Goal: Task Accomplishment & Management: Use online tool/utility

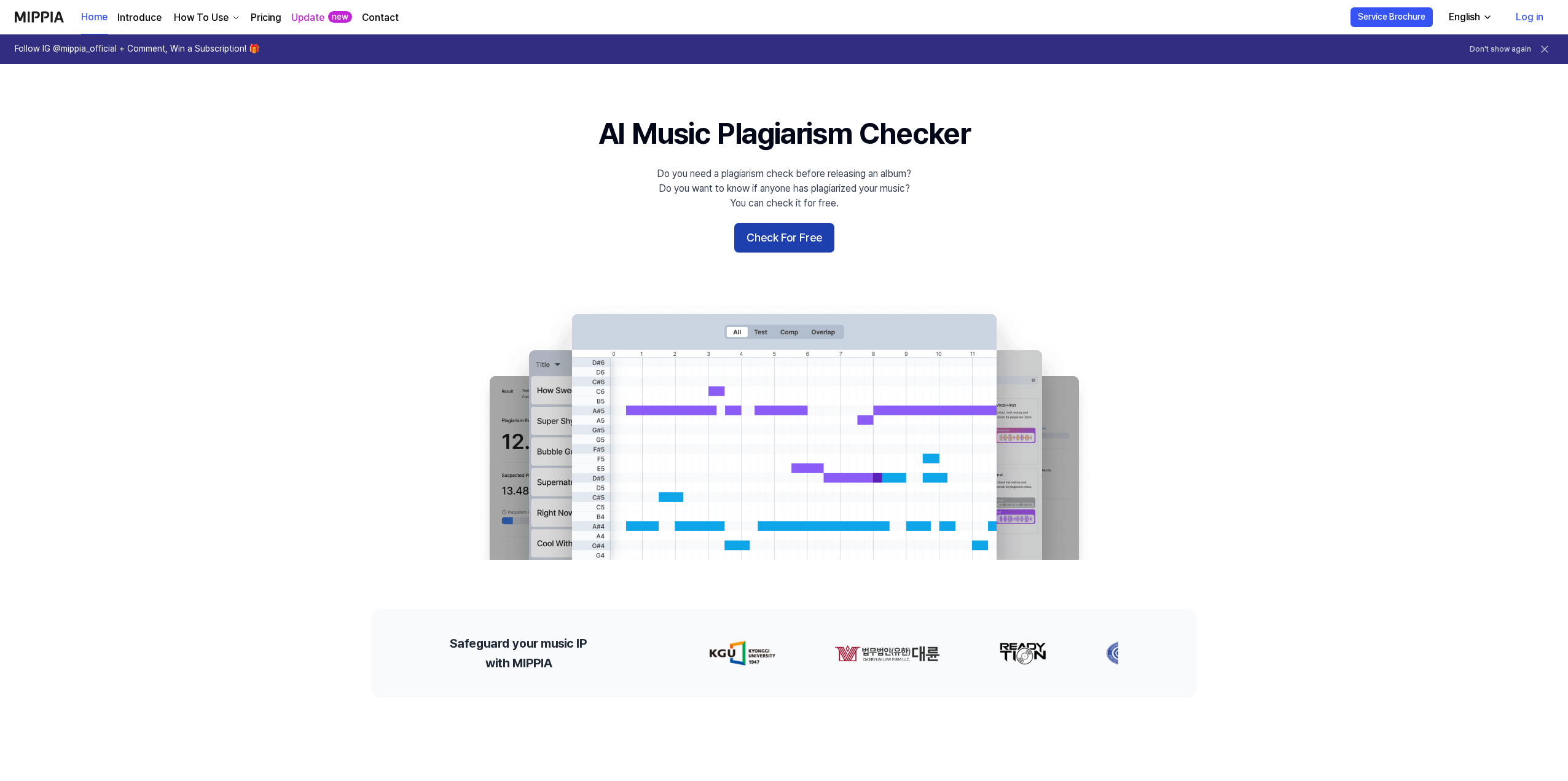
click at [791, 246] on button "Check For Free" at bounding box center [784, 237] width 100 height 29
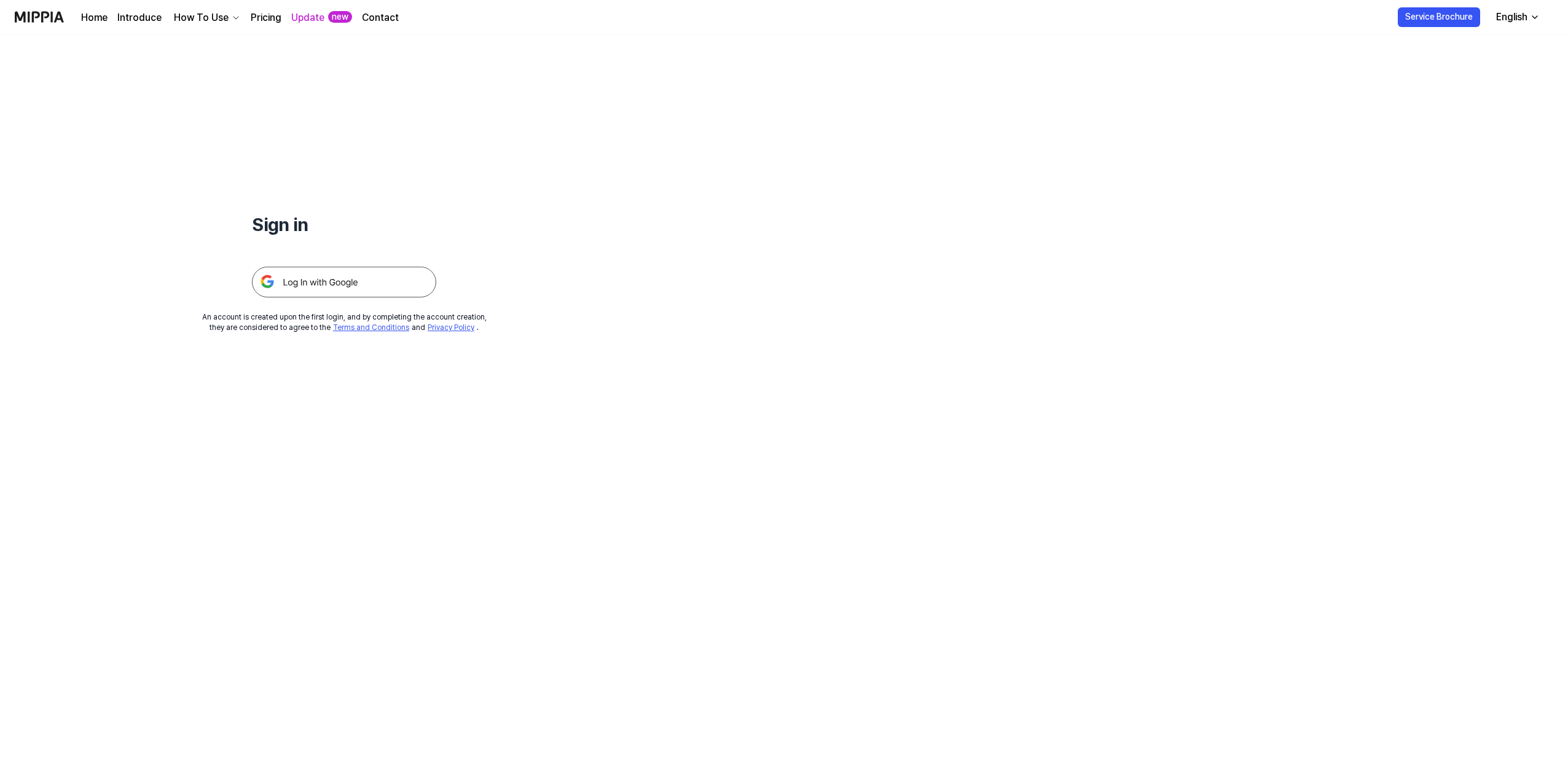
click at [365, 284] on img at bounding box center [344, 282] width 184 height 30
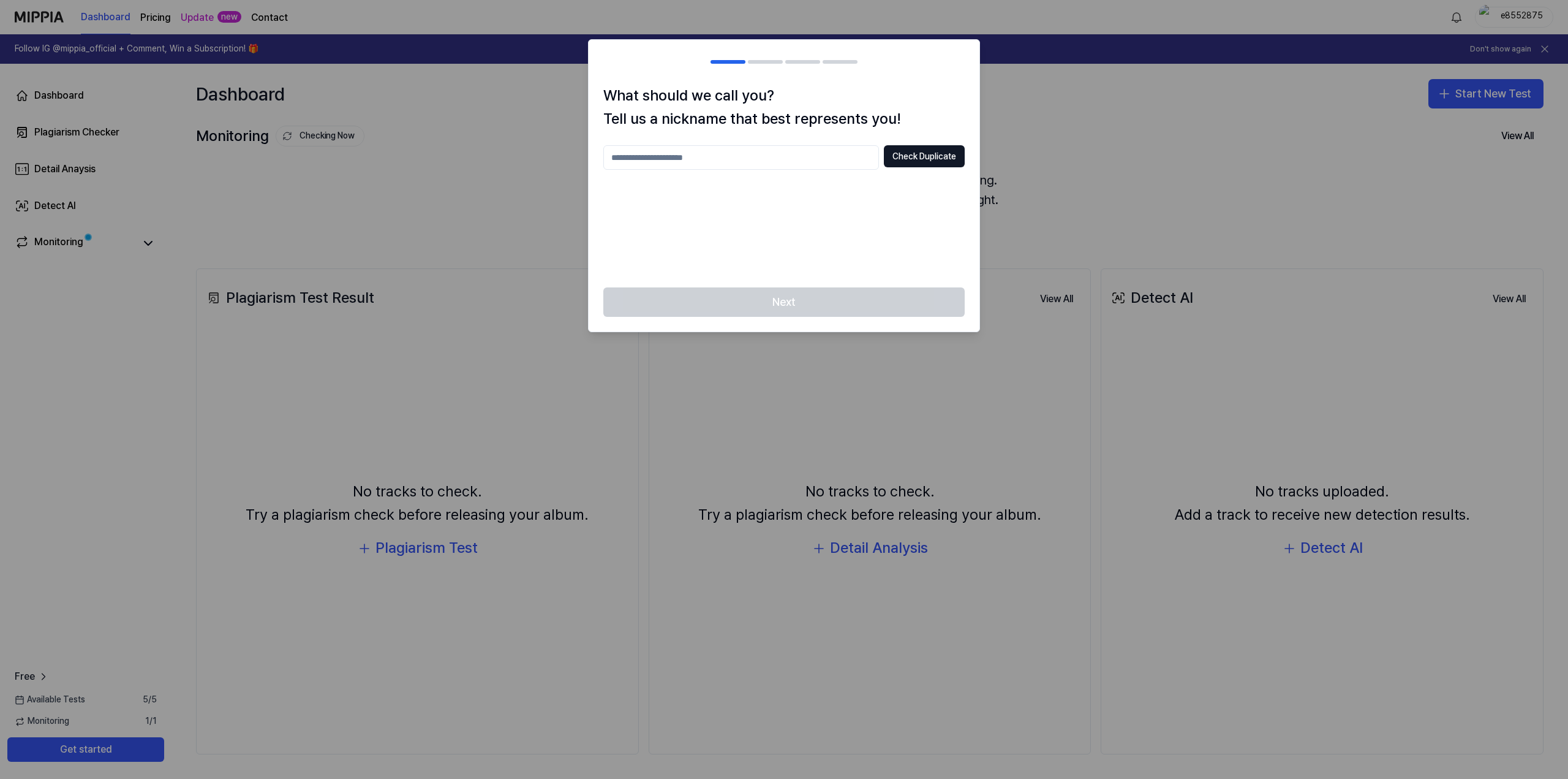
click at [750, 155] on input "text" at bounding box center [741, 157] width 275 height 25
type input "**********"
click at [916, 162] on button "Check Duplicate" at bounding box center [924, 156] width 81 height 22
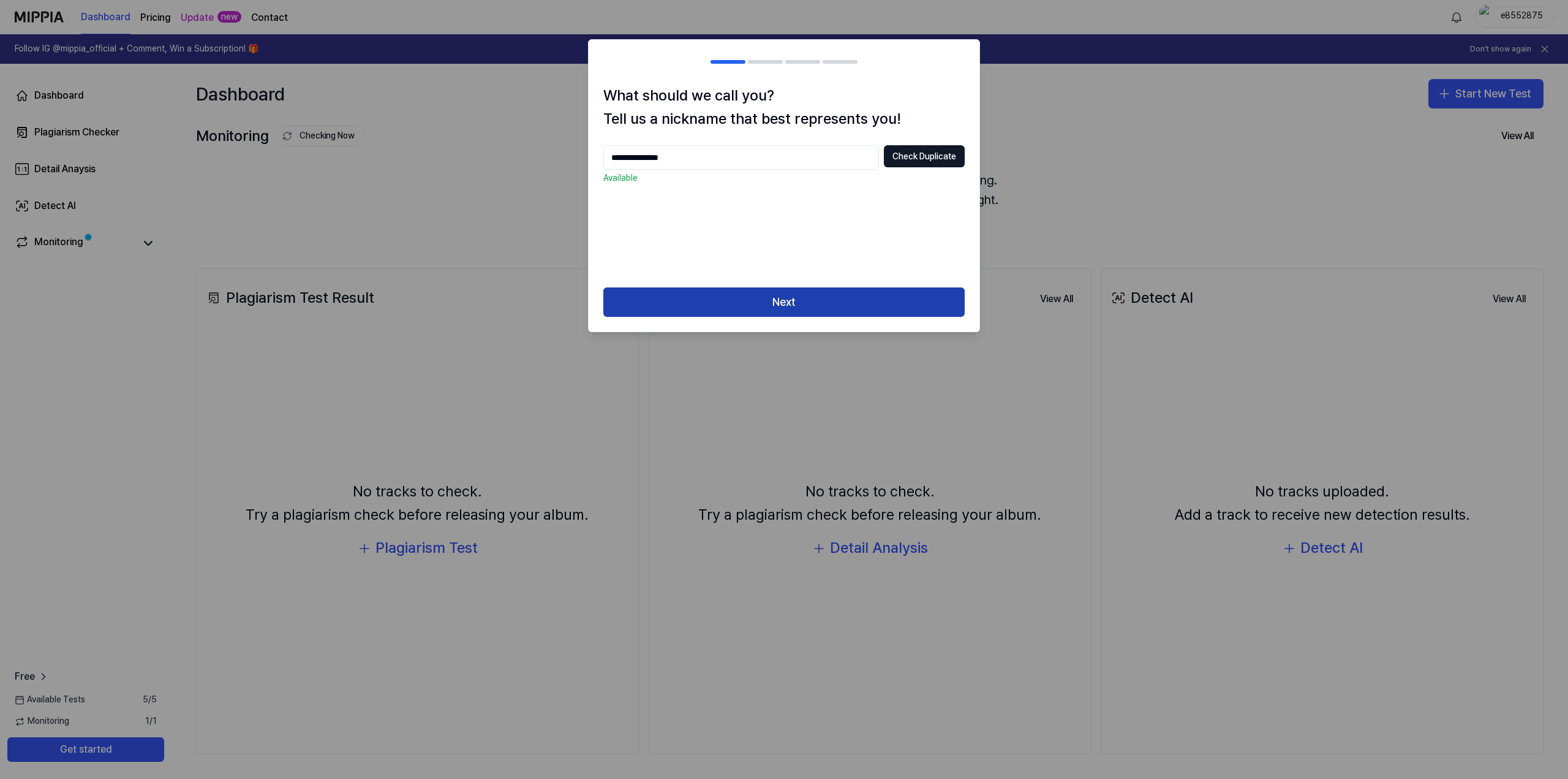
click at [816, 302] on button "Next" at bounding box center [784, 302] width 361 height 29
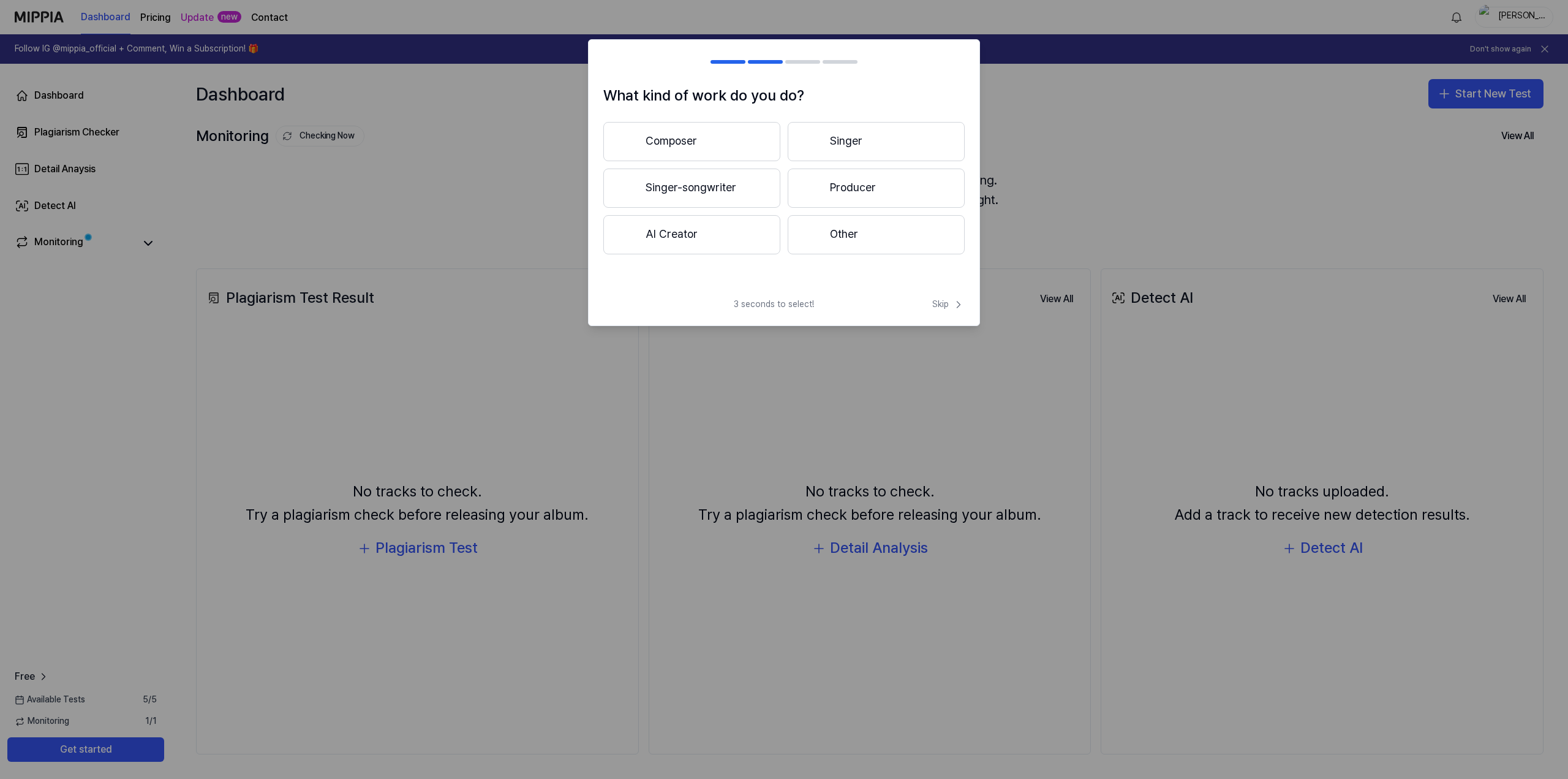
click at [718, 140] on button "Composer" at bounding box center [692, 141] width 177 height 39
click at [680, 138] on button "Composer" at bounding box center [692, 141] width 177 height 39
click at [707, 138] on button "Composer" at bounding box center [692, 141] width 177 height 39
click at [709, 197] on button "Less than 3 years" at bounding box center [692, 188] width 177 height 41
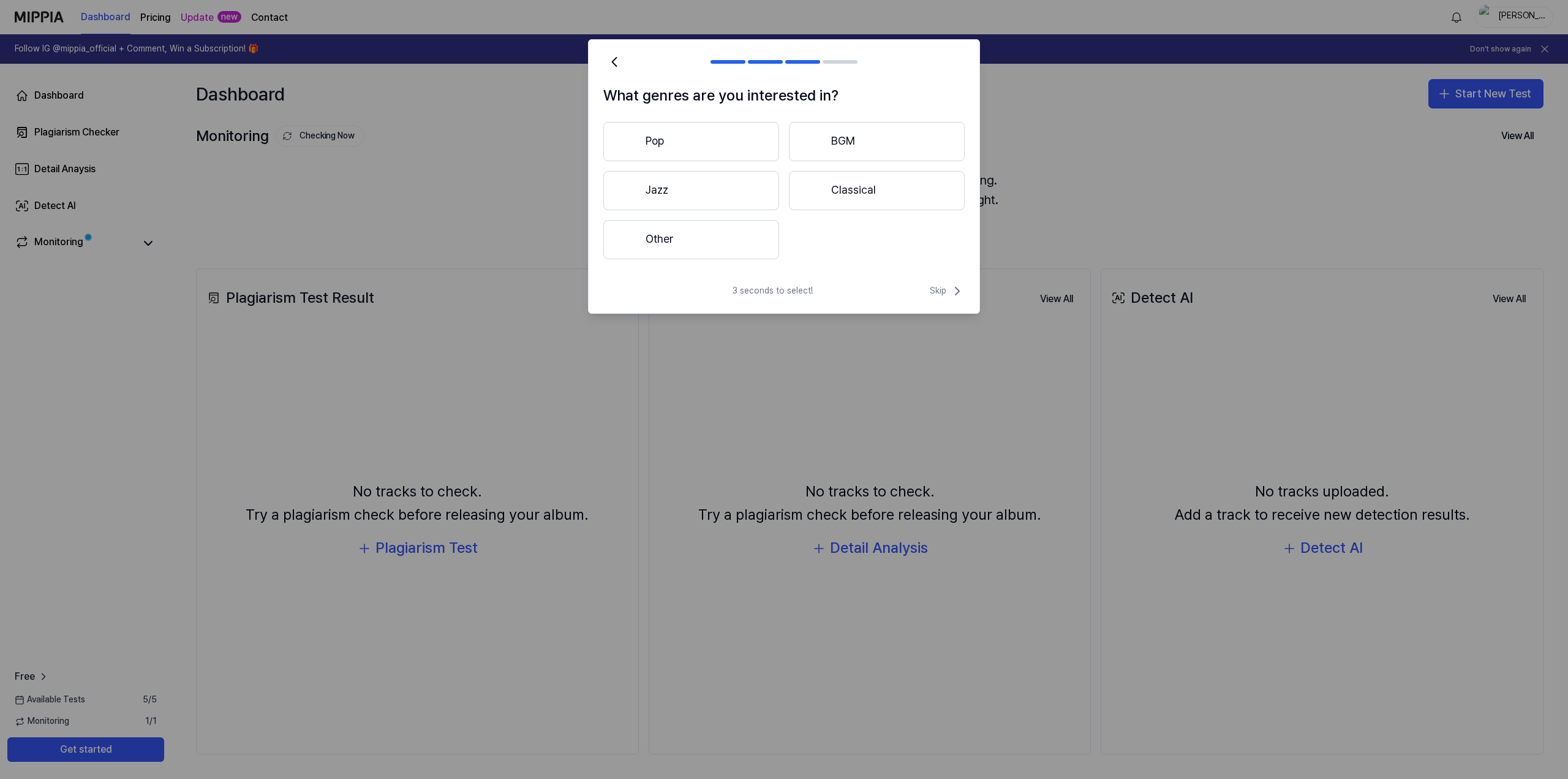
click at [705, 233] on button "Other" at bounding box center [691, 239] width 176 height 39
click at [935, 237] on button "Submit" at bounding box center [933, 239] width 41 height 19
click at [775, 230] on input "text" at bounding box center [766, 239] width 263 height 19
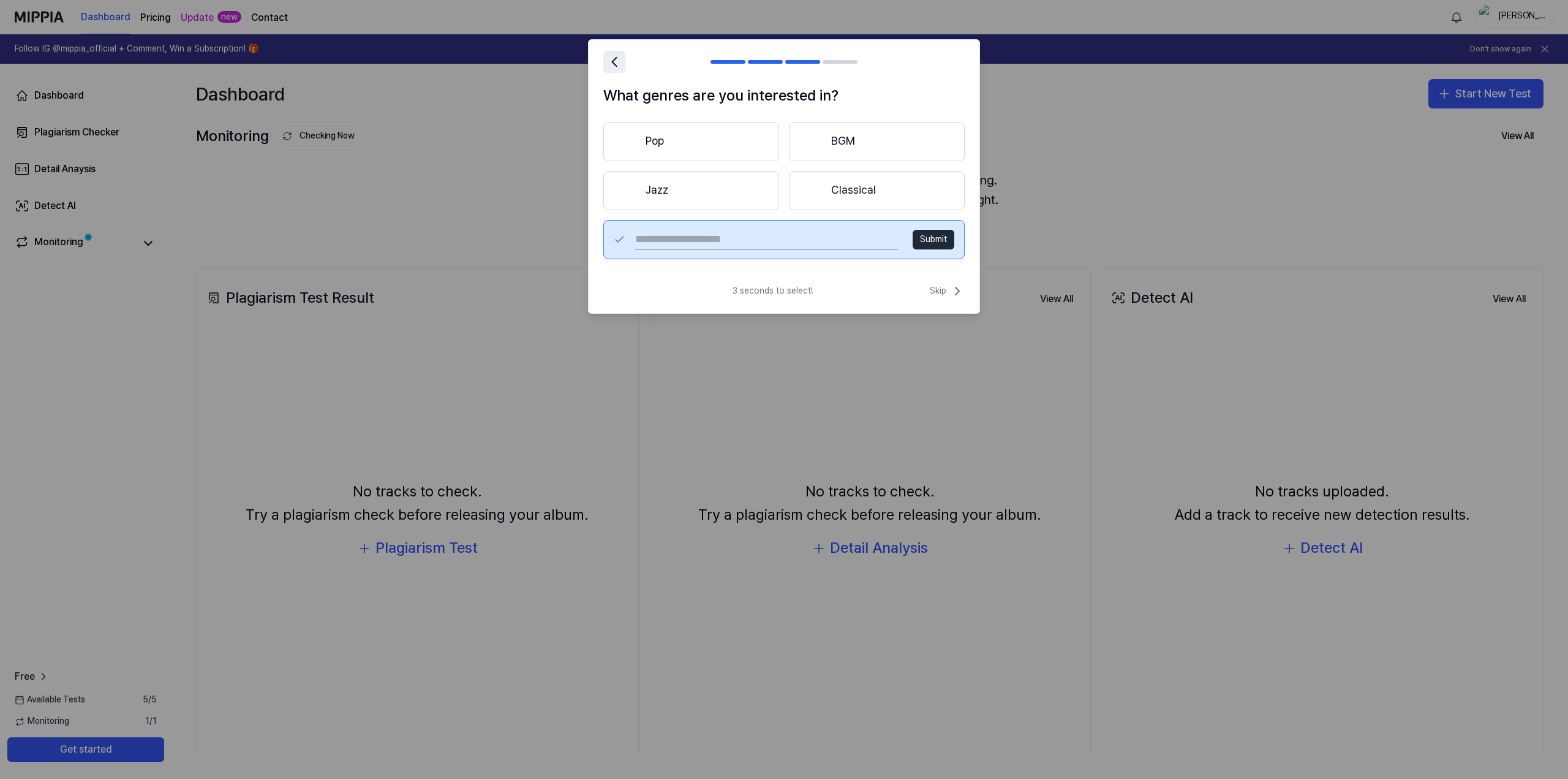
click at [617, 60] on icon at bounding box center [614, 61] width 17 height 17
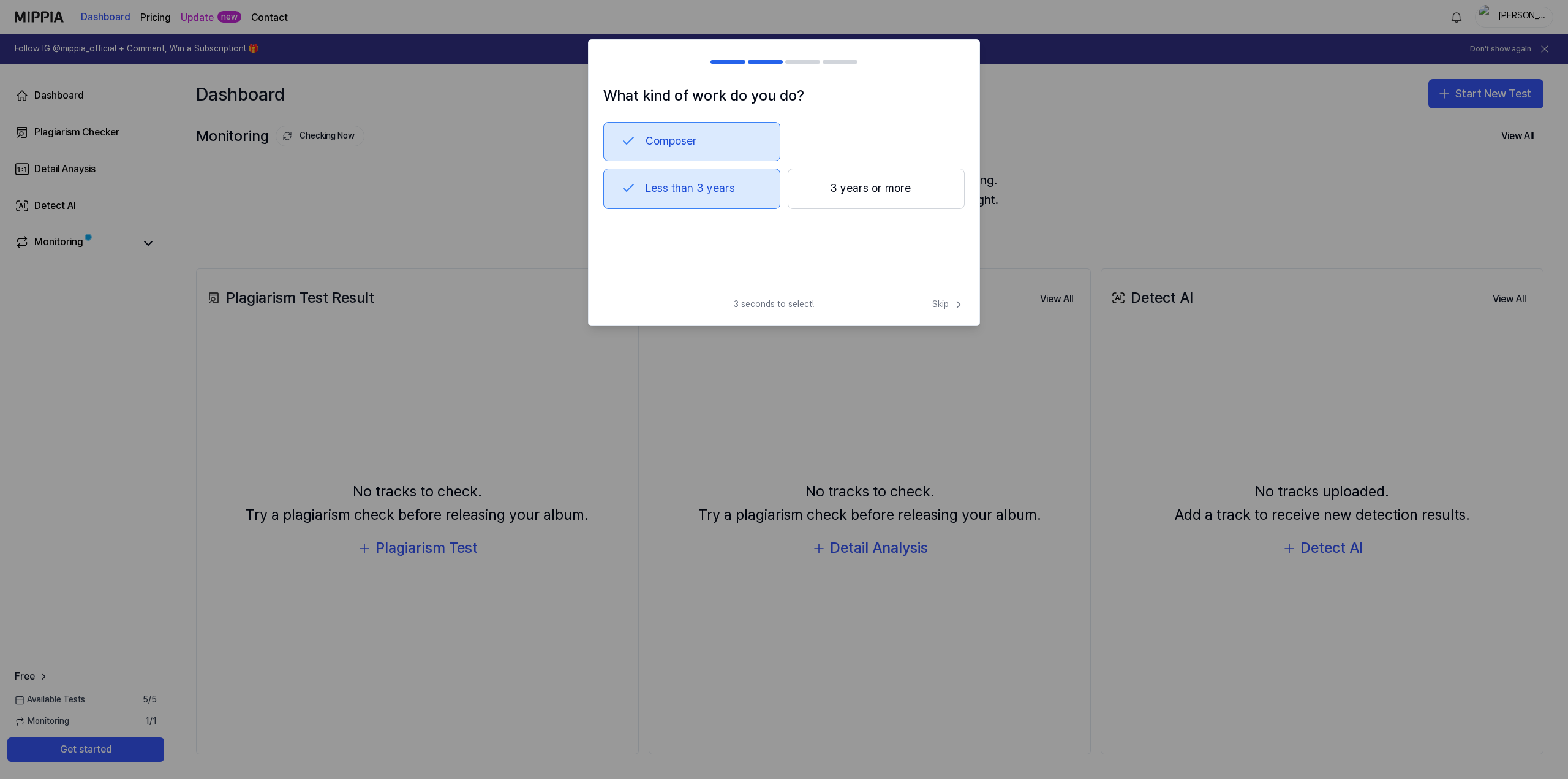
click at [616, 60] on div at bounding box center [610, 61] width 15 height 15
click at [710, 188] on button "Less than 3 years" at bounding box center [692, 188] width 177 height 41
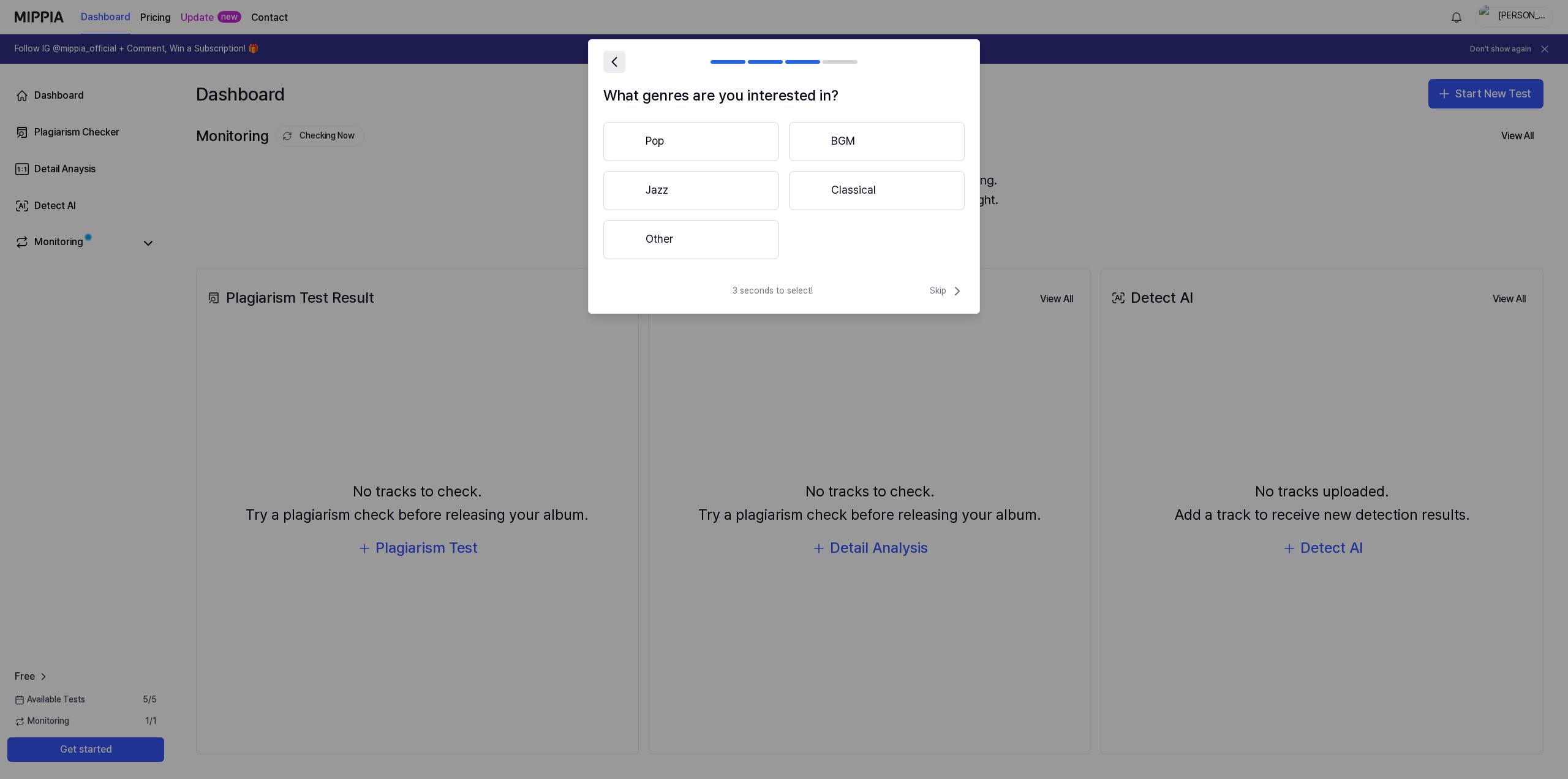
click at [616, 62] on icon at bounding box center [614, 61] width 17 height 17
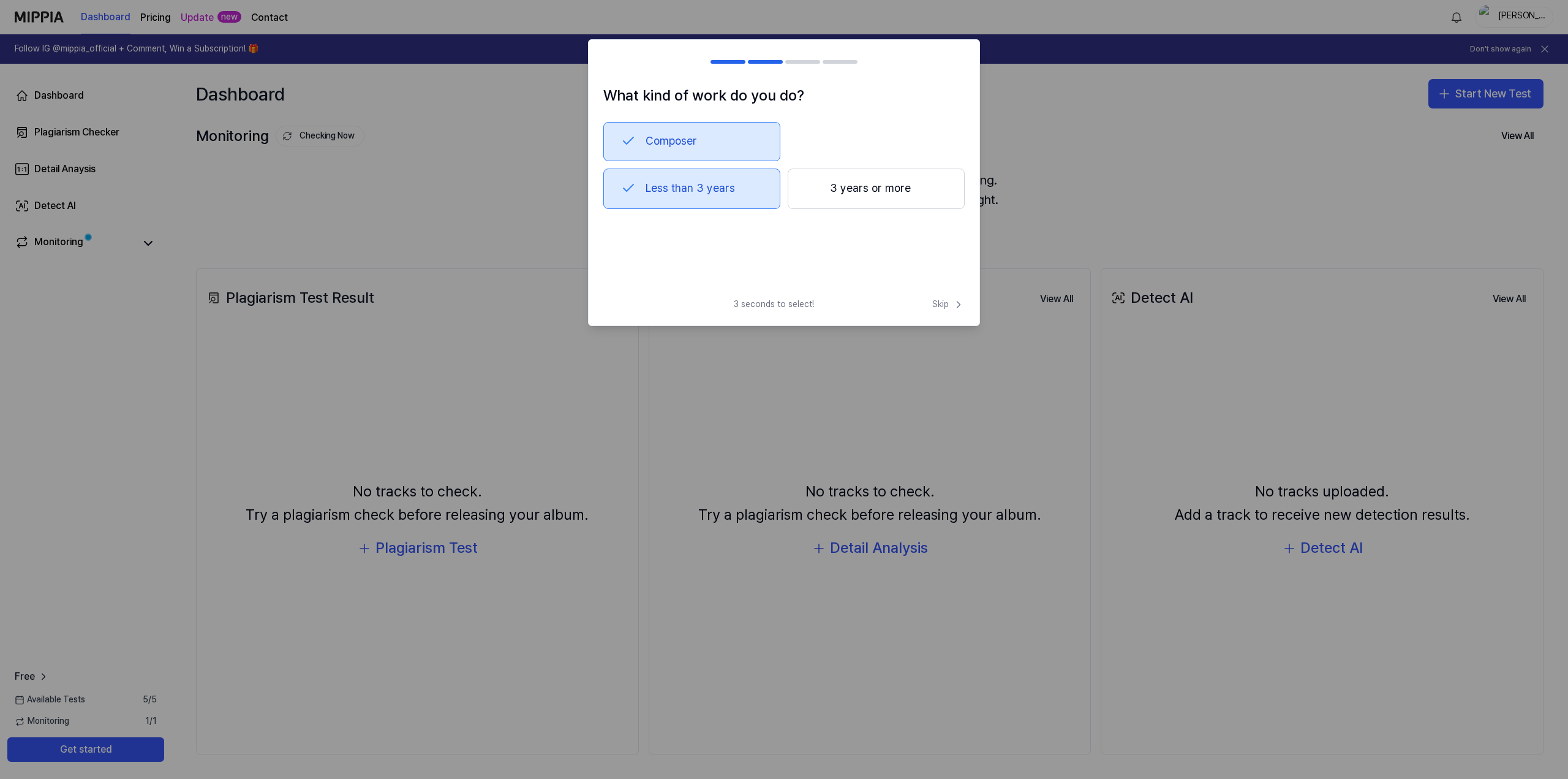
click at [691, 184] on button "Less than 3 years" at bounding box center [692, 188] width 177 height 41
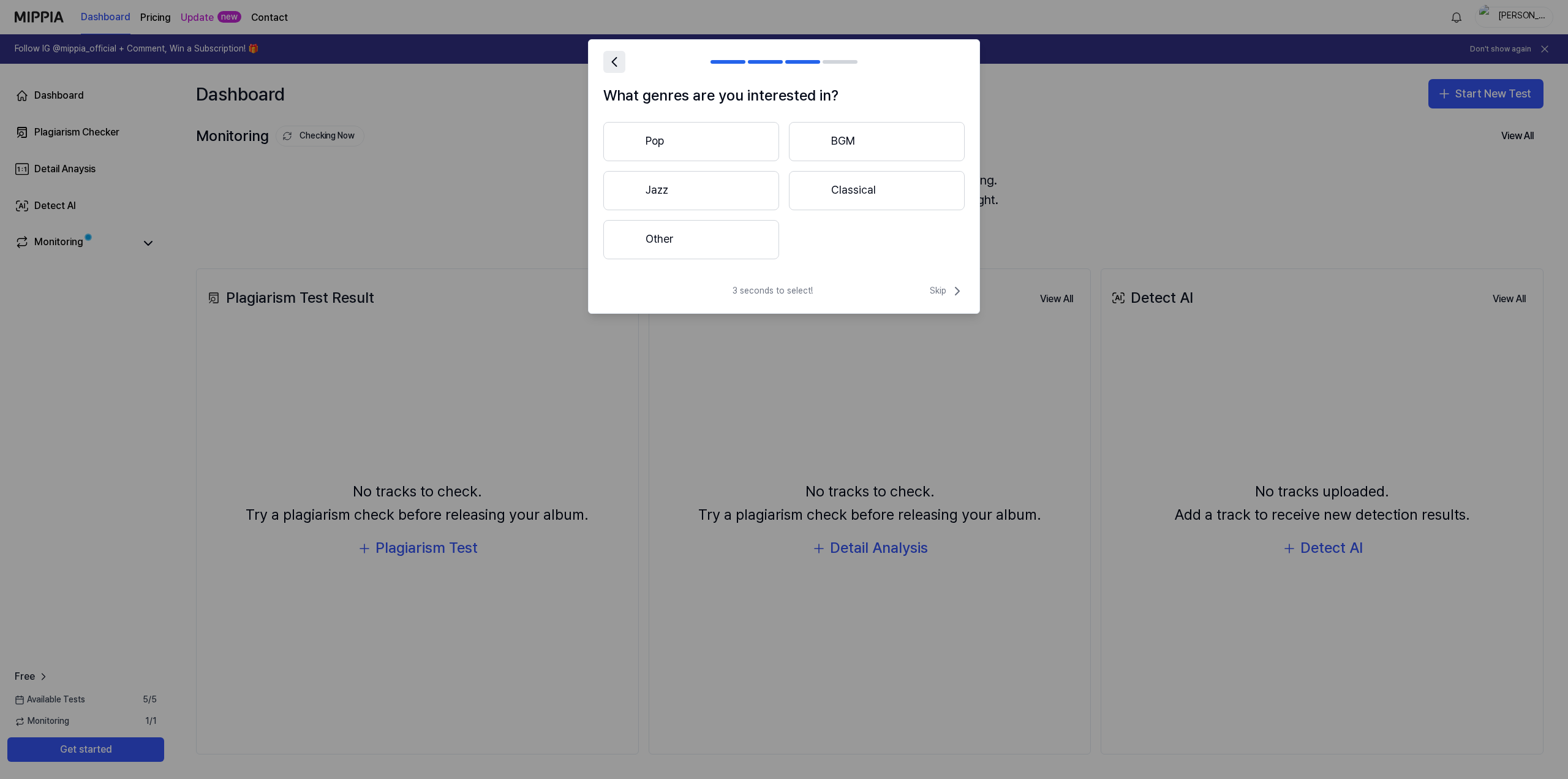
click at [615, 68] on icon at bounding box center [614, 61] width 17 height 17
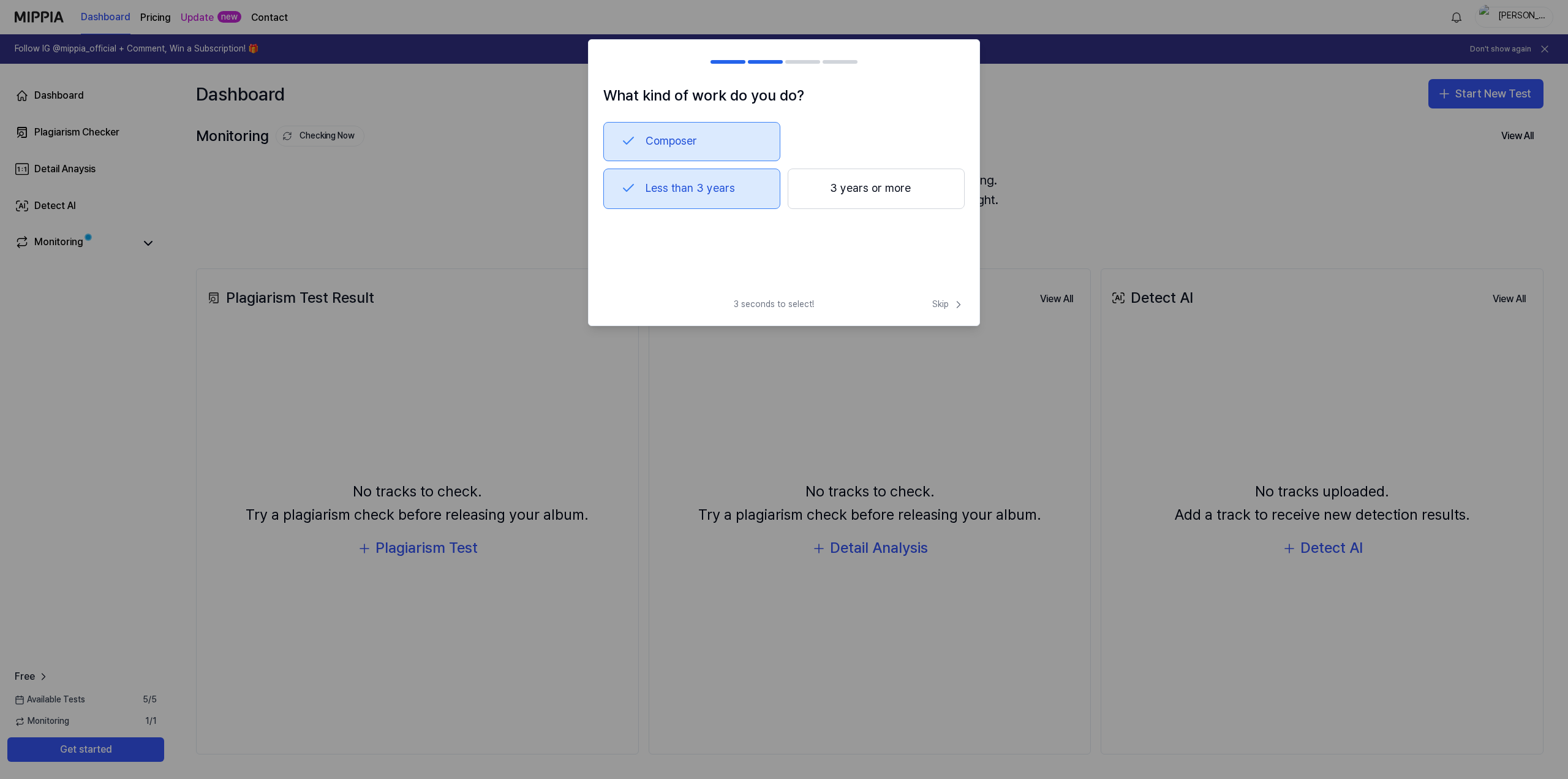
click at [680, 155] on button "Composer" at bounding box center [692, 141] width 177 height 39
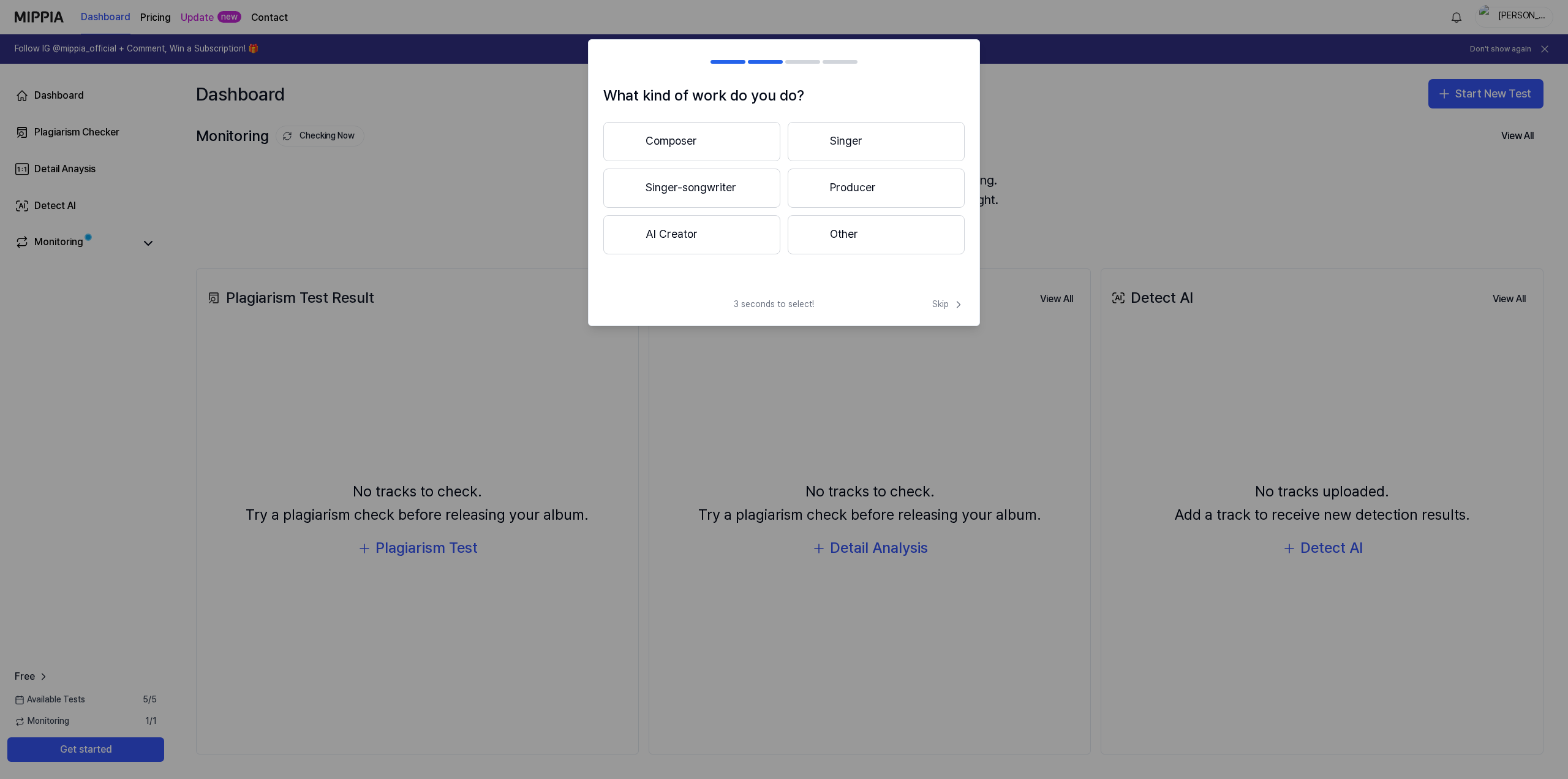
click at [750, 192] on button "Singer-songwriter" at bounding box center [692, 188] width 177 height 39
click at [745, 192] on button "Less than 3 years" at bounding box center [692, 188] width 177 height 41
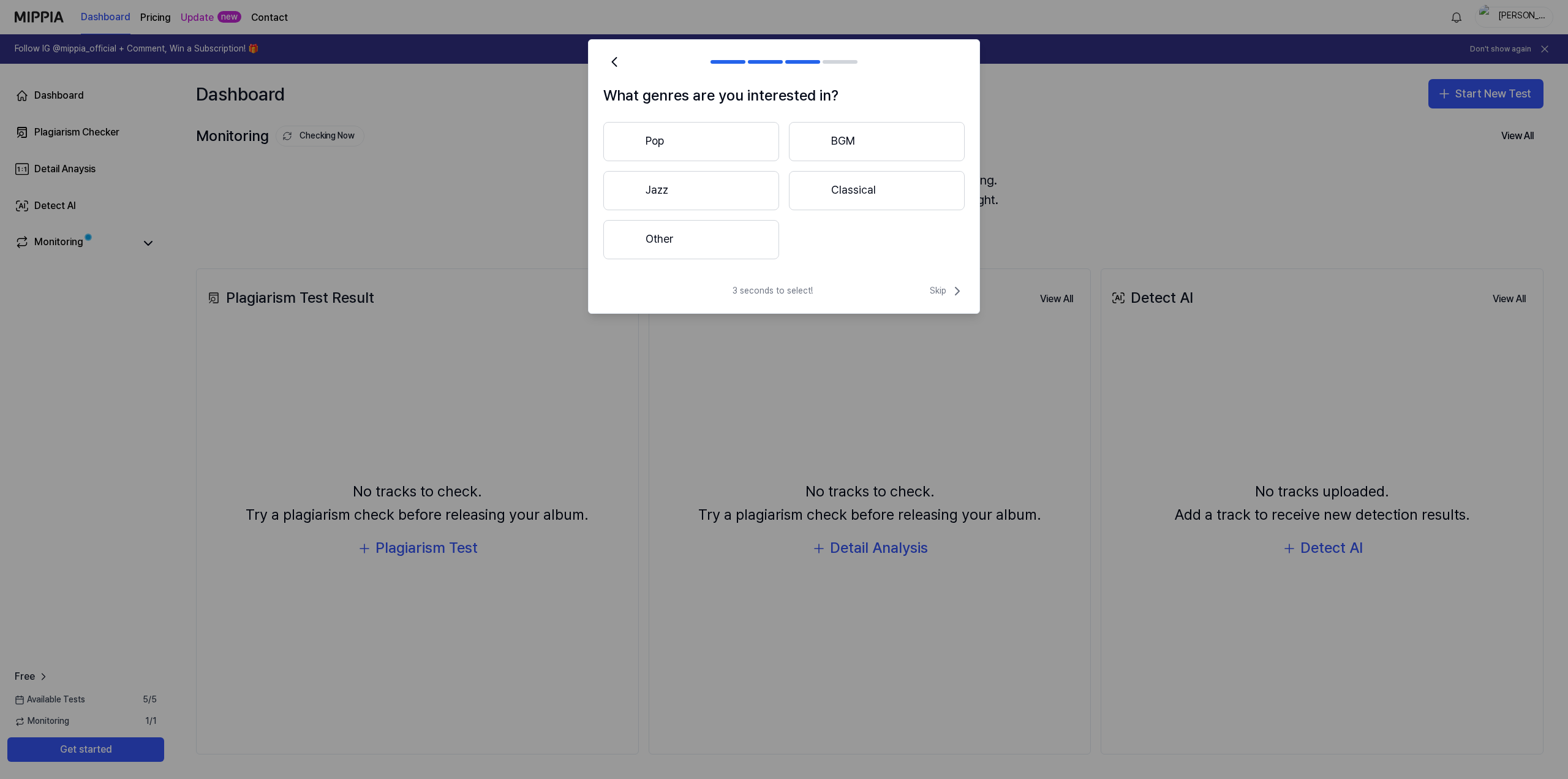
click at [724, 141] on button "Pop" at bounding box center [691, 141] width 176 height 39
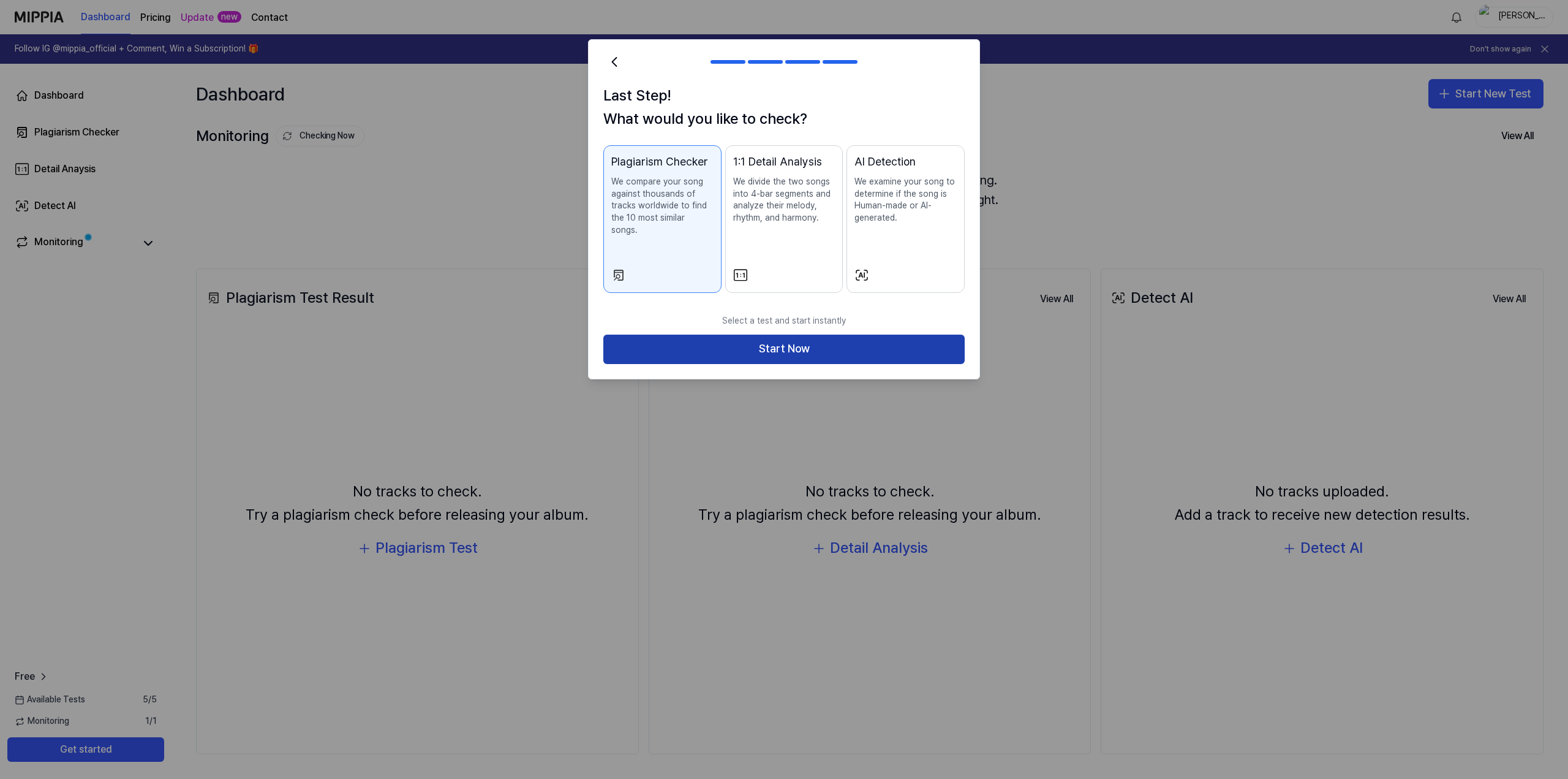
click at [765, 335] on button "Start Now" at bounding box center [784, 349] width 361 height 29
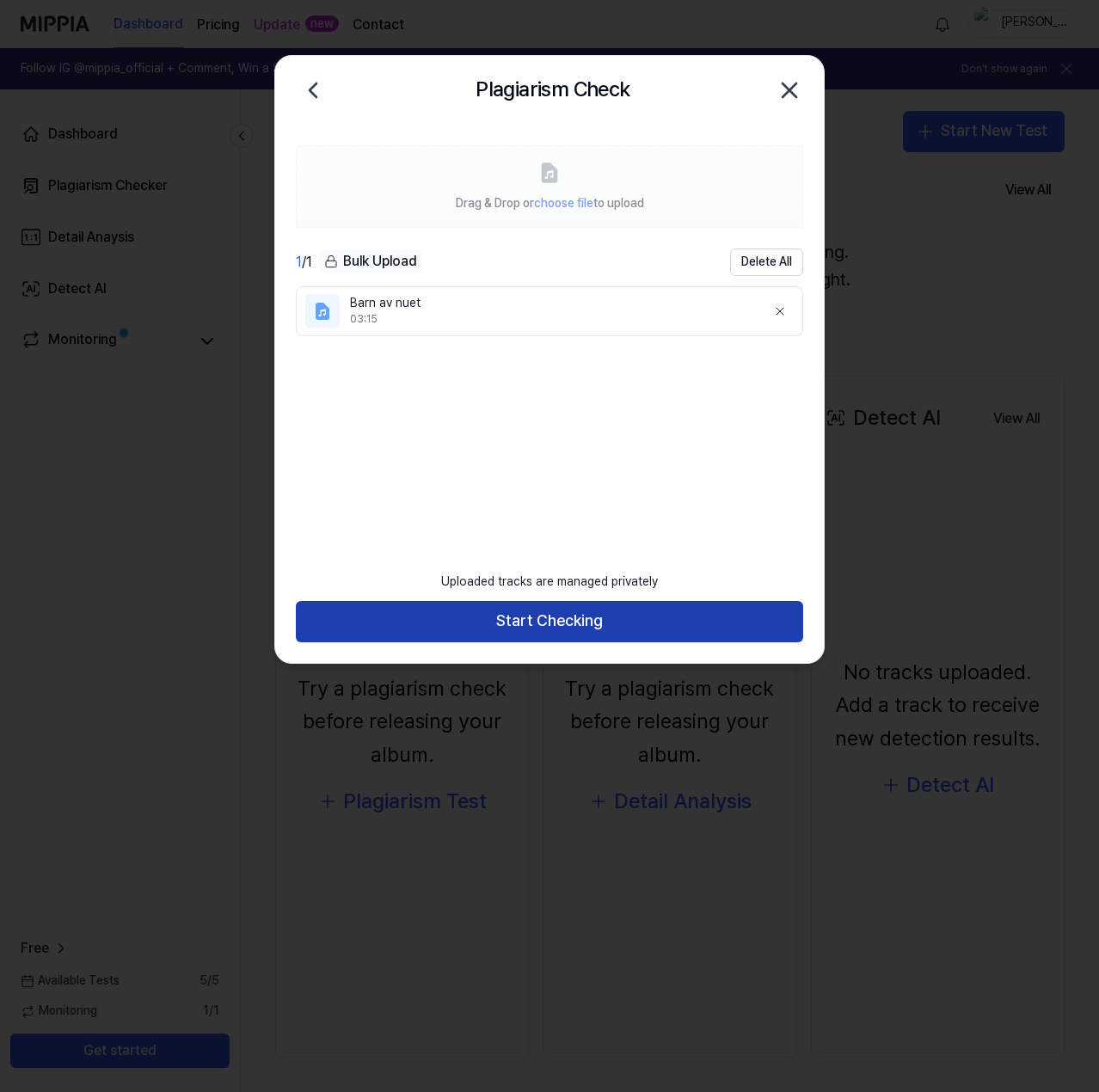
click at [562, 625] on button "Start Checking" at bounding box center [549, 621] width 507 height 41
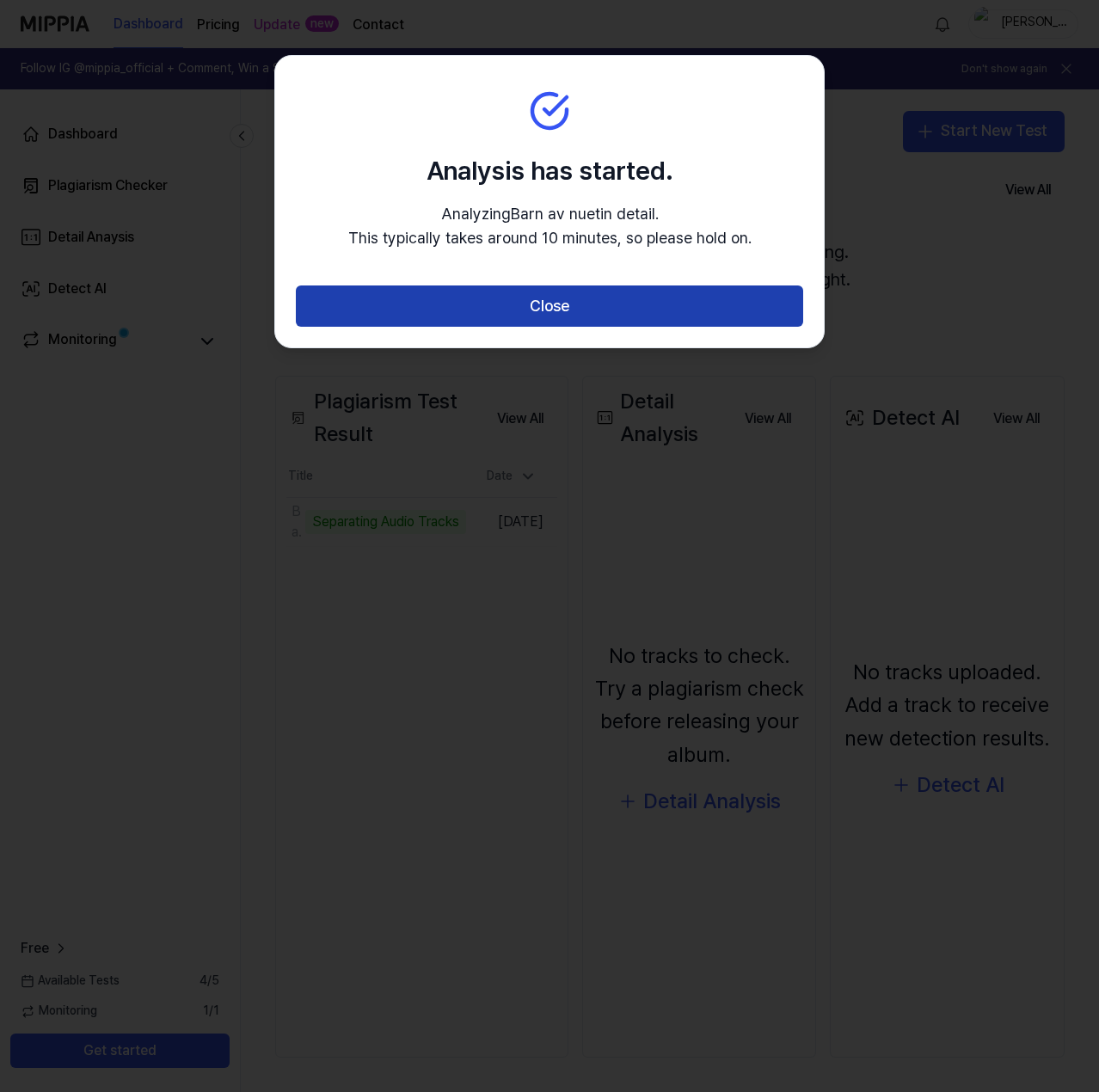
click at [602, 312] on button "Close" at bounding box center [549, 305] width 507 height 41
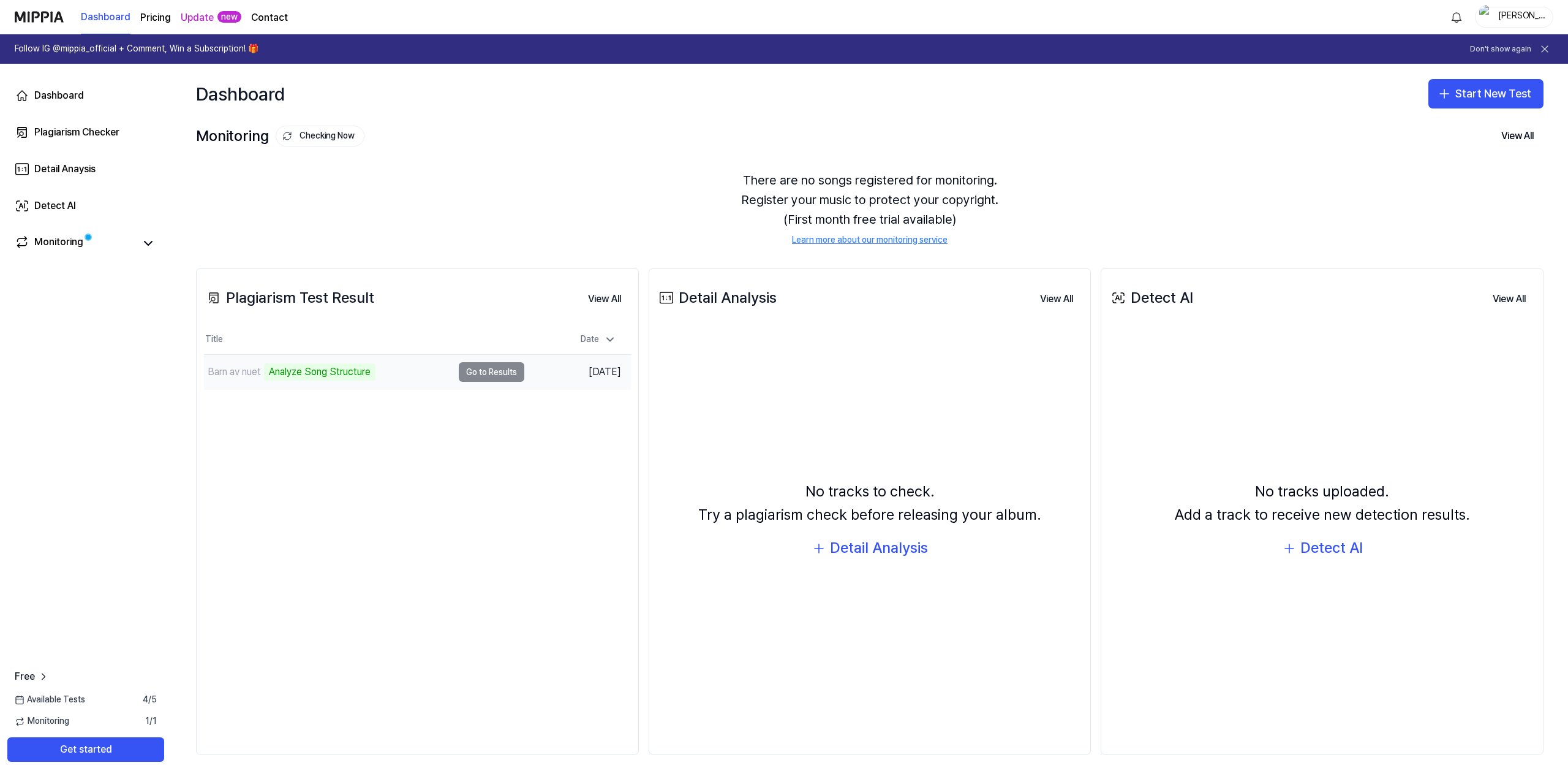
click at [482, 369] on td "Barn av nuet Analyze Song Structure Go to Results" at bounding box center [363, 371] width 320 height 34
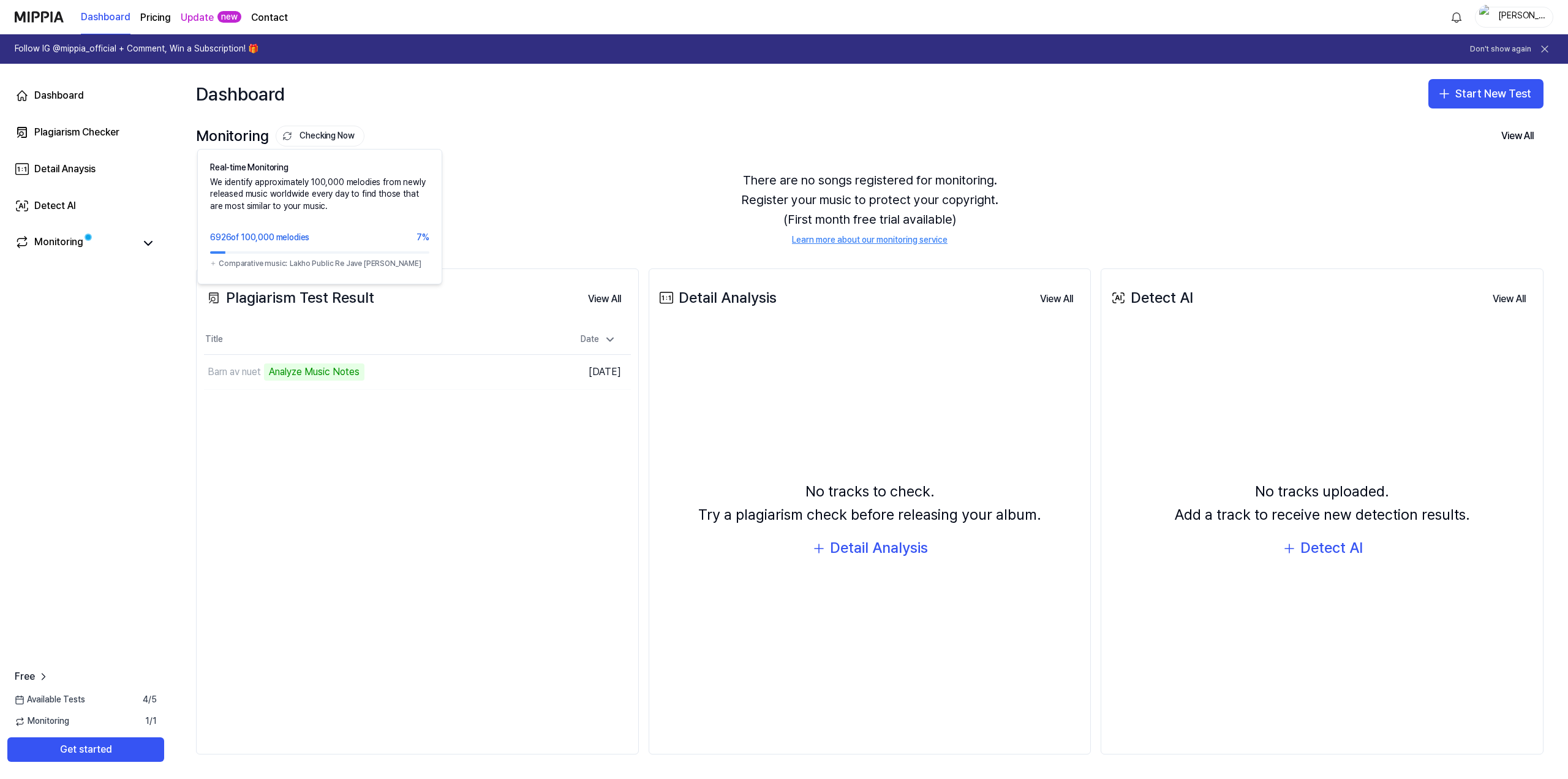
click at [309, 141] on button "Checking Now" at bounding box center [319, 136] width 89 height 21
click at [308, 141] on button "Checking Now" at bounding box center [319, 136] width 89 height 21
click at [136, 241] on div "Monitoring" at bounding box center [86, 243] width 142 height 17
click at [149, 243] on icon at bounding box center [148, 243] width 15 height 15
click at [149, 243] on icon at bounding box center [148, 243] width 7 height 4
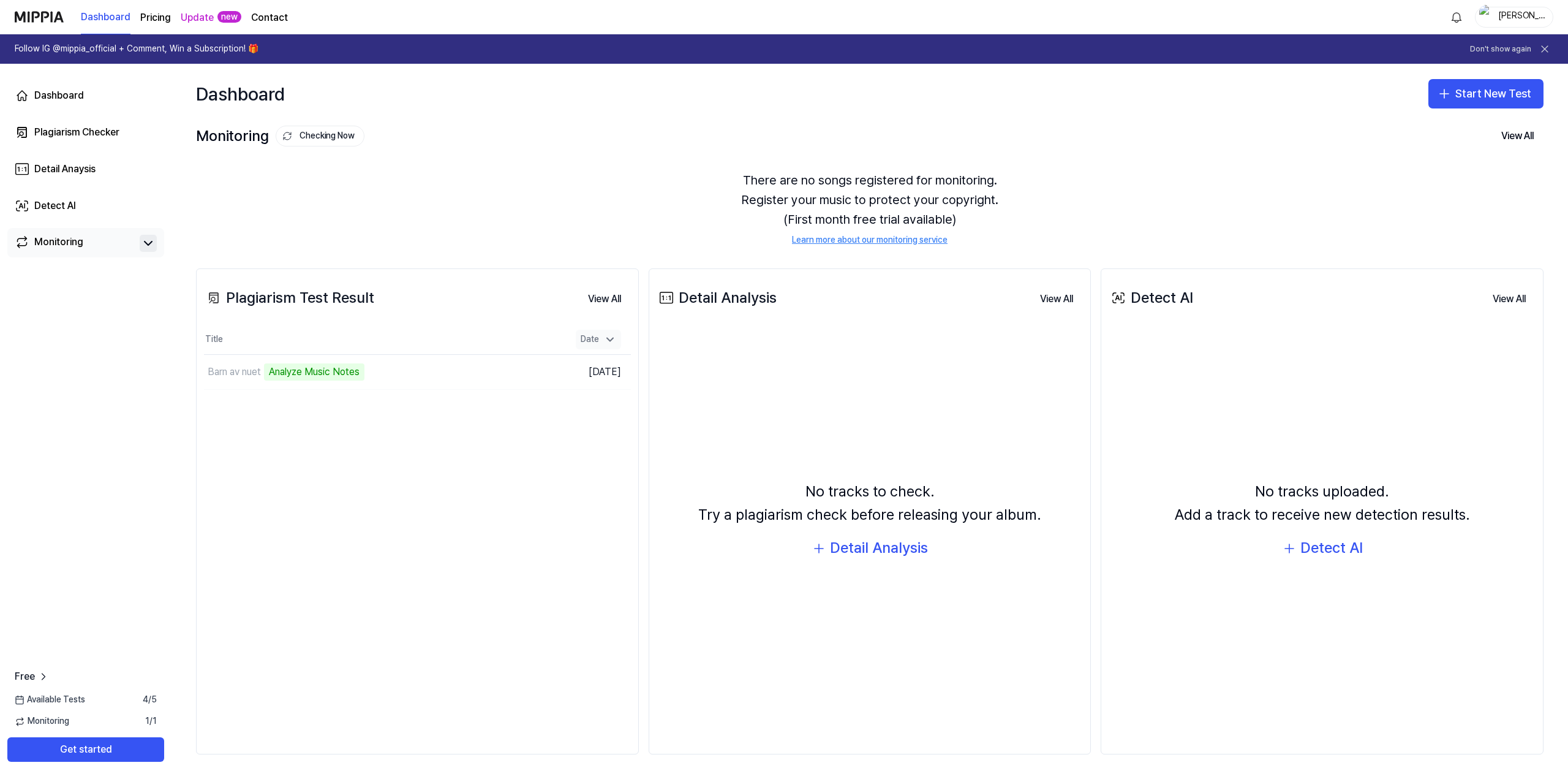
click at [610, 338] on icon at bounding box center [610, 339] width 12 height 12
click at [612, 337] on icon at bounding box center [610, 339] width 12 height 12
click at [607, 304] on button "View All" at bounding box center [604, 299] width 52 height 25
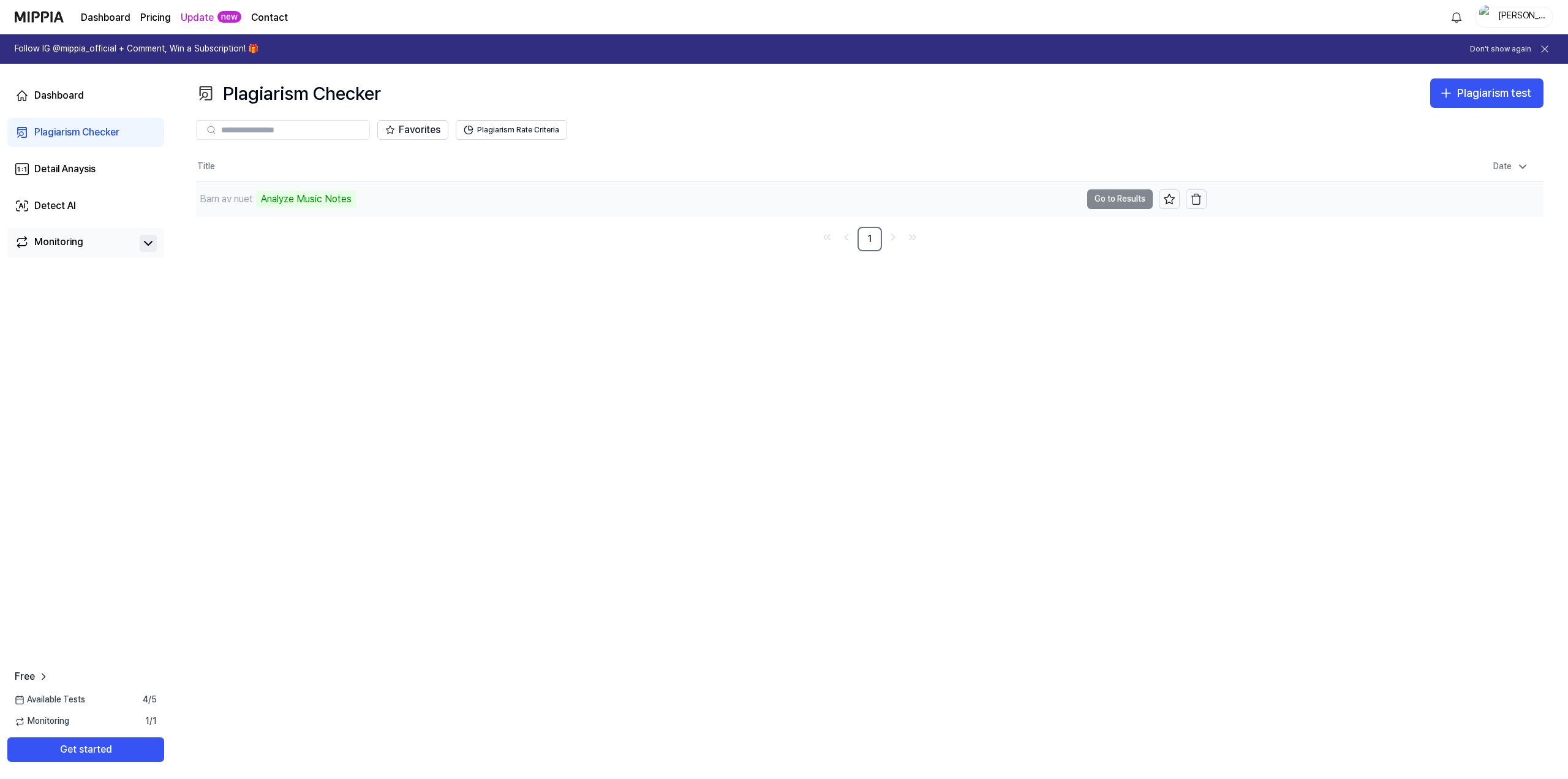
click at [332, 203] on div "Analyze Music Notes" at bounding box center [306, 199] width 100 height 17
click at [85, 234] on div "Monitoring" at bounding box center [85, 242] width 156 height 29
click at [76, 241] on div "Monitoring" at bounding box center [59, 243] width 49 height 17
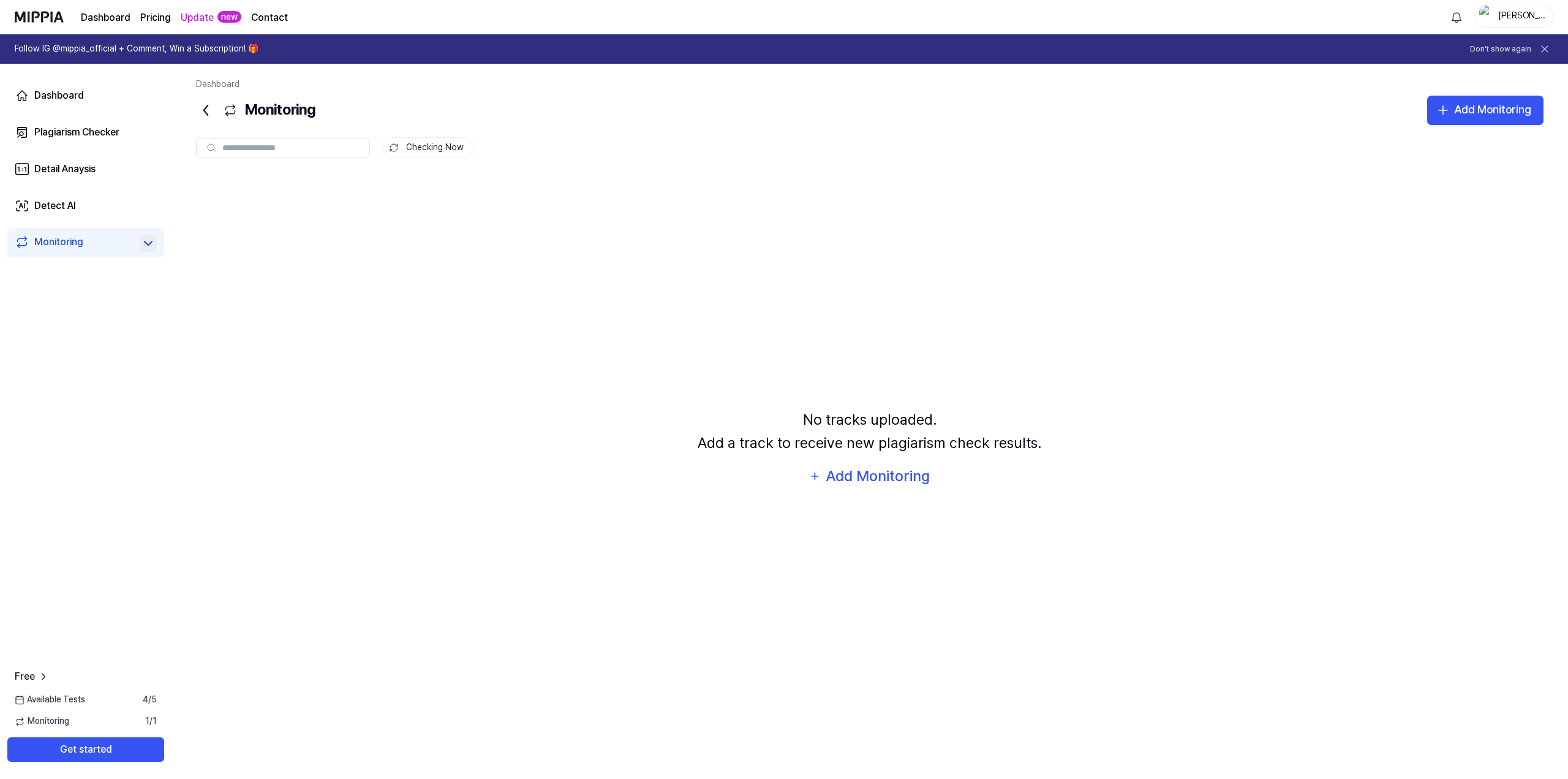
click at [100, 241] on link "Monitoring" at bounding box center [75, 243] width 120 height 17
click at [99, 133] on div "Plagiarism Checker" at bounding box center [77, 132] width 85 height 15
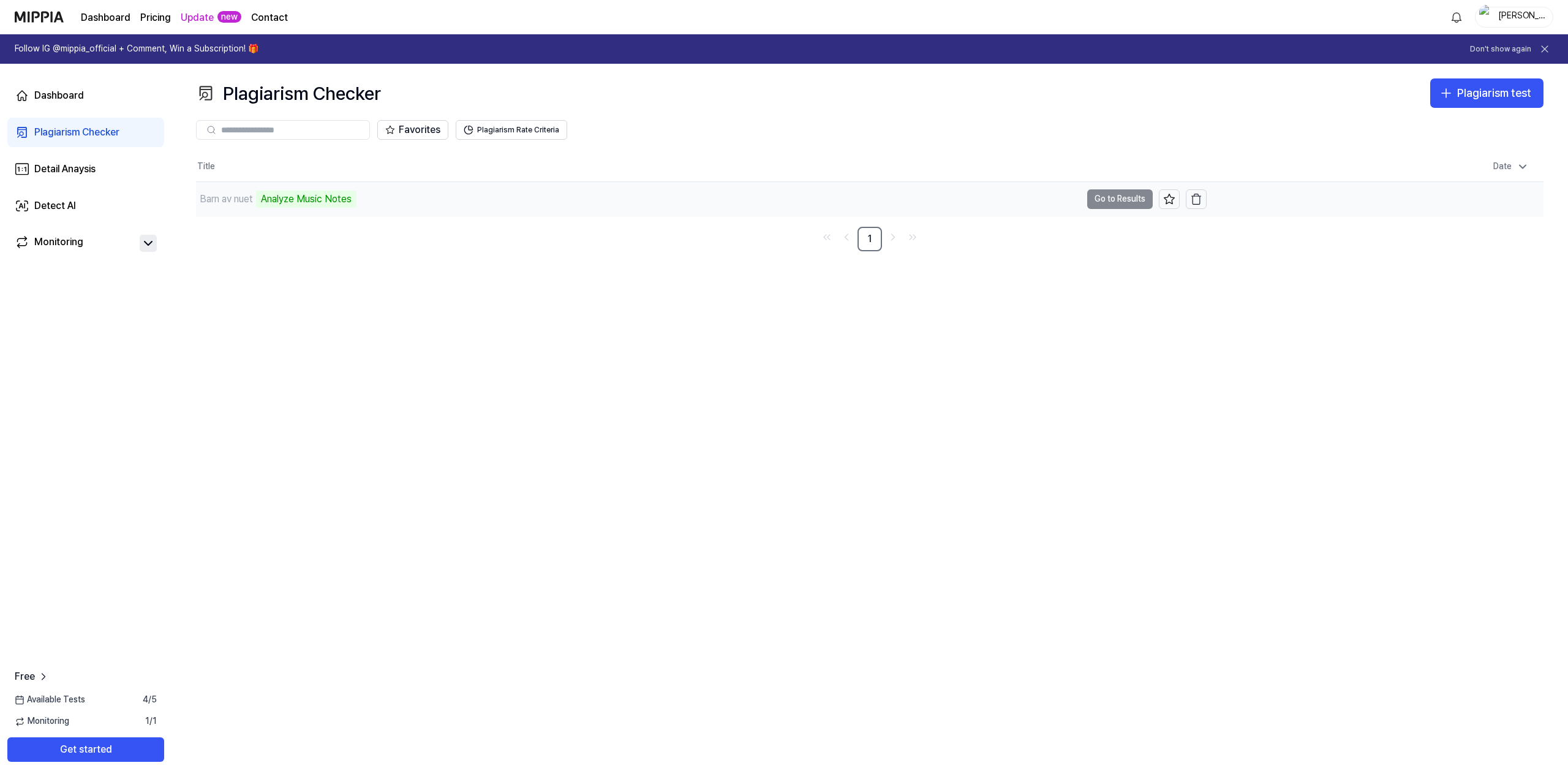
click at [275, 194] on div "Analyze Music Notes" at bounding box center [306, 199] width 100 height 17
click at [1113, 199] on td "Barn av nuet Analyze Music Notes Go to Results" at bounding box center [701, 199] width 1011 height 34
click at [67, 92] on div "Dashboard" at bounding box center [59, 95] width 50 height 15
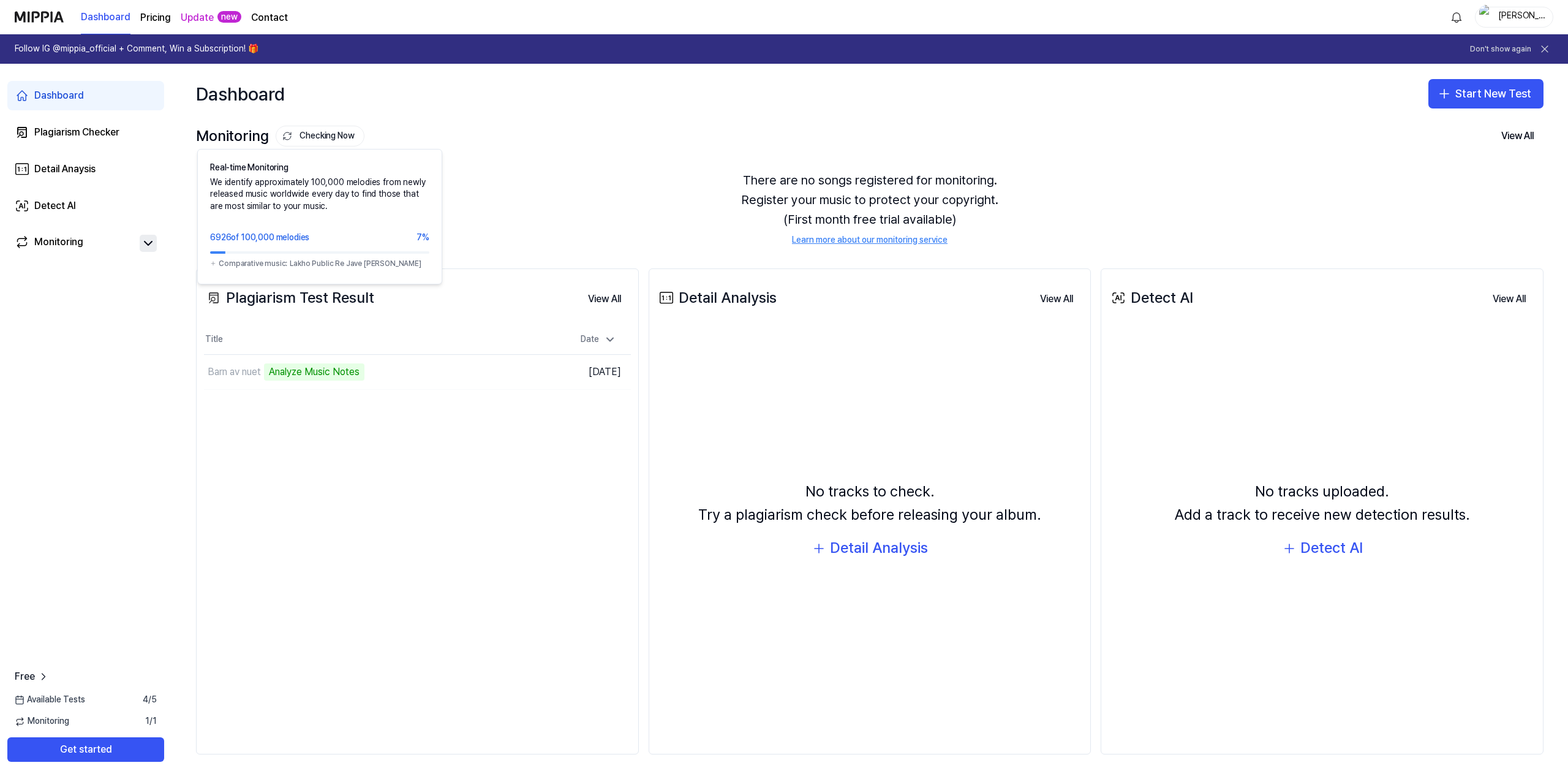
click at [315, 129] on button "Checking Now" at bounding box center [319, 136] width 89 height 21
click at [48, 171] on div "Detail Anaysis" at bounding box center [65, 169] width 61 height 15
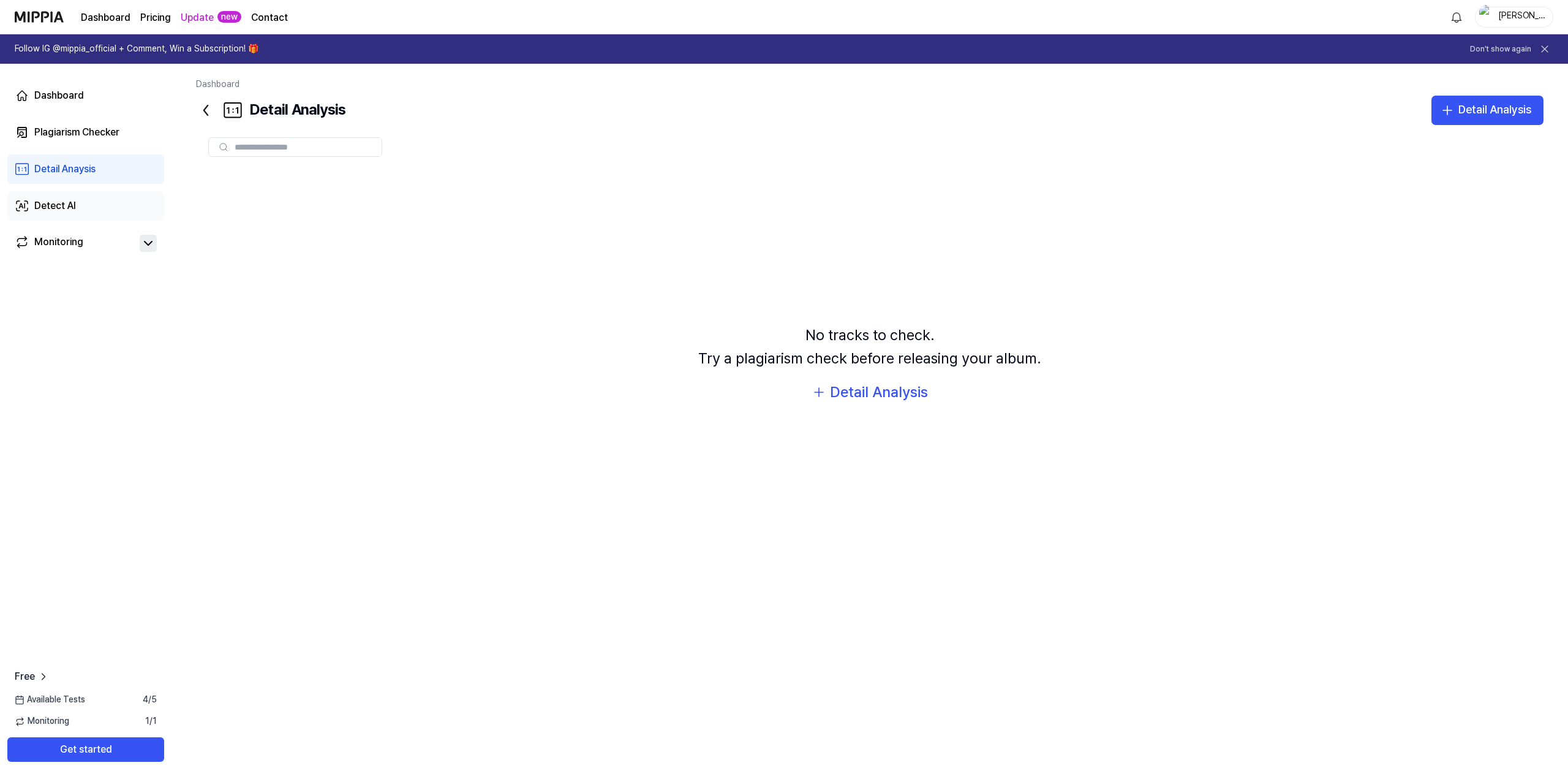
click at [49, 195] on link "Detect AI" at bounding box center [85, 206] width 156 height 29
click at [57, 240] on div "Monitoring" at bounding box center [59, 243] width 49 height 17
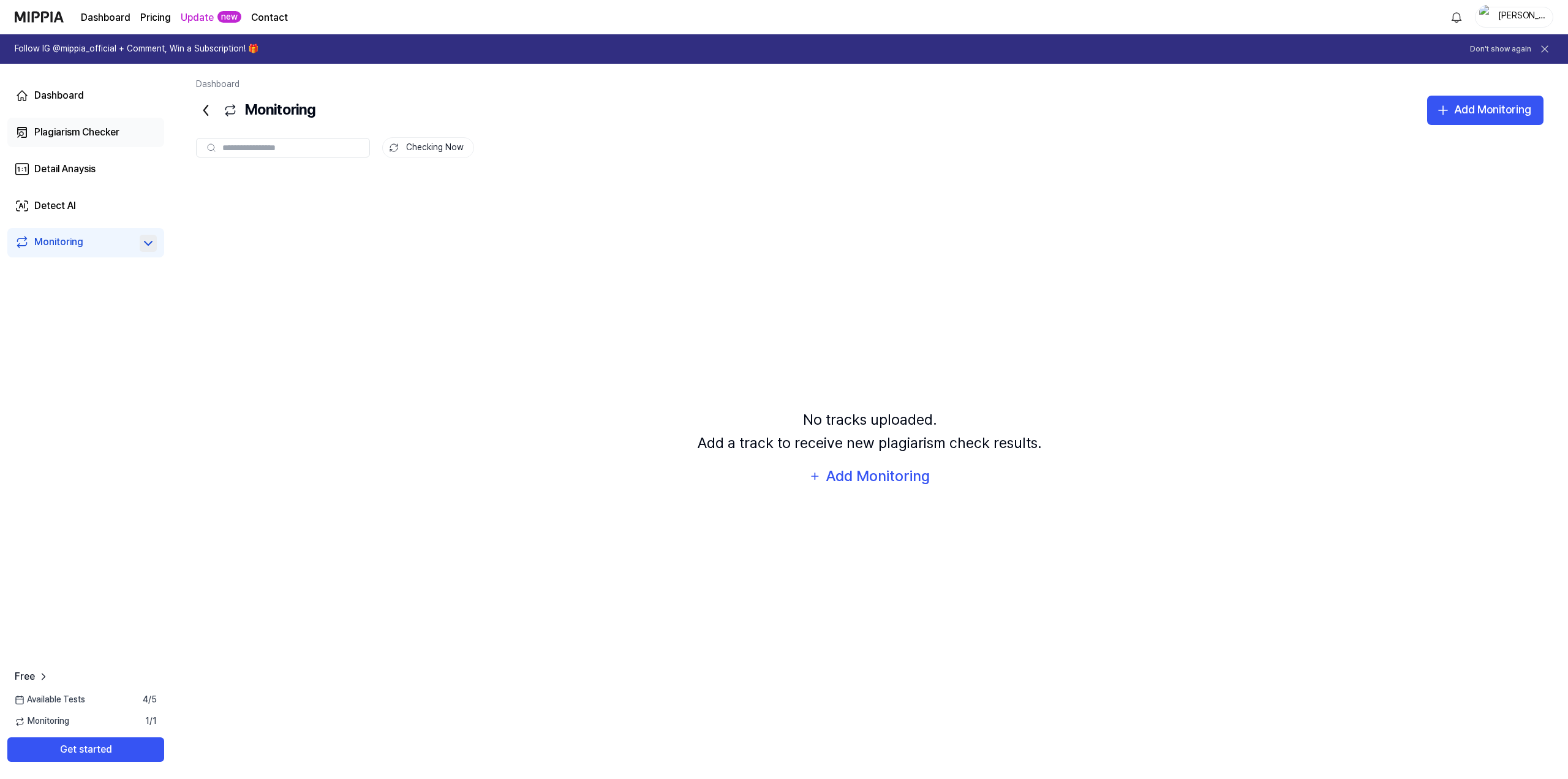
click at [71, 133] on div "Plagiarism Checker" at bounding box center [77, 132] width 85 height 15
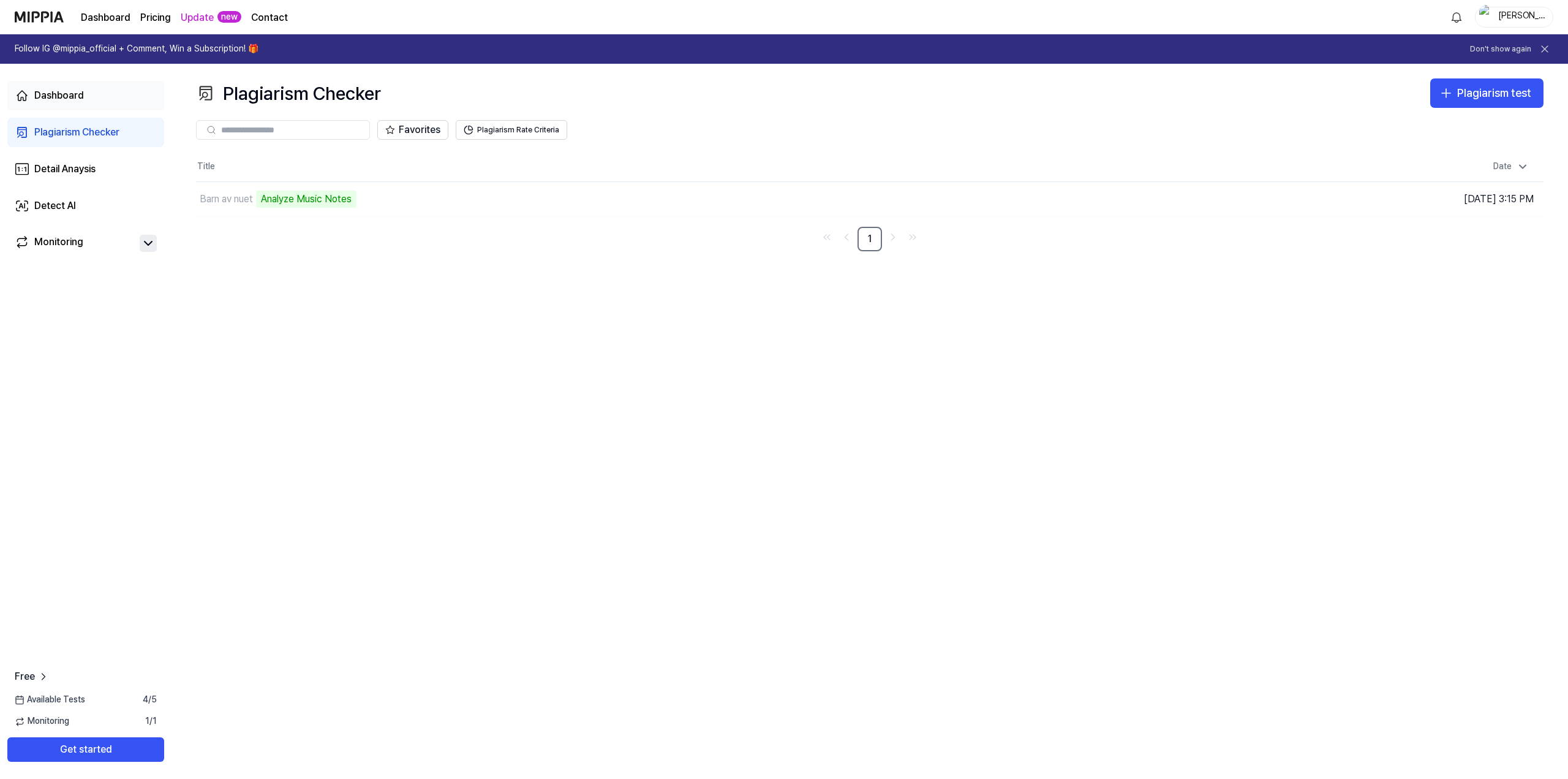
click at [65, 92] on div "Dashboard" at bounding box center [59, 95] width 50 height 15
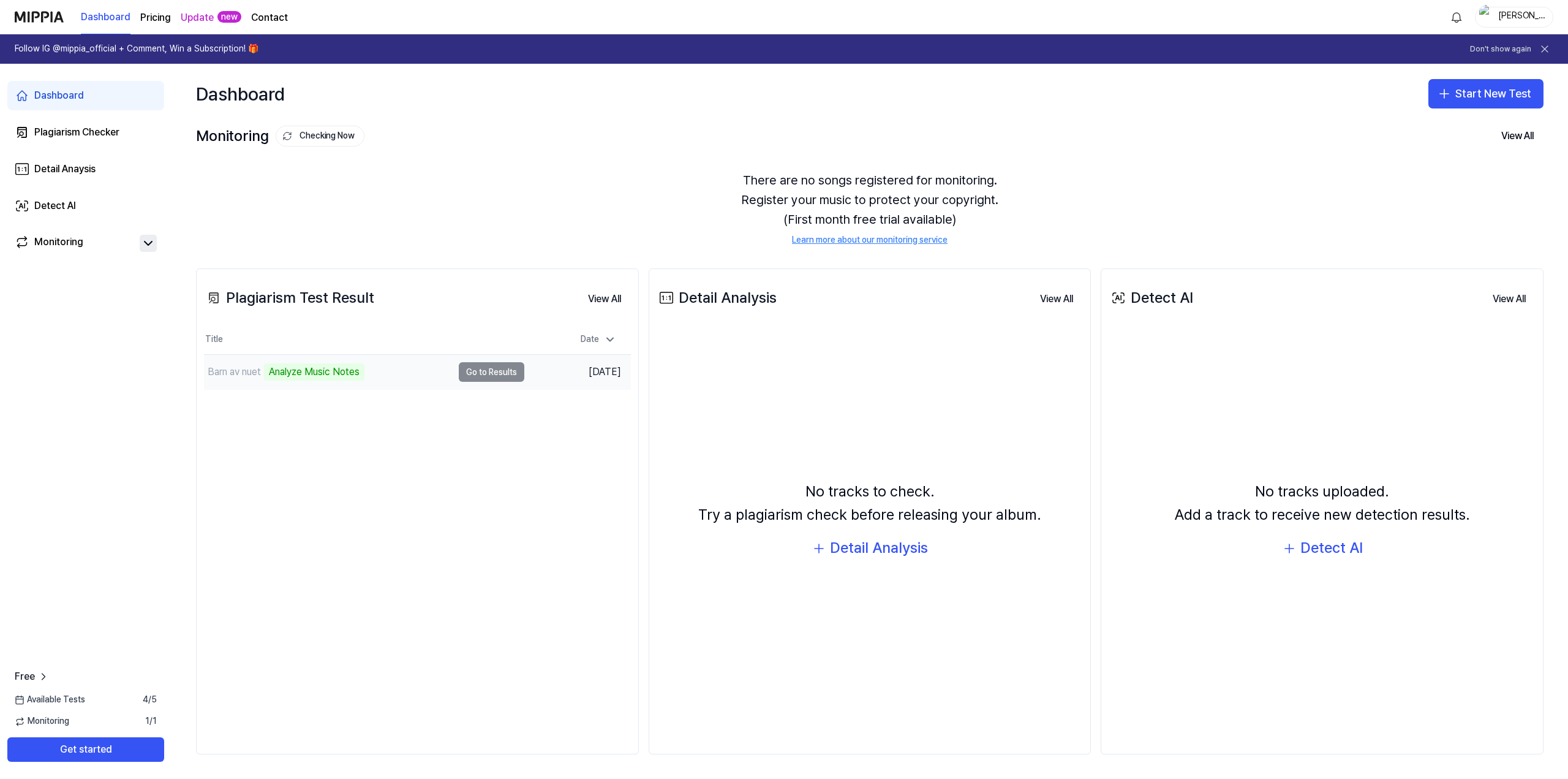
click at [485, 375] on td "Barn av nuet Analyze Music Notes Go to Results" at bounding box center [363, 371] width 320 height 34
click at [87, 745] on button "Get started" at bounding box center [85, 749] width 156 height 25
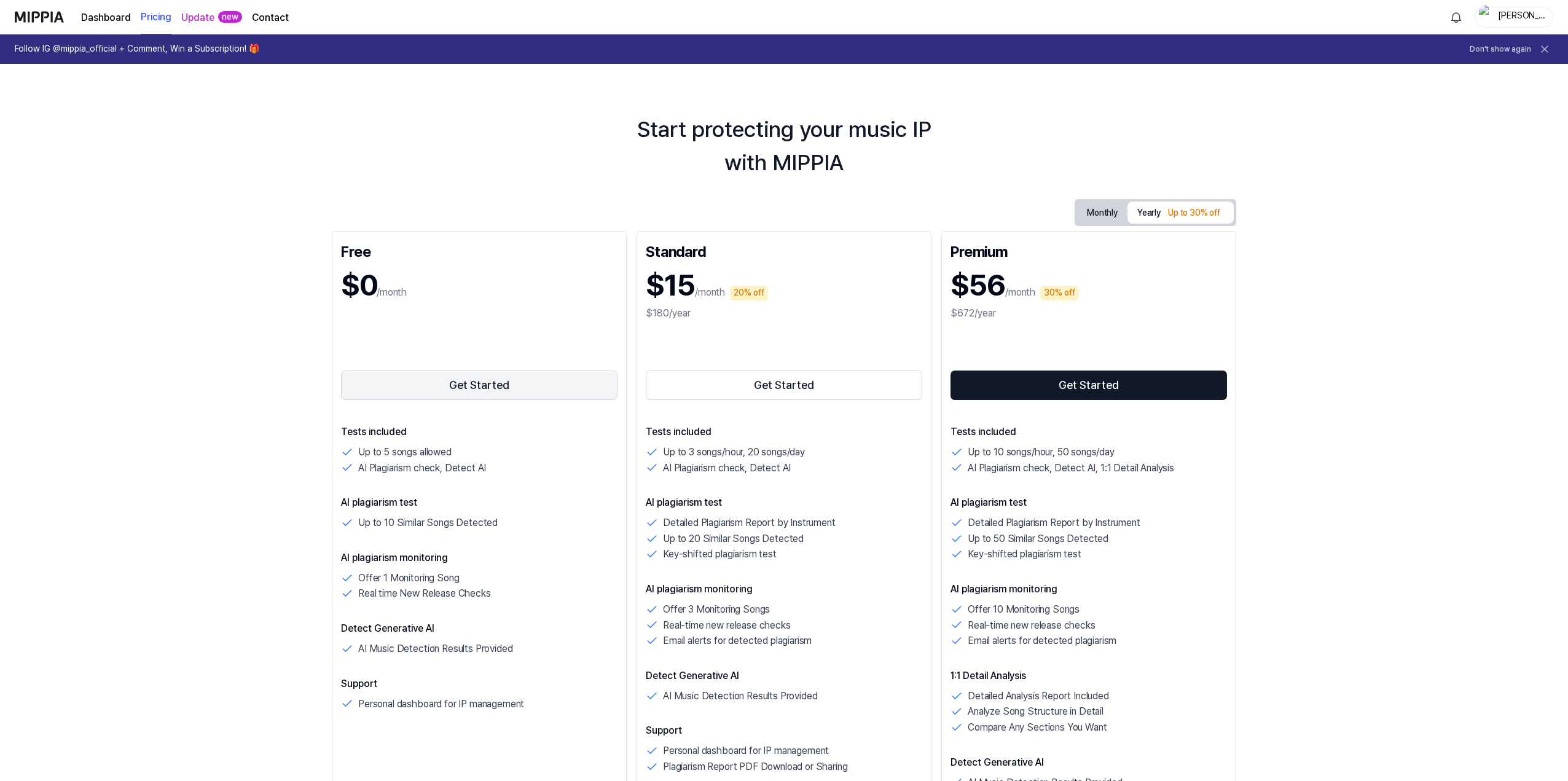
click at [499, 385] on button "Get Started" at bounding box center [479, 385] width 276 height 29
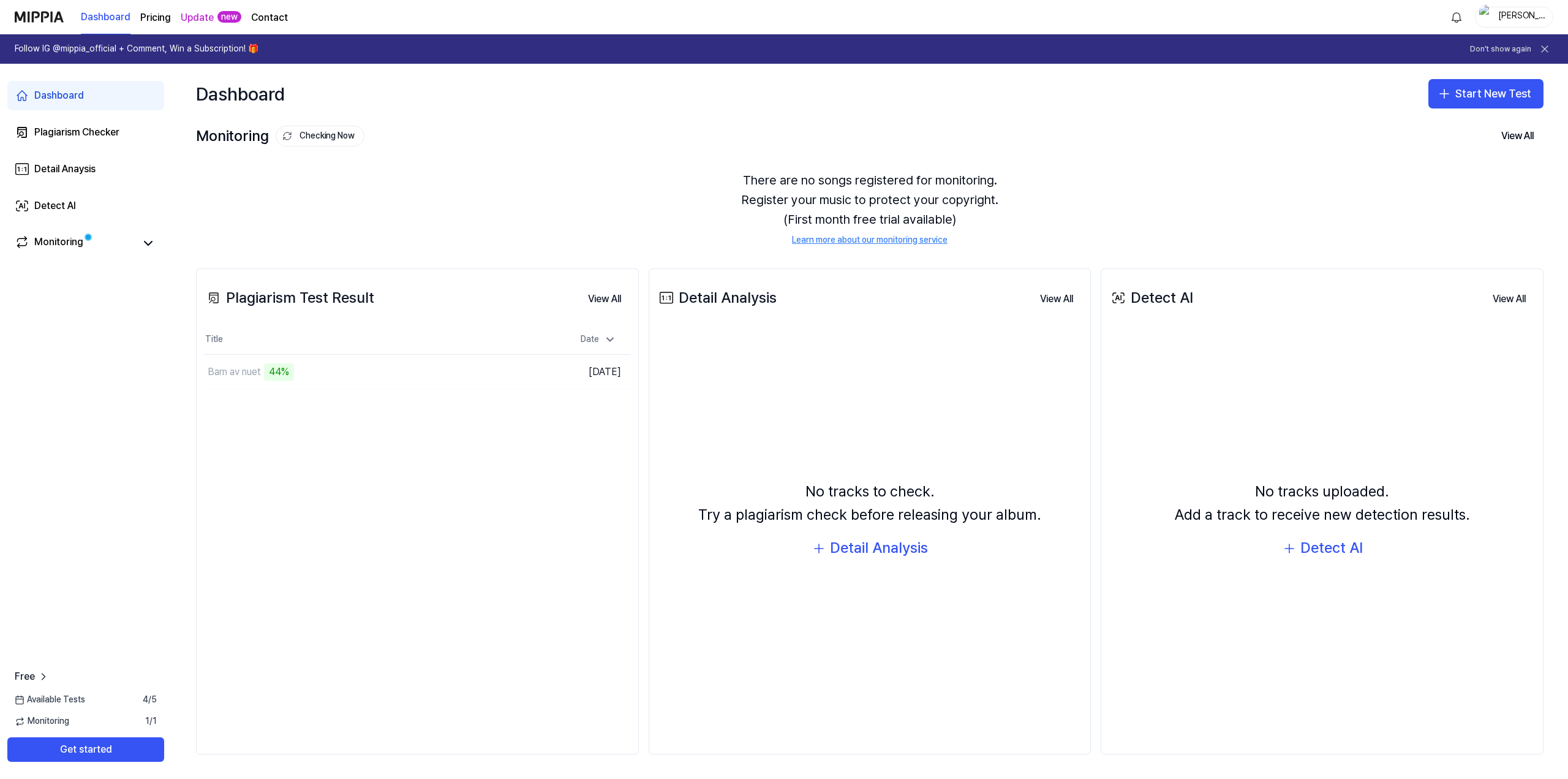
click at [1548, 47] on icon at bounding box center [1544, 49] width 12 height 12
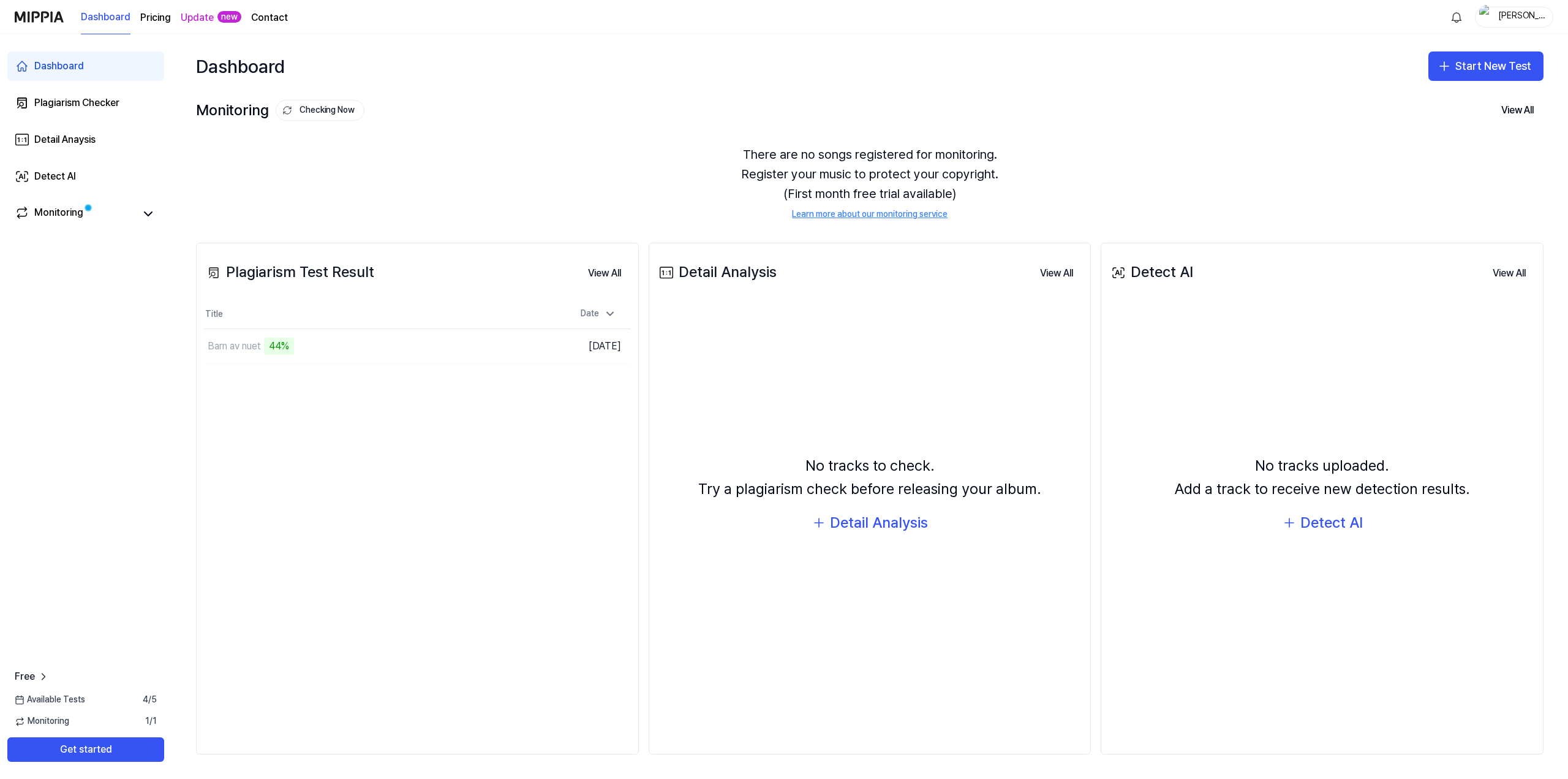
click at [534, 164] on div "There are no songs registered for monitoring. Register your music to protect yo…" at bounding box center [870, 182] width 1348 height 105
click at [342, 349] on div "Barn av nuet" at bounding box center [328, 346] width 249 height 34
click at [482, 346] on button "Go to Results" at bounding box center [491, 346] width 65 height 19
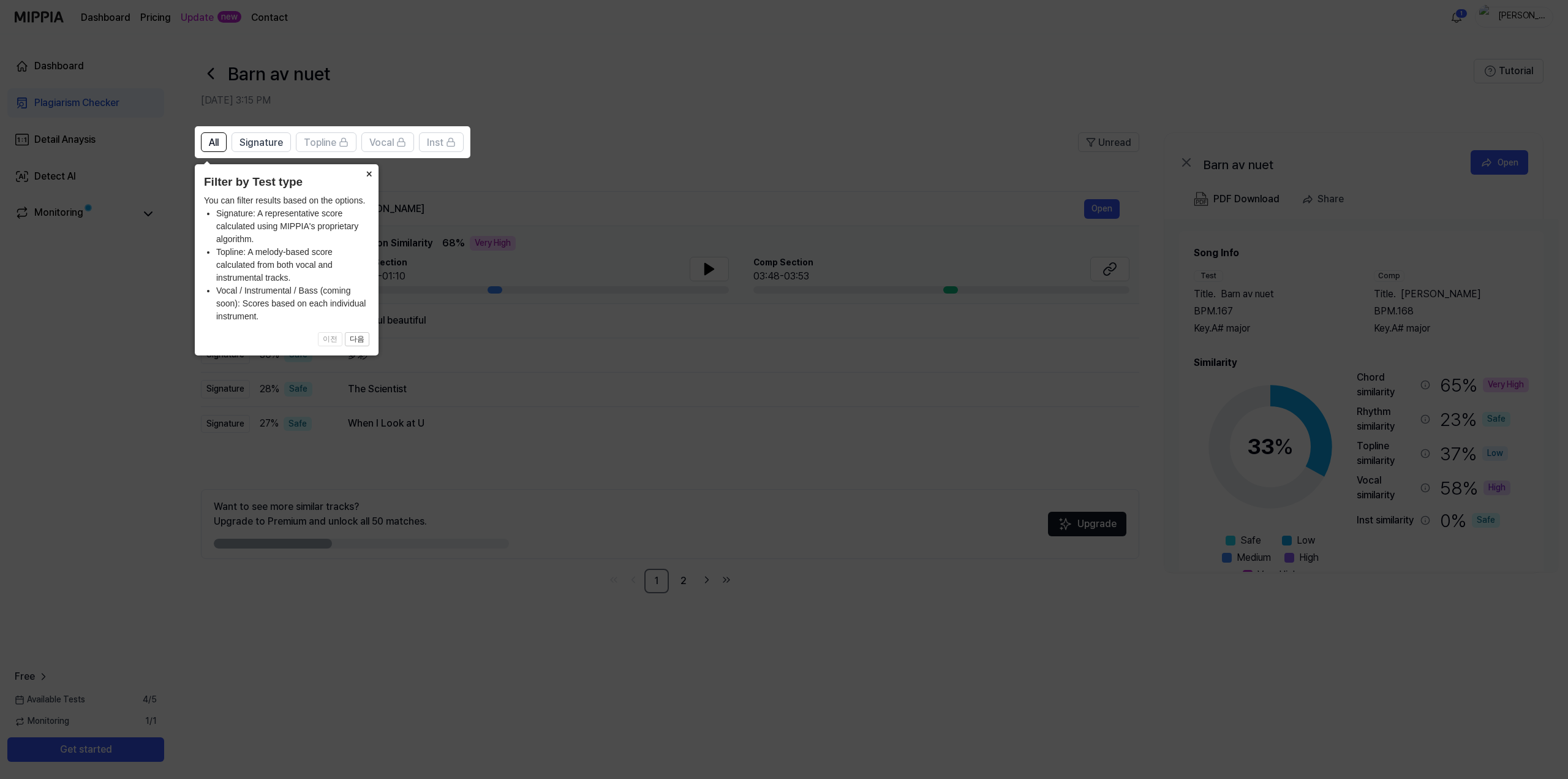
click at [374, 173] on button "×" at bounding box center [369, 173] width 19 height 17
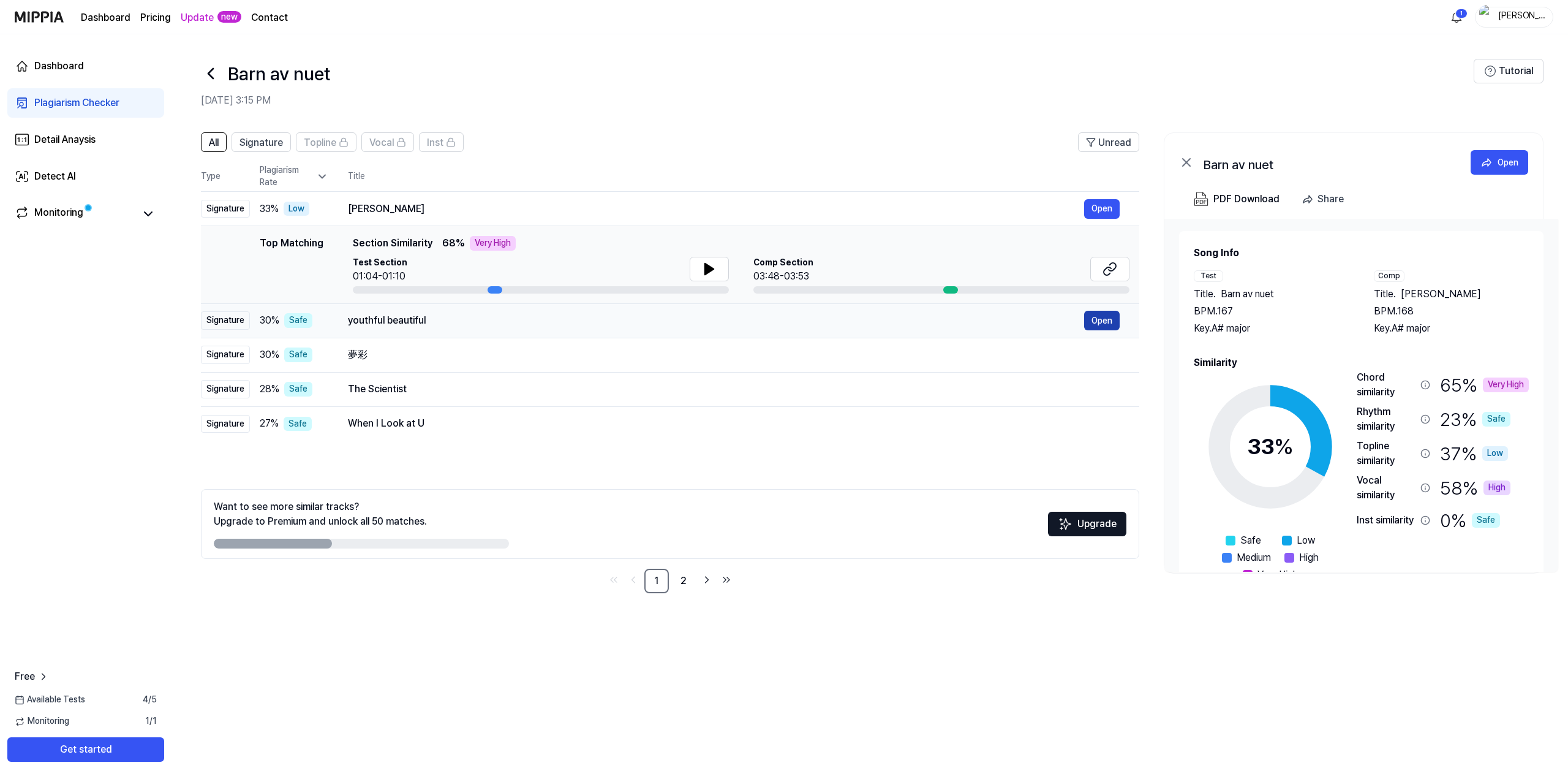
click at [1094, 321] on button "Open" at bounding box center [1102, 320] width 36 height 19
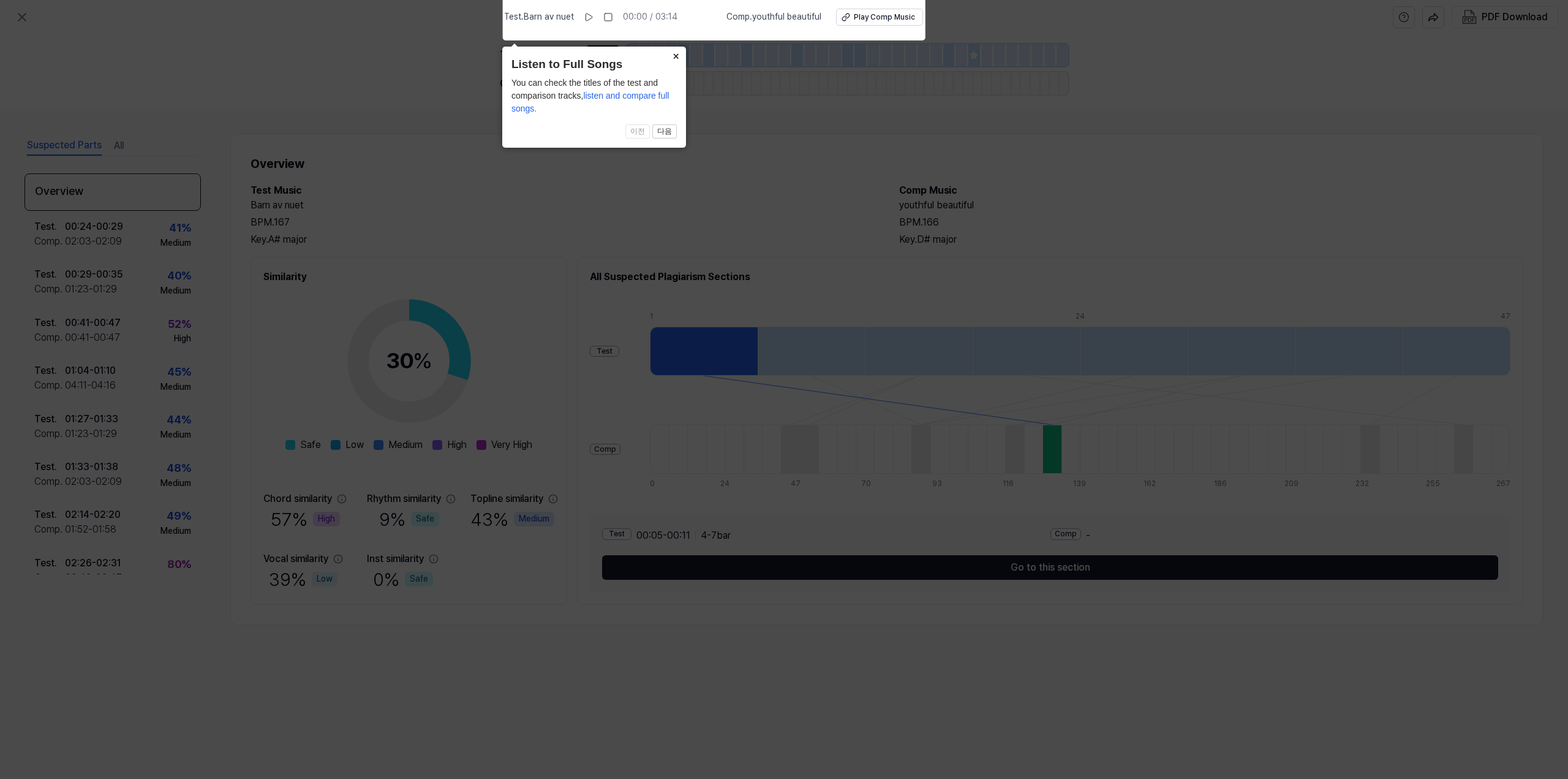
click at [673, 56] on button "×" at bounding box center [676, 55] width 19 height 17
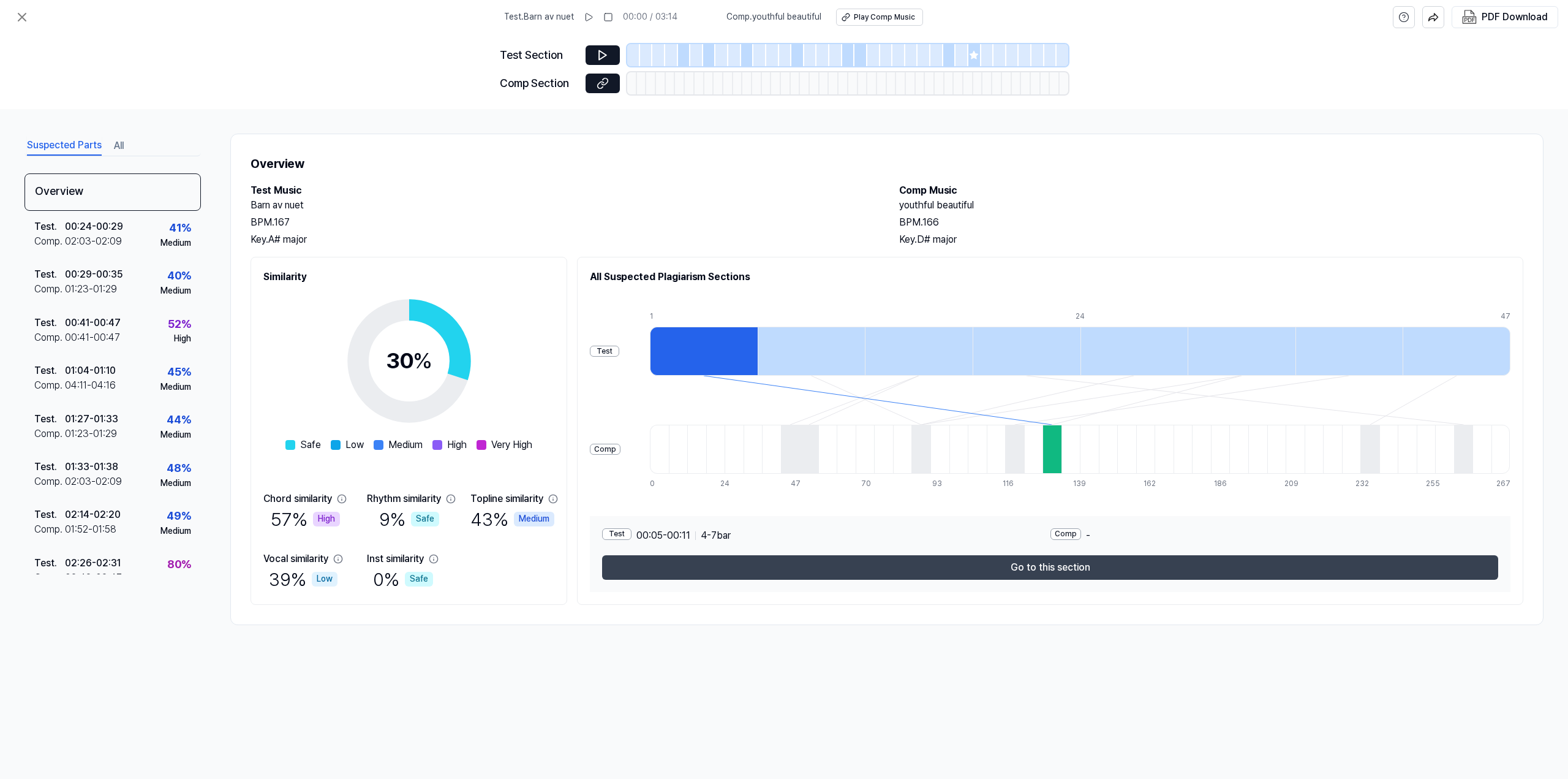
click at [1010, 571] on button "Go to this section" at bounding box center [1050, 567] width 896 height 25
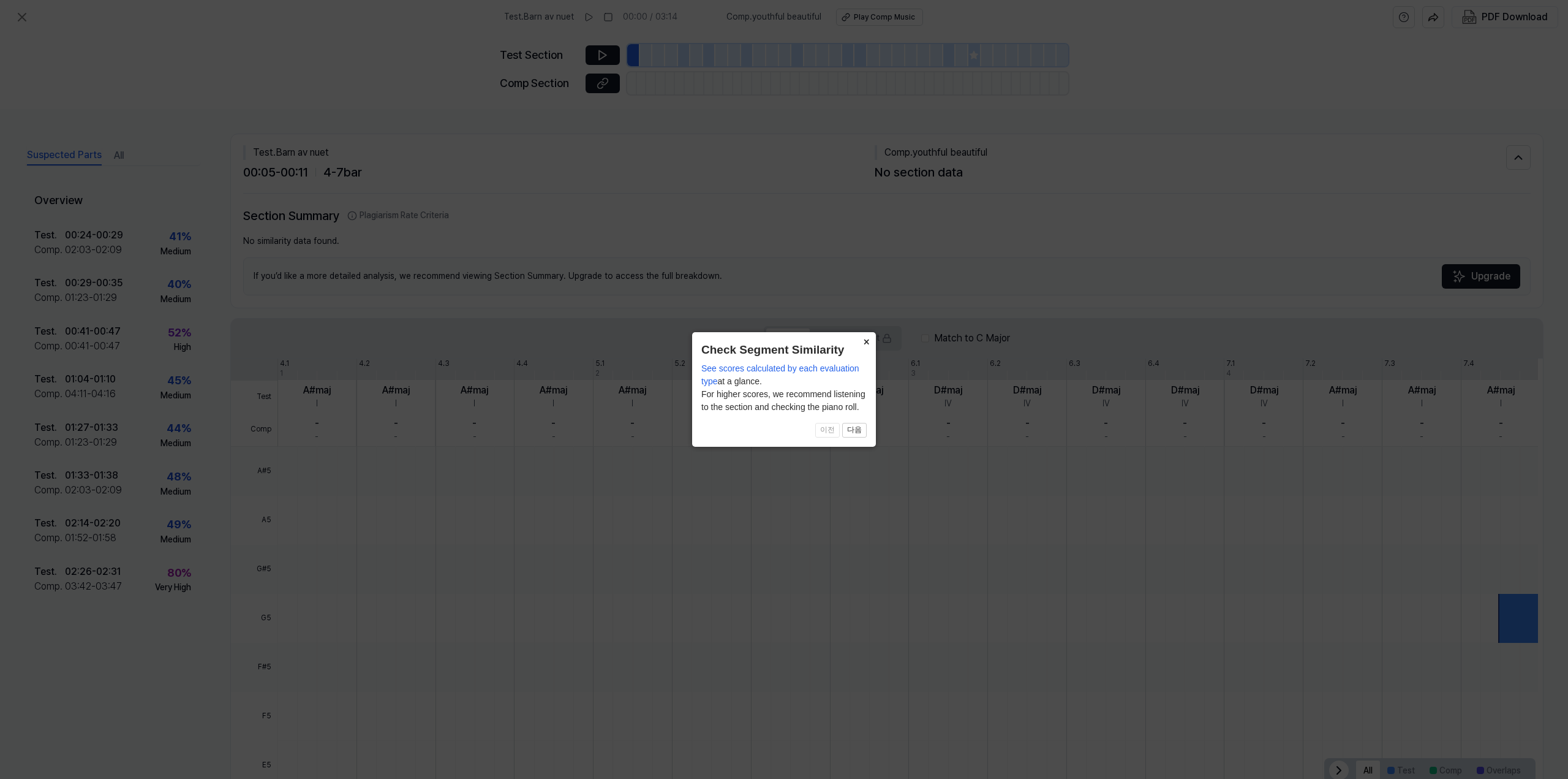
click at [868, 342] on button "×" at bounding box center [866, 340] width 19 height 17
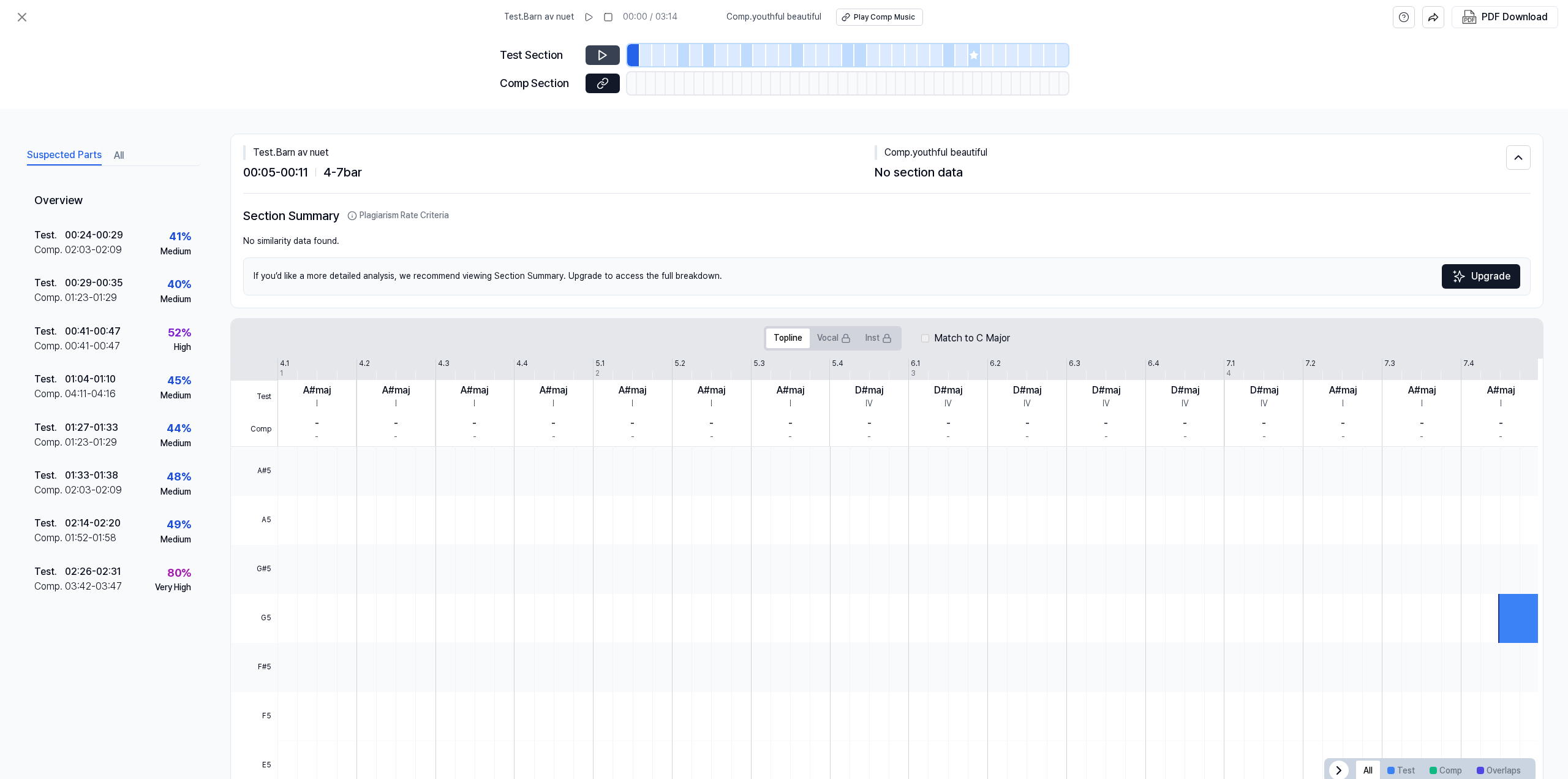
click at [602, 49] on button at bounding box center [603, 55] width 34 height 19
click at [603, 51] on icon at bounding box center [603, 55] width 12 height 12
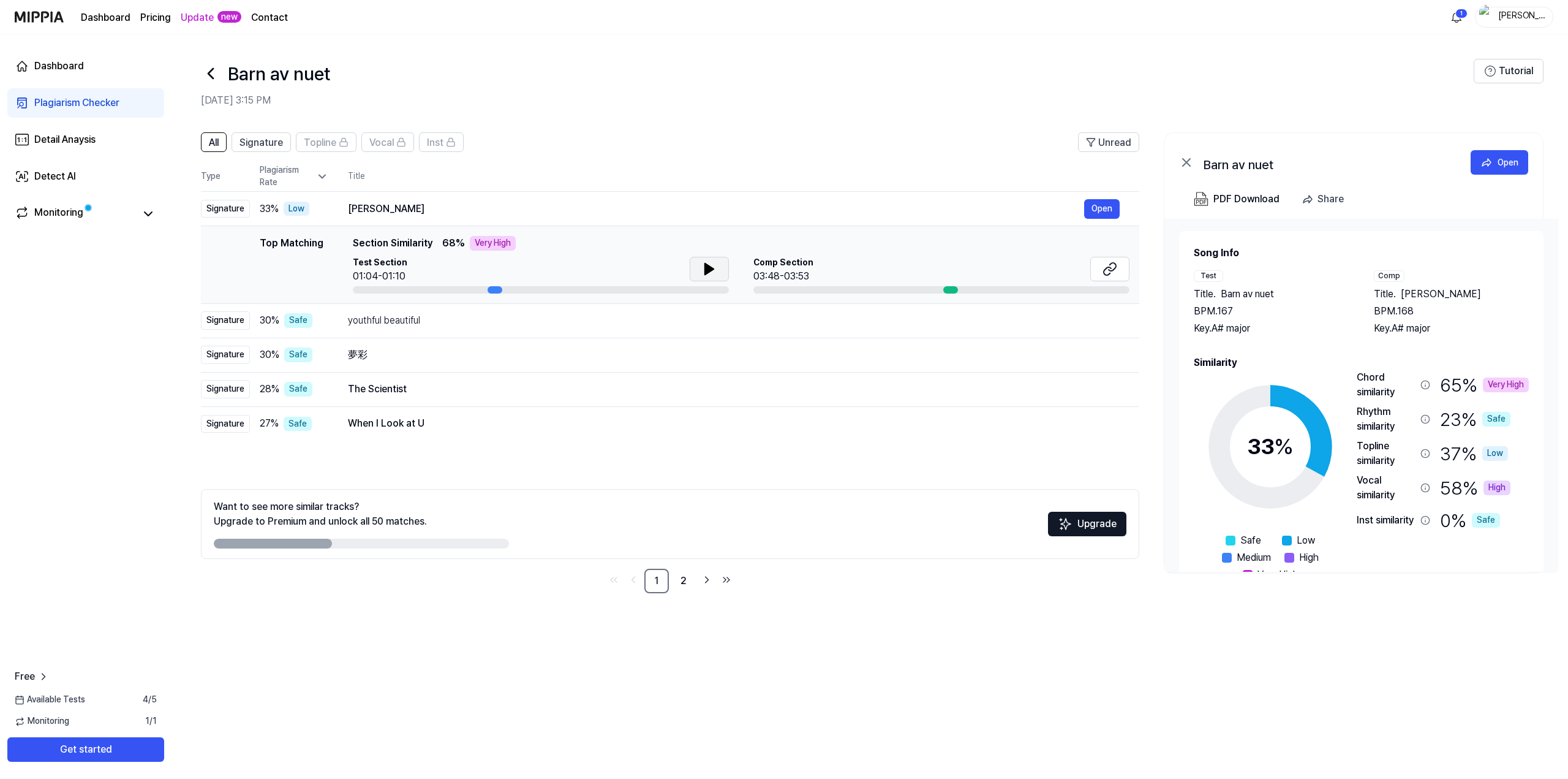
click at [706, 267] on icon at bounding box center [709, 269] width 8 height 11
click at [713, 270] on icon at bounding box center [709, 269] width 15 height 15
click at [951, 287] on div at bounding box center [950, 289] width 15 height 7
click at [411, 328] on div "youthful beautiful" at bounding box center [716, 320] width 736 height 15
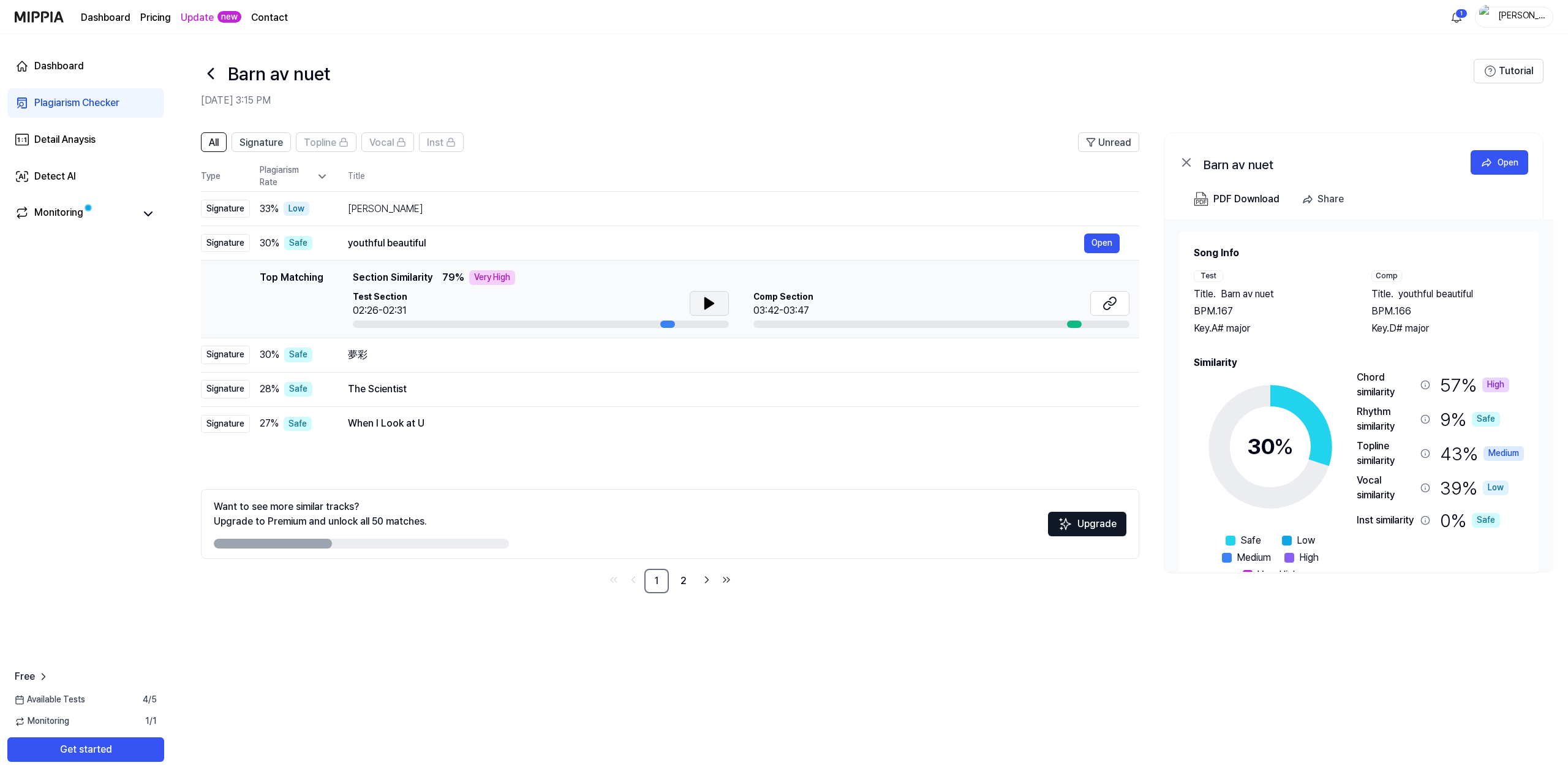
click at [705, 302] on icon at bounding box center [709, 303] width 8 height 11
click at [707, 298] on icon at bounding box center [707, 303] width 3 height 10
click at [493, 362] on div "夢彩" at bounding box center [716, 355] width 736 height 15
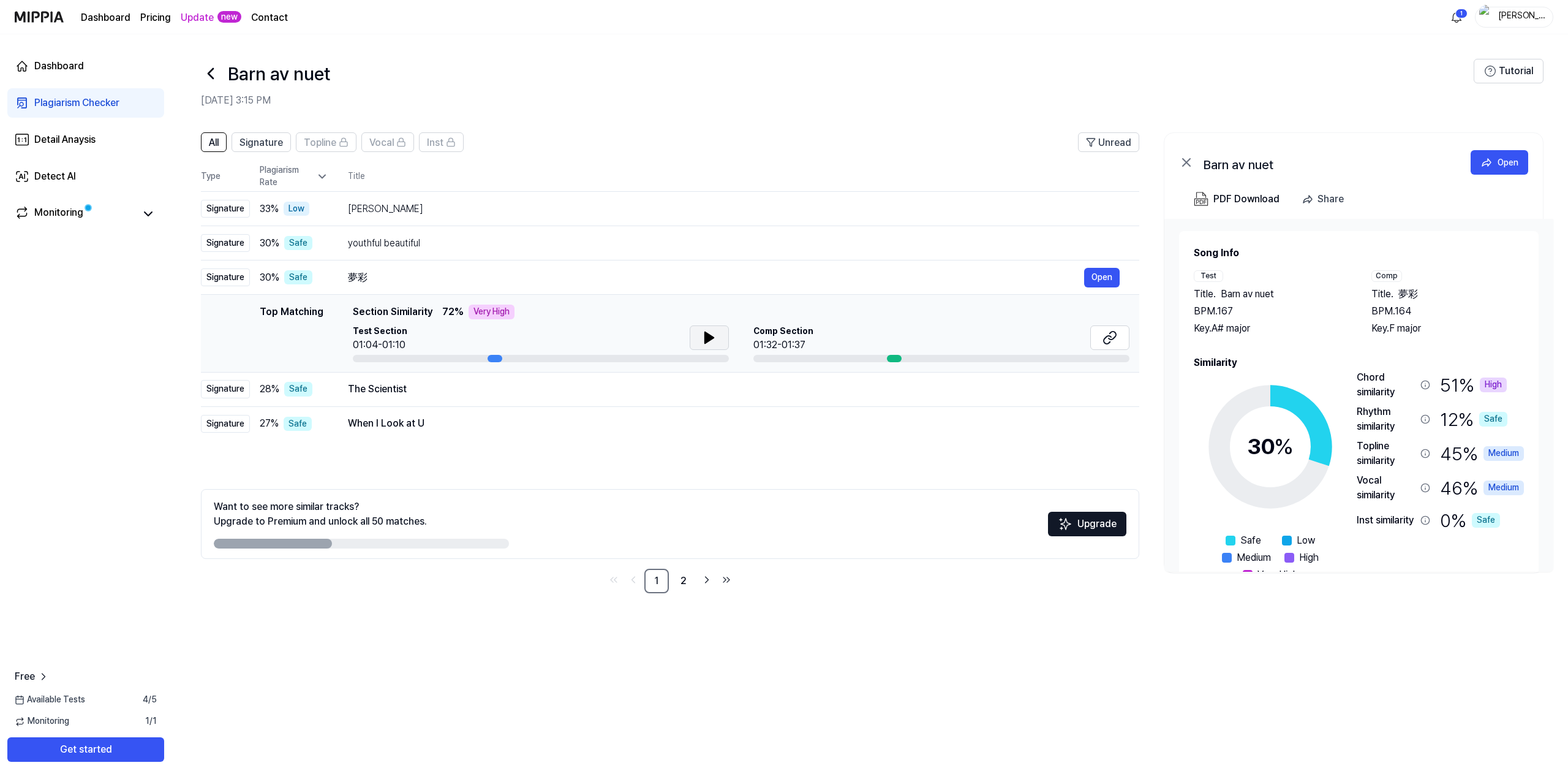
click at [714, 333] on icon at bounding box center [709, 338] width 15 height 15
click at [1097, 276] on button "Open" at bounding box center [1102, 278] width 36 height 19
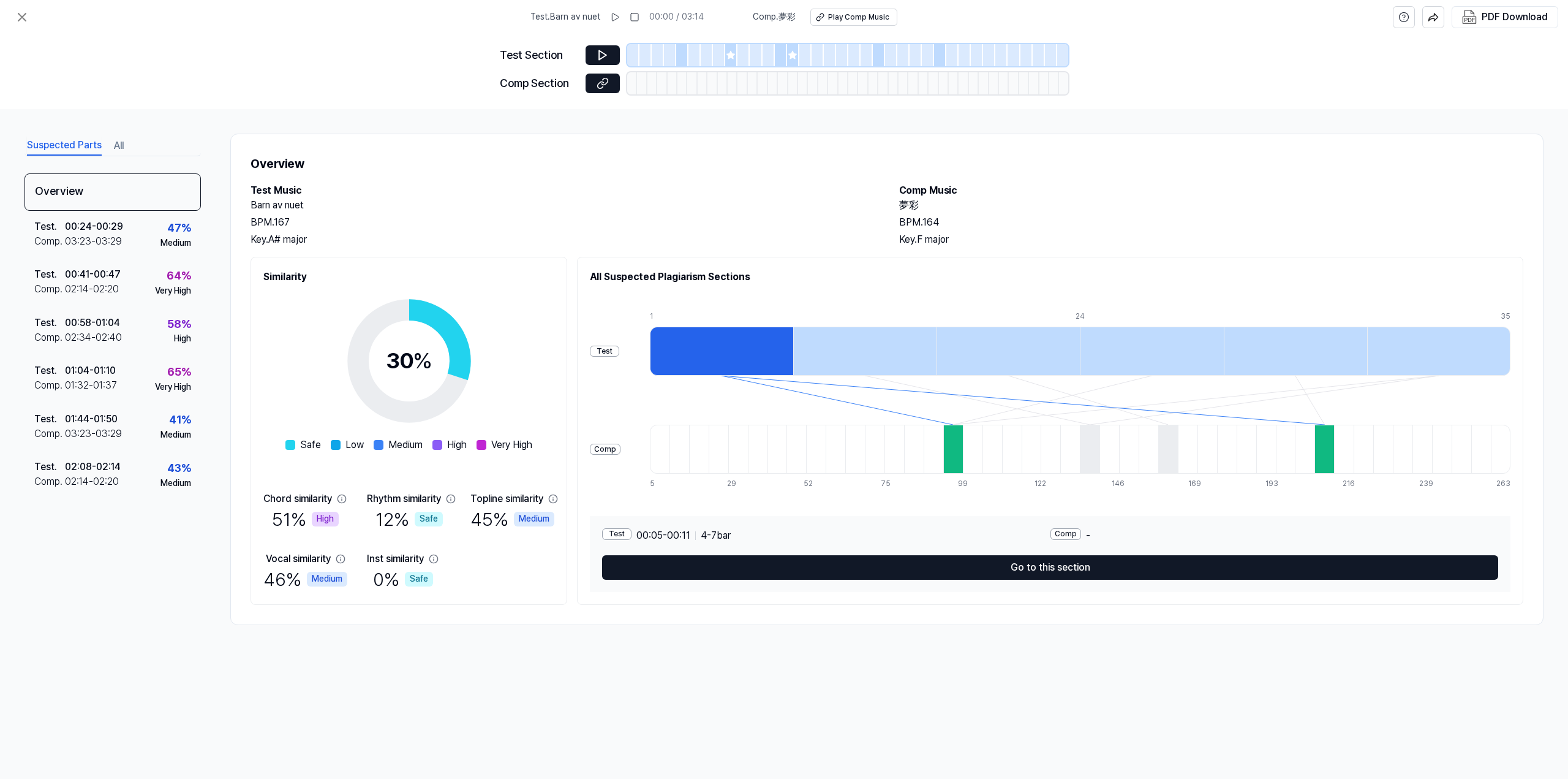
click at [712, 354] on div at bounding box center [722, 351] width 144 height 49
click at [963, 457] on div at bounding box center [953, 449] width 19 height 49
click at [603, 56] on icon at bounding box center [602, 56] width 7 height 9
click at [606, 52] on icon at bounding box center [603, 55] width 12 height 12
click at [612, 18] on button at bounding box center [615, 17] width 19 height 19
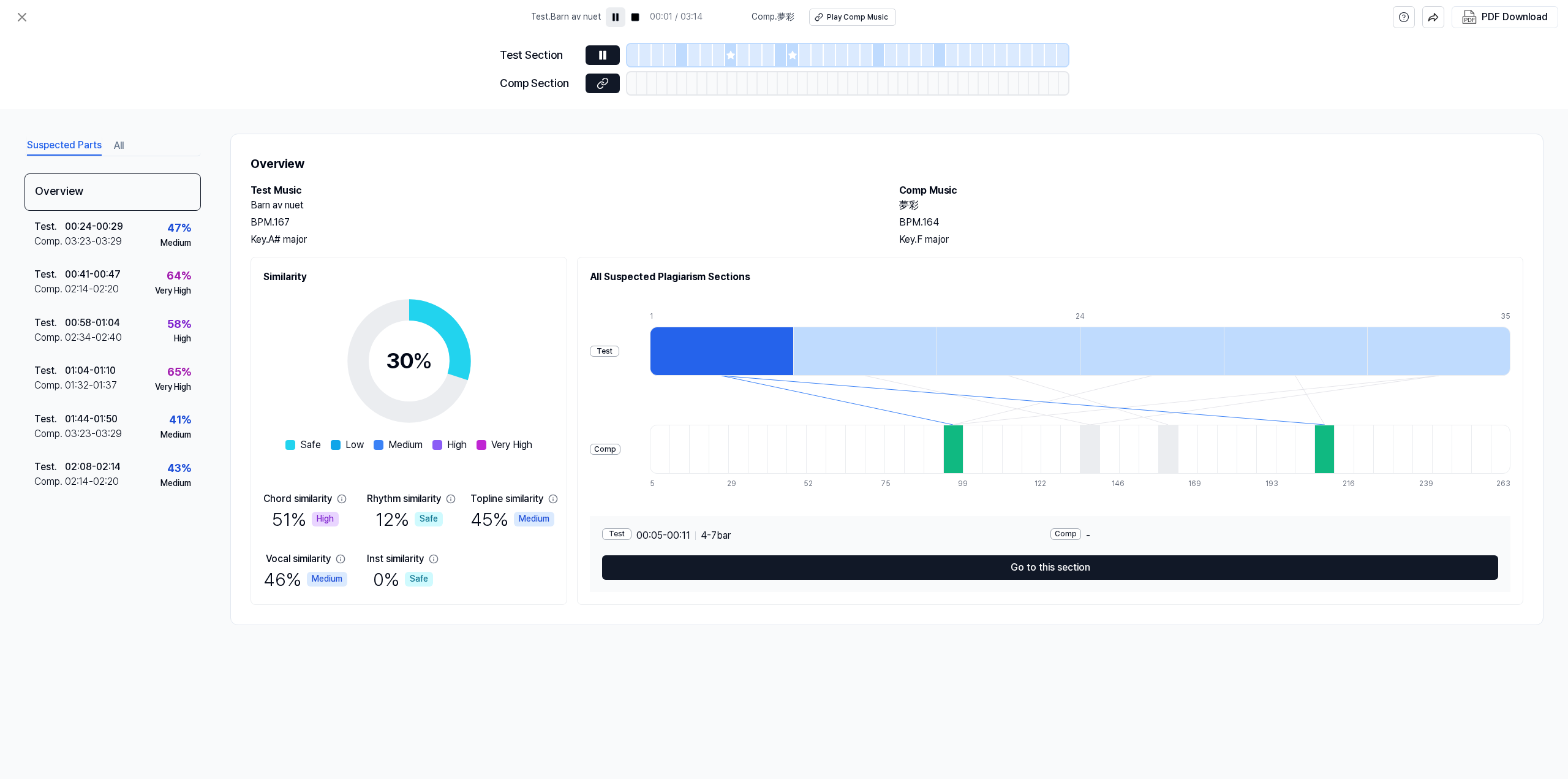
click at [614, 17] on rect at bounding box center [613, 17] width 2 height 7
click at [605, 90] on button at bounding box center [603, 83] width 34 height 19
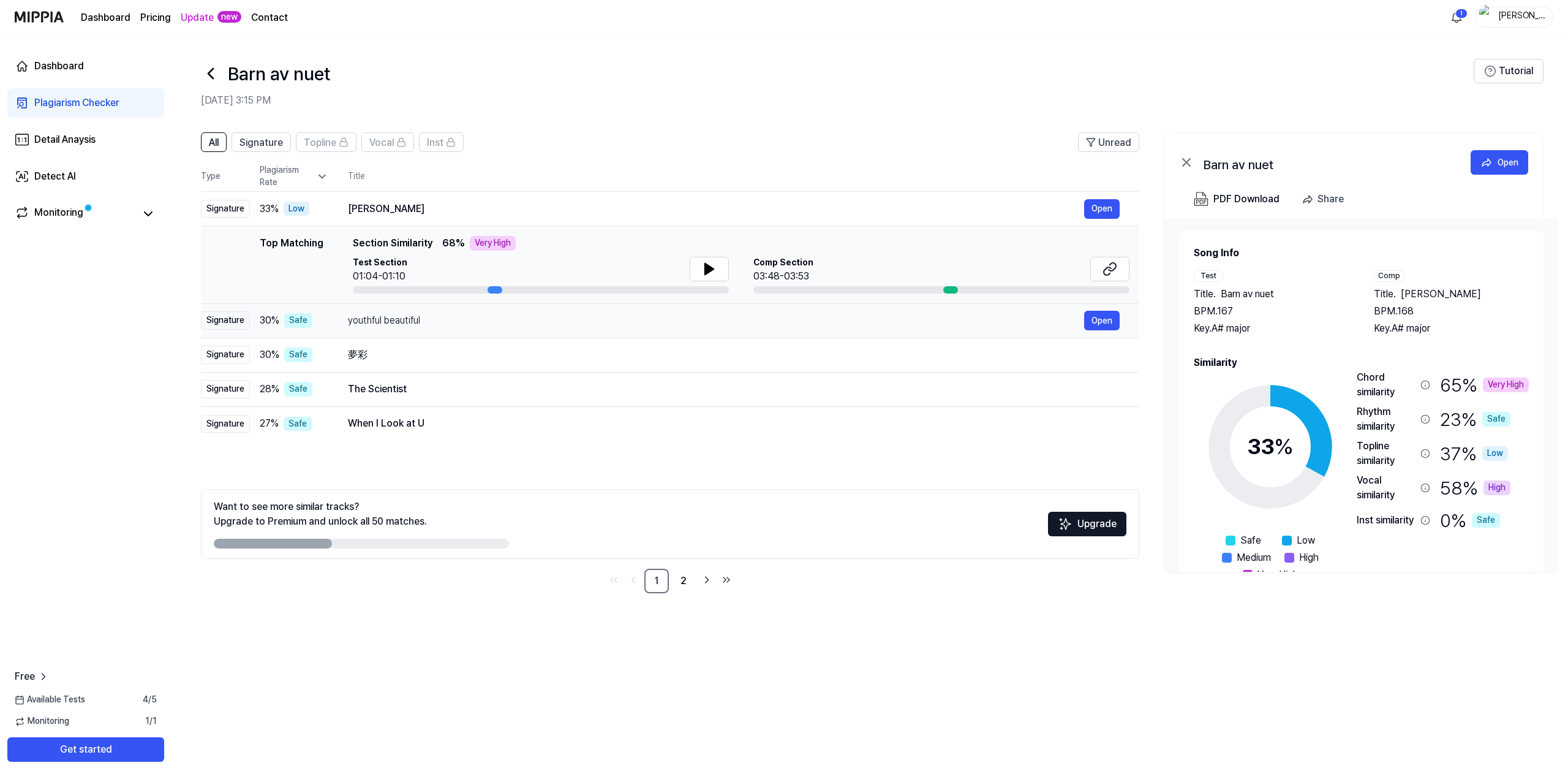
click at [513, 322] on div "youthful beautiful" at bounding box center [716, 320] width 736 height 15
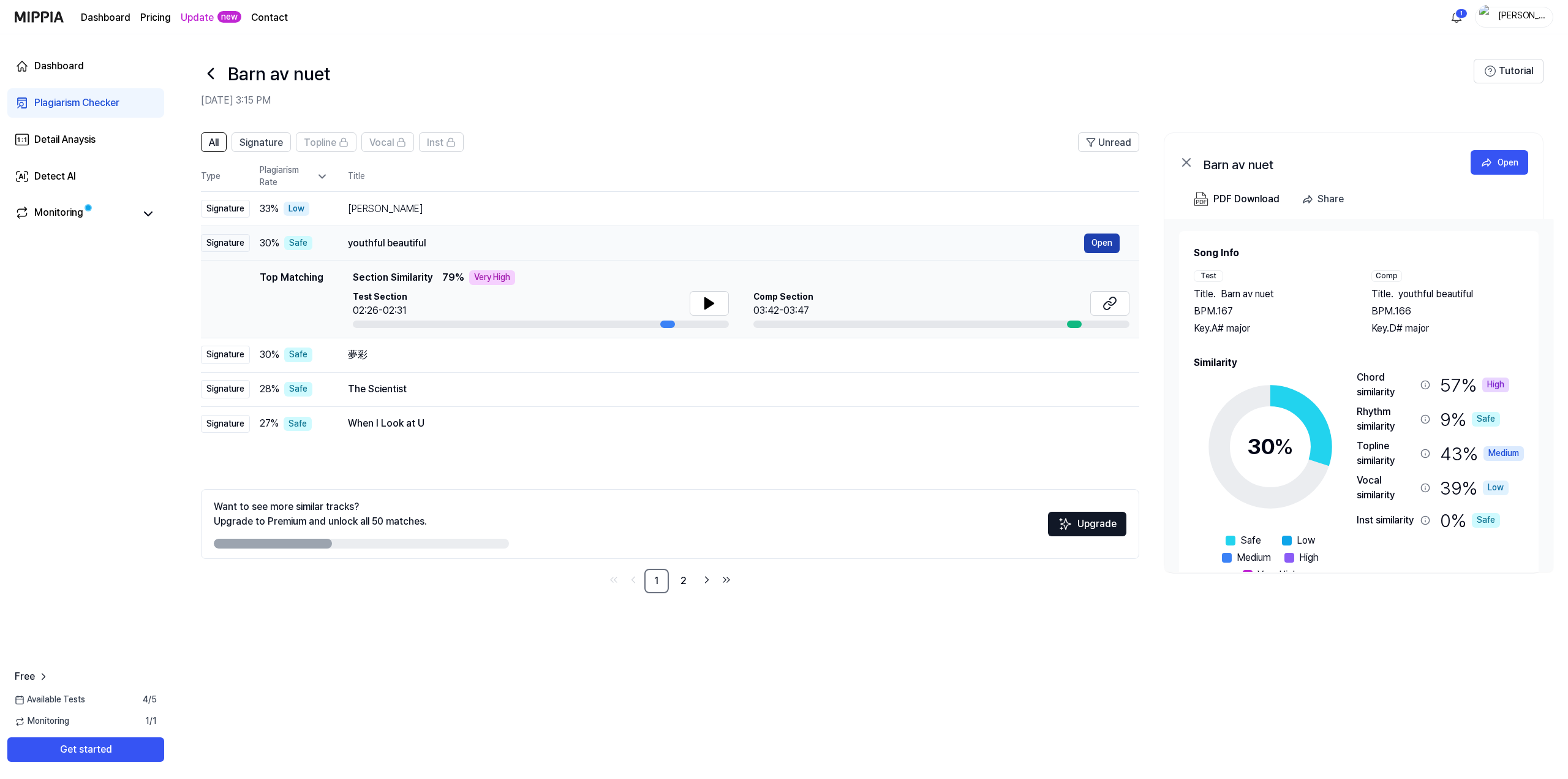
click at [1115, 239] on button "Open" at bounding box center [1102, 243] width 36 height 19
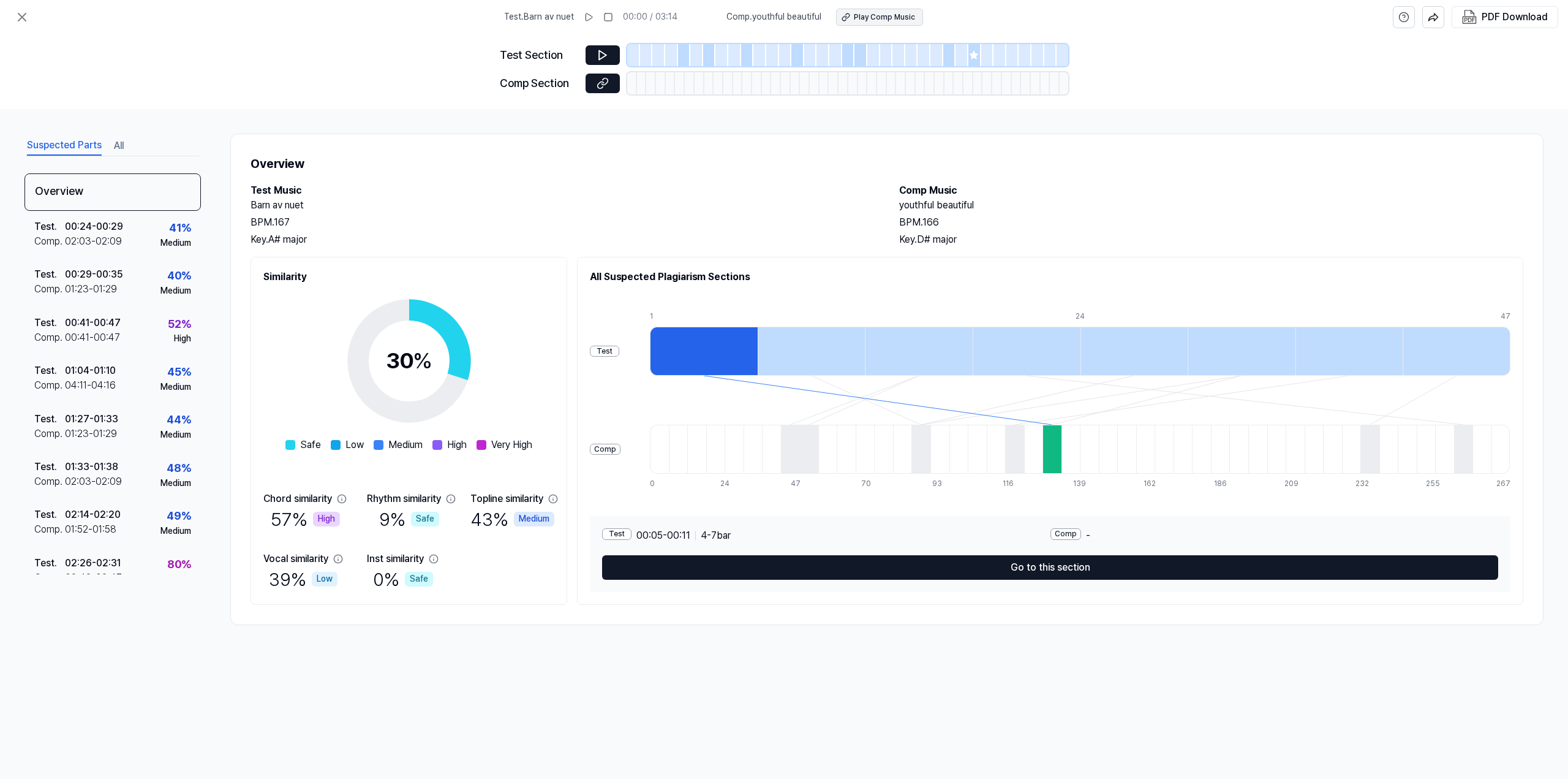
click at [854, 17] on div "Play Comp Music" at bounding box center [884, 17] width 61 height 10
click at [1498, 23] on div "PDF Download" at bounding box center [1514, 17] width 66 height 16
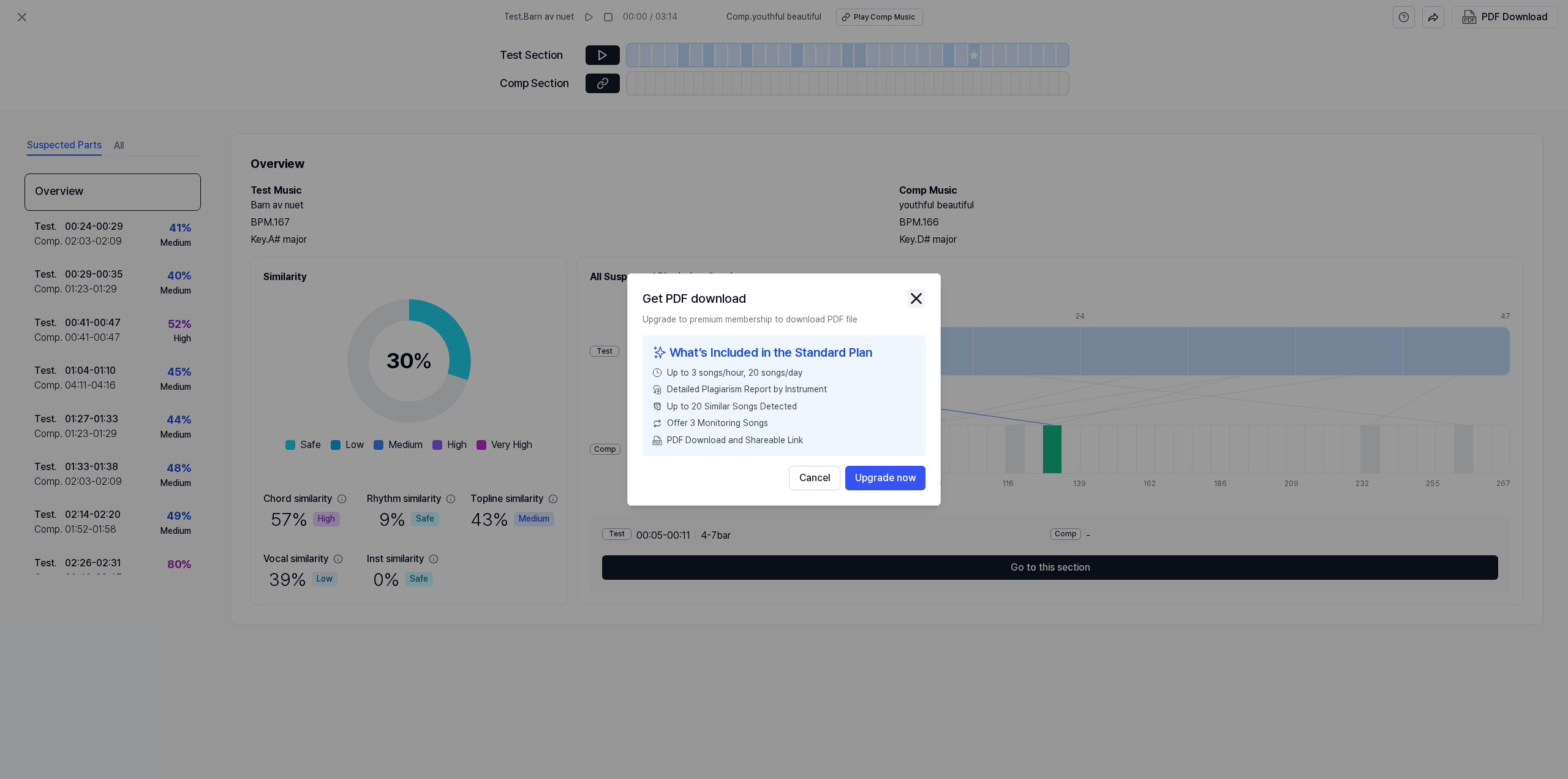
click at [918, 295] on img "button" at bounding box center [916, 298] width 18 height 18
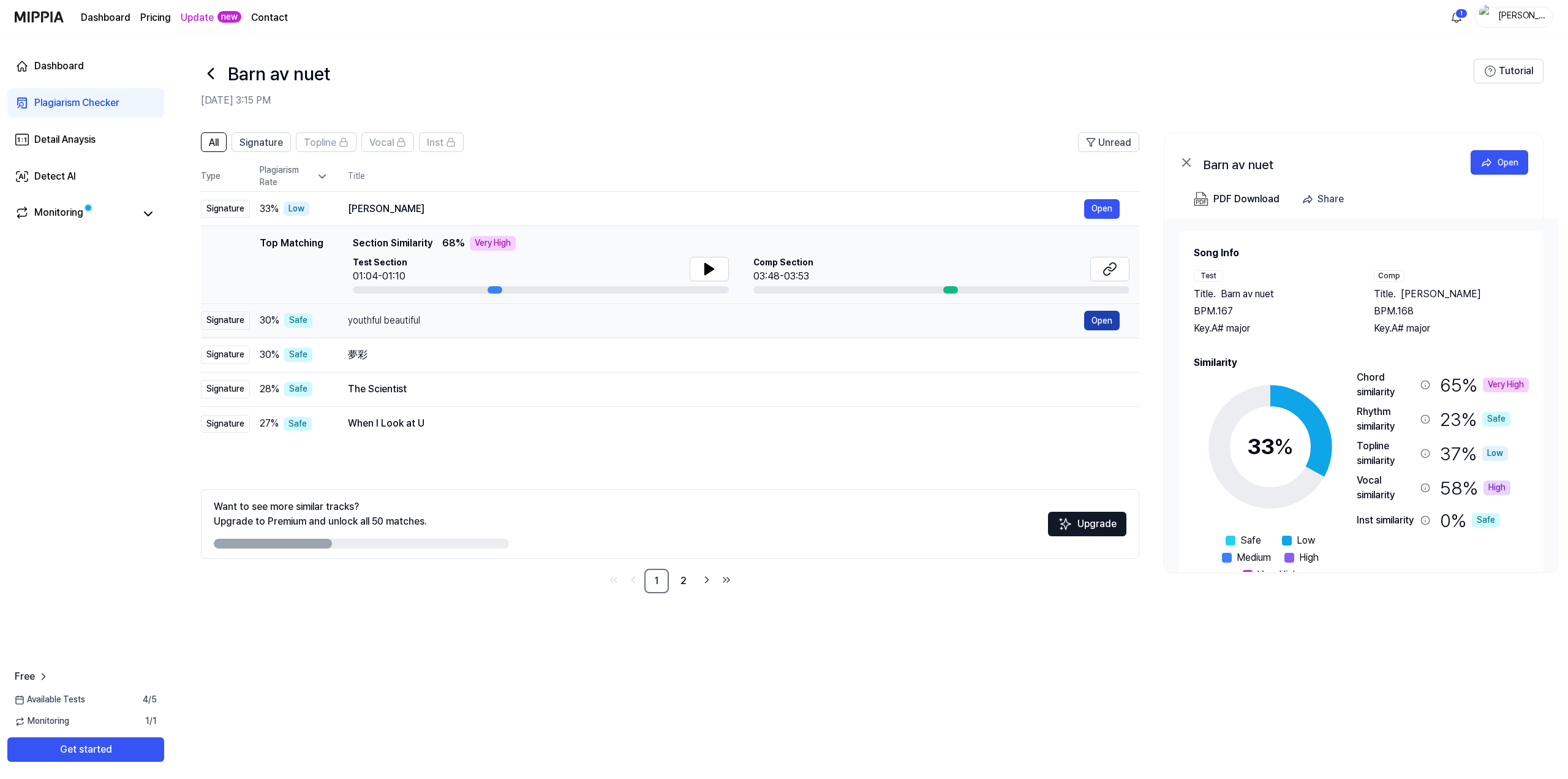
click at [1101, 319] on button "Open" at bounding box center [1102, 320] width 36 height 19
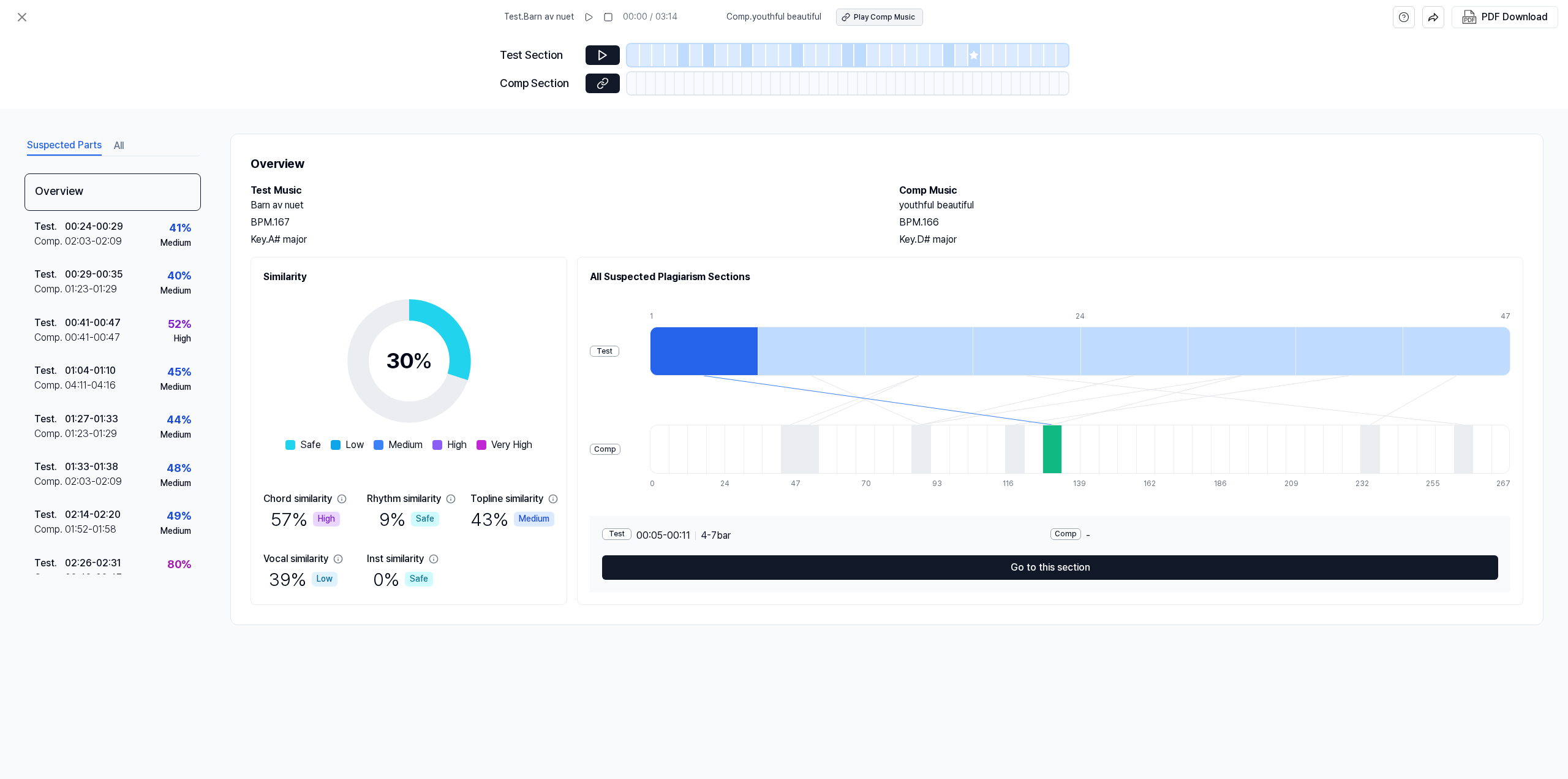
click at [877, 17] on div "Play Comp Music" at bounding box center [884, 17] width 61 height 10
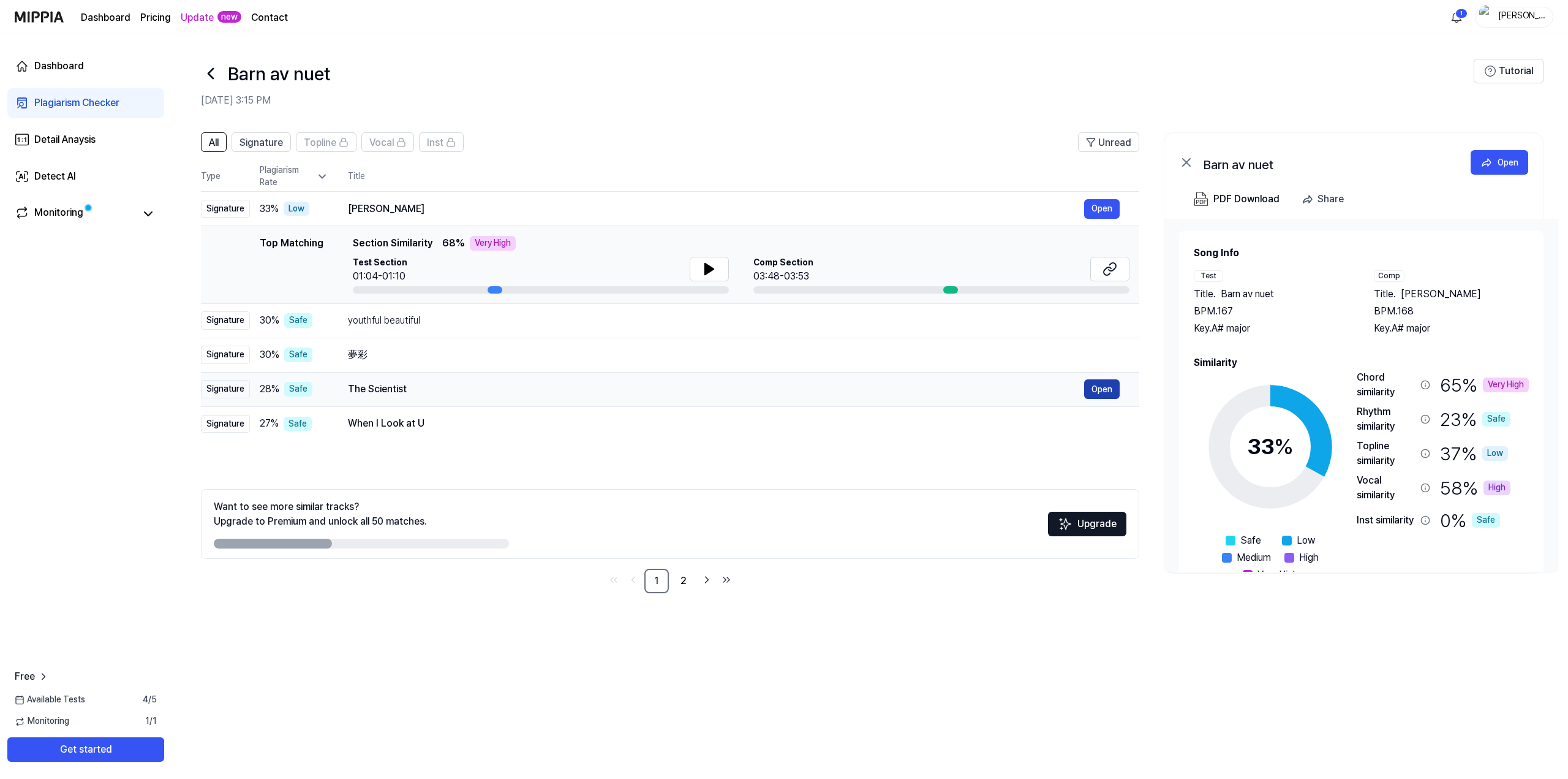
click at [1110, 388] on button "Open" at bounding box center [1102, 389] width 36 height 19
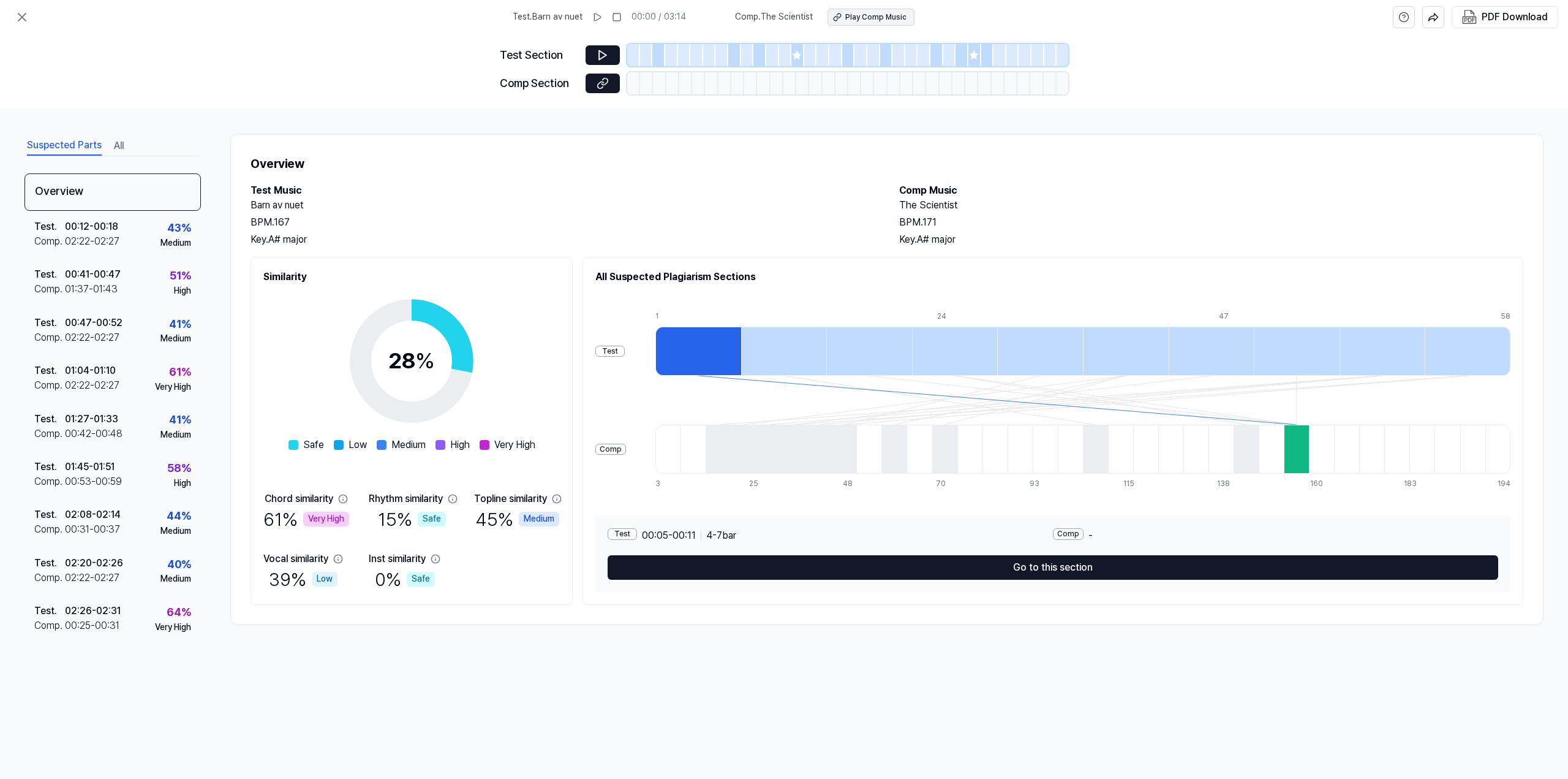
click at [882, 17] on div "Play Comp Music" at bounding box center [875, 17] width 61 height 10
click at [596, 52] on button at bounding box center [603, 55] width 34 height 19
click at [604, 52] on icon at bounding box center [603, 55] width 12 height 12
click at [602, 15] on icon at bounding box center [597, 17] width 10 height 10
click at [601, 15] on icon at bounding box center [597, 17] width 10 height 10
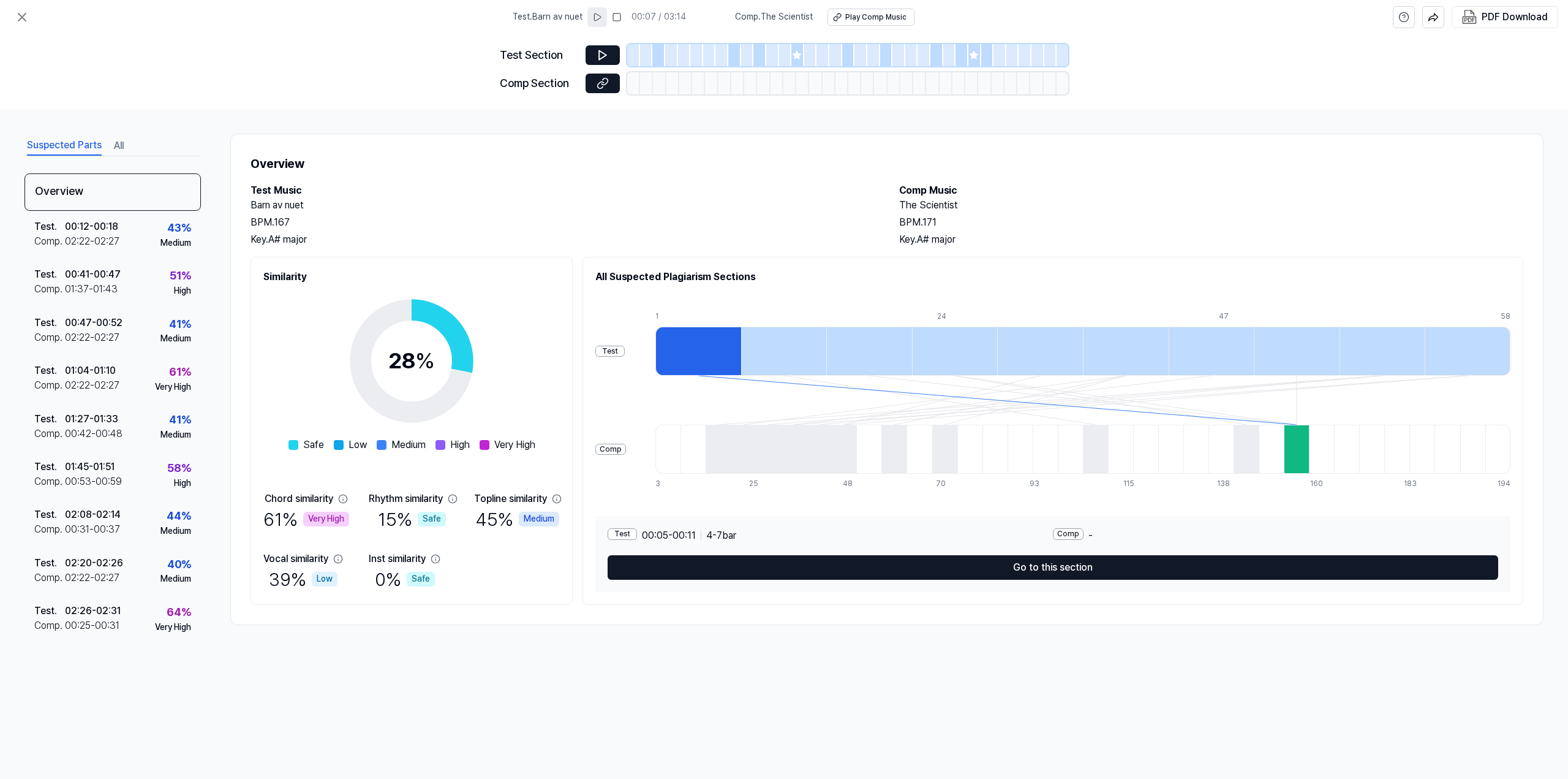
click at [685, 357] on div at bounding box center [698, 351] width 86 height 49
click at [625, 351] on div "Test" at bounding box center [610, 351] width 29 height 12
click at [703, 357] on div at bounding box center [698, 351] width 86 height 49
click at [602, 50] on icon at bounding box center [603, 55] width 12 height 12
click at [845, 16] on div "Play Comp Music" at bounding box center [875, 17] width 61 height 10
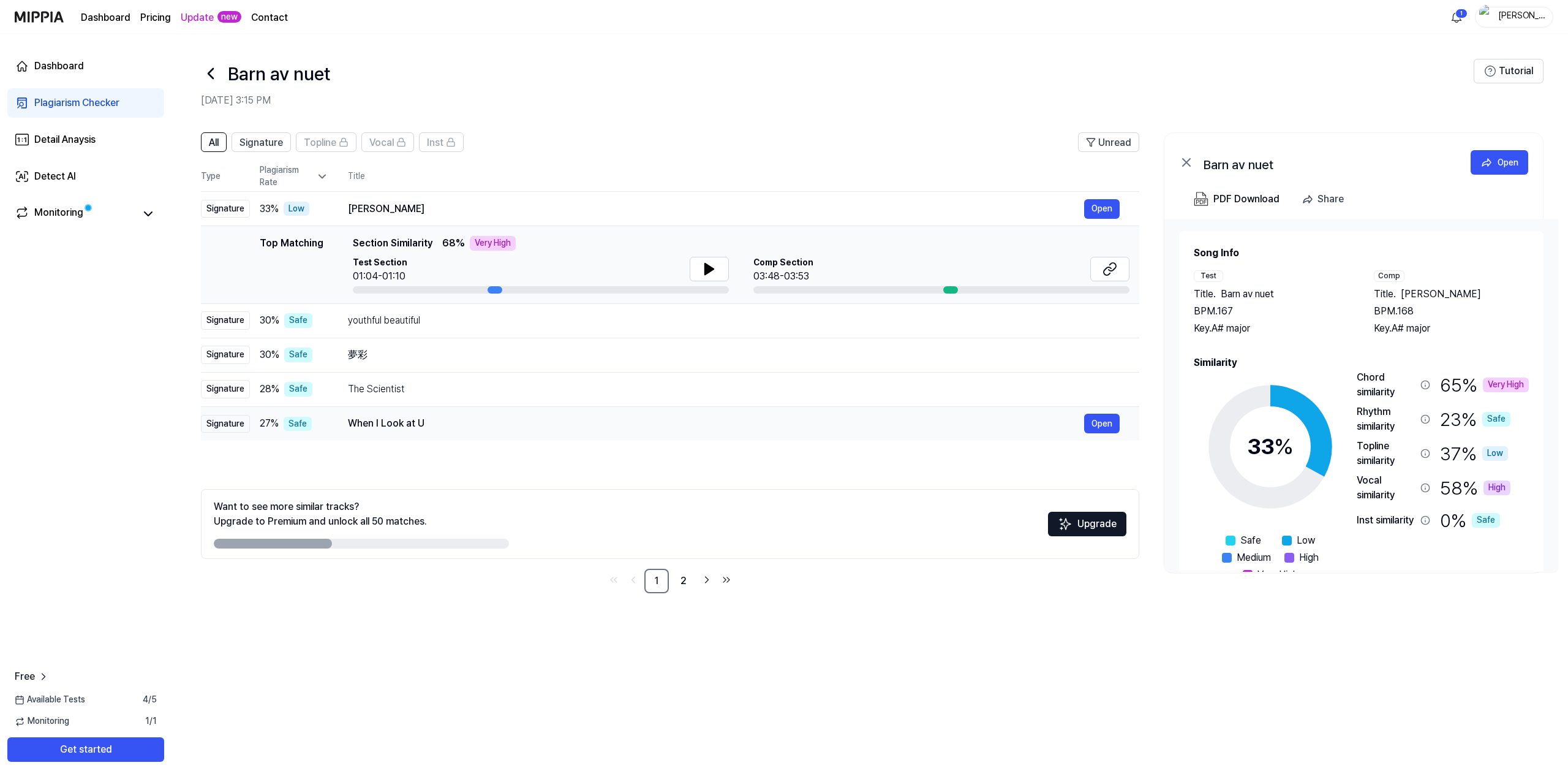
click at [435, 421] on div "When I Look at U" at bounding box center [716, 423] width 736 height 15
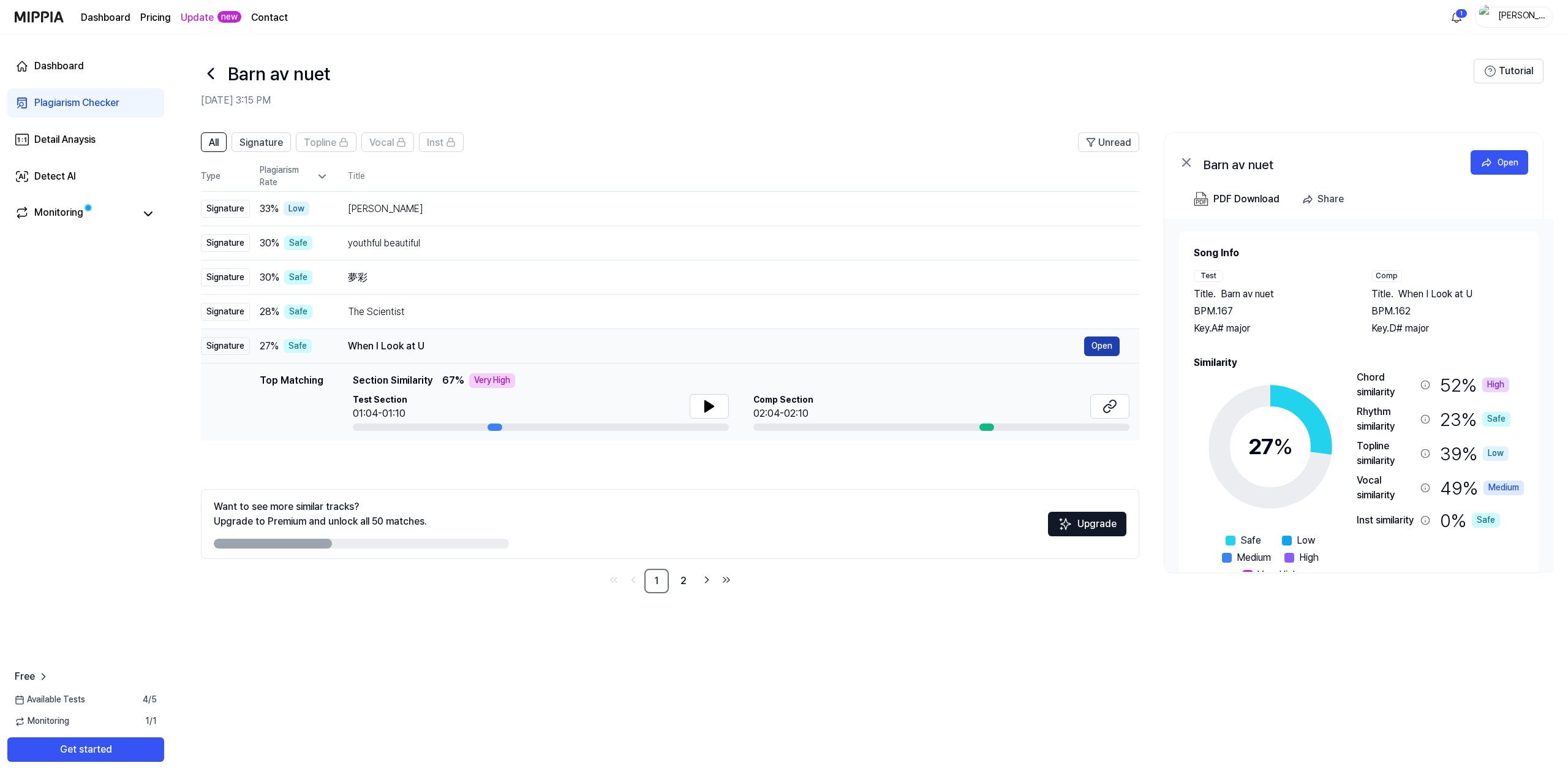
click at [1109, 346] on button "Open" at bounding box center [1102, 346] width 36 height 19
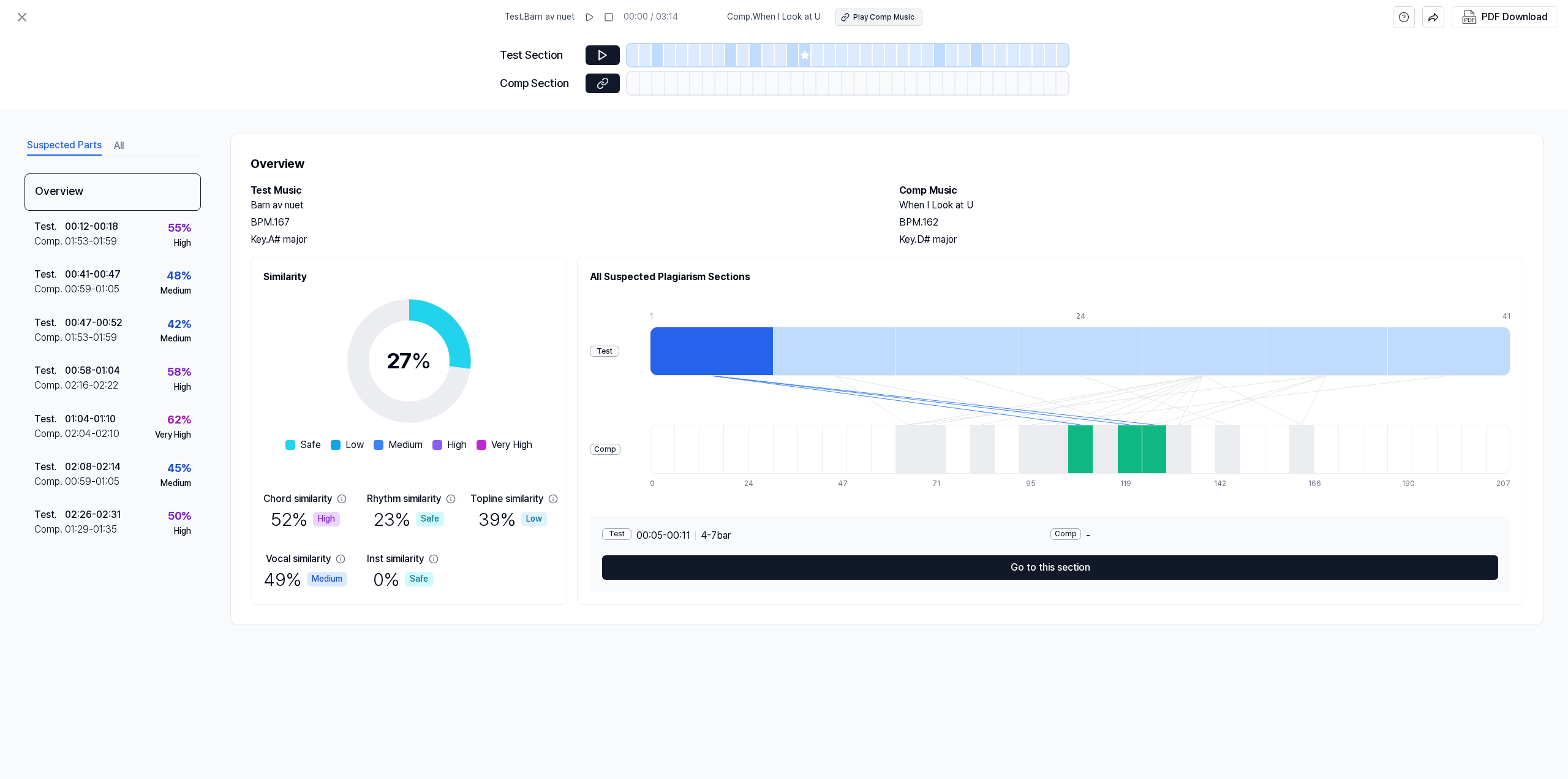
click at [867, 14] on div "Play Comp Music" at bounding box center [883, 17] width 61 height 10
click at [1089, 458] on div at bounding box center [1080, 449] width 25 height 49
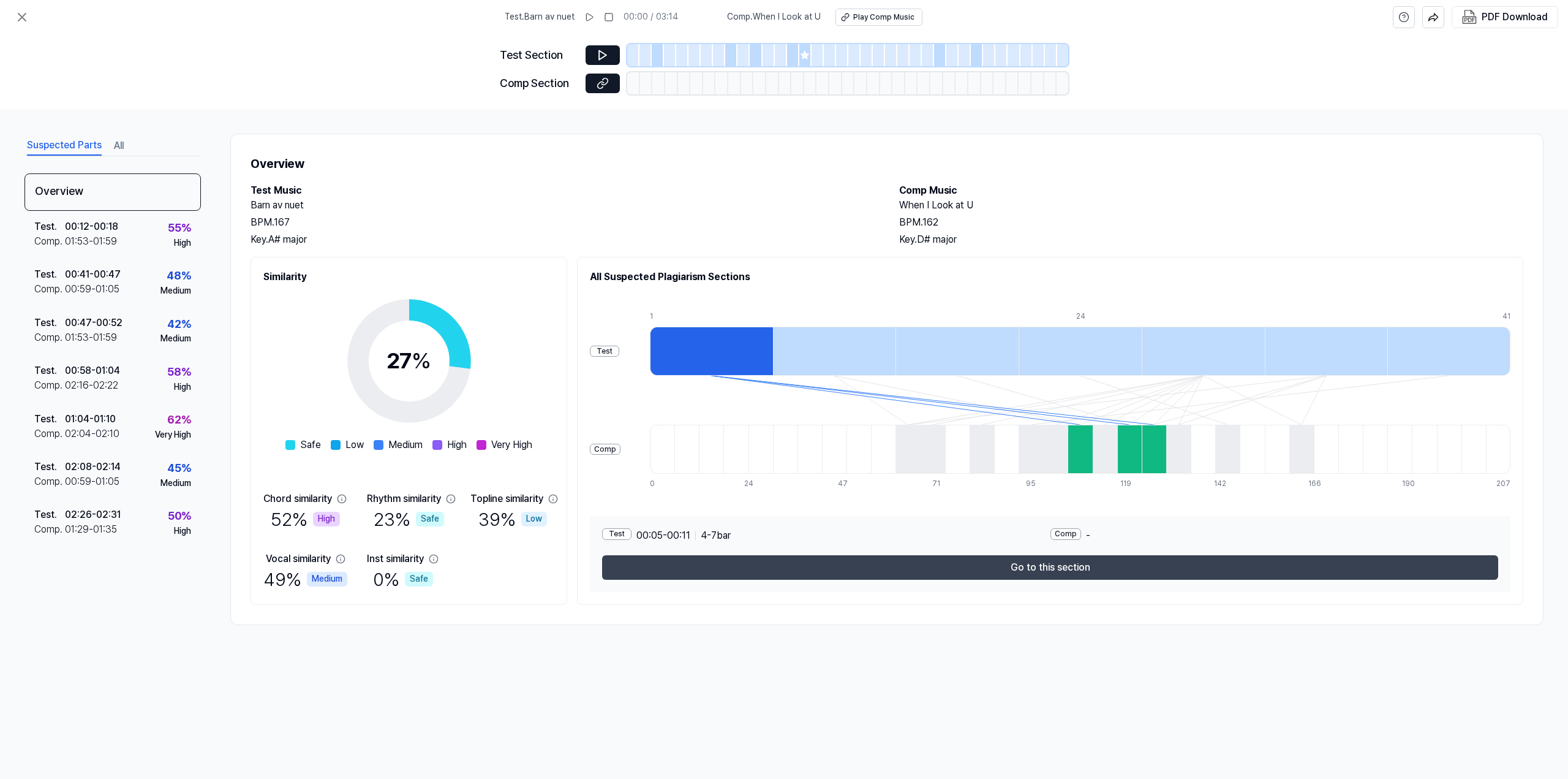
click at [1027, 574] on button "Go to this section" at bounding box center [1050, 567] width 896 height 25
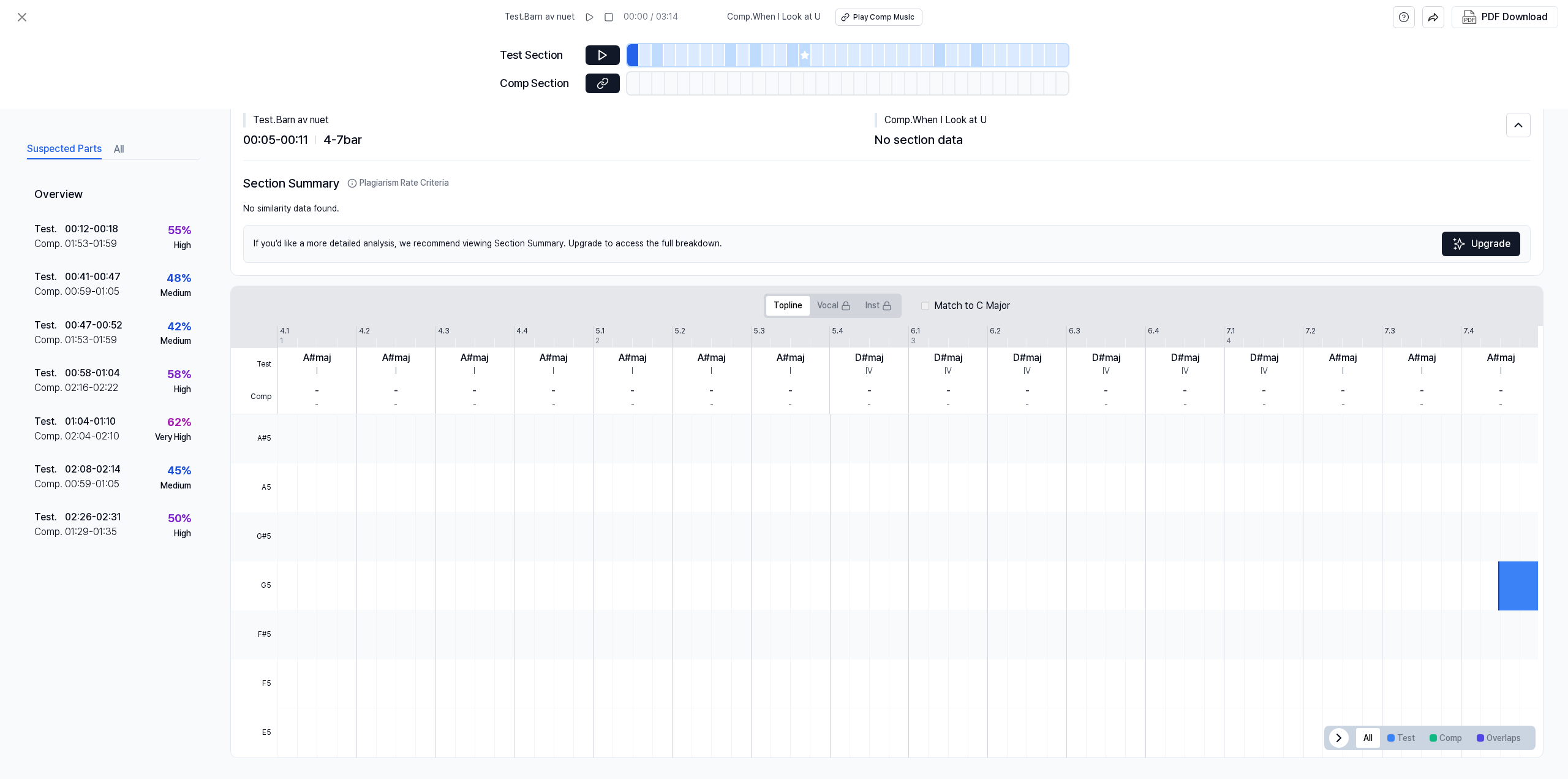
scroll to position [36, 0]
click at [1520, 581] on div at bounding box center [1524, 582] width 52 height 49
click at [830, 305] on button "Vocal" at bounding box center [833, 302] width 48 height 19
click at [869, 301] on button "Inst" at bounding box center [878, 302] width 41 height 19
click at [1516, 579] on div at bounding box center [1524, 582] width 52 height 49
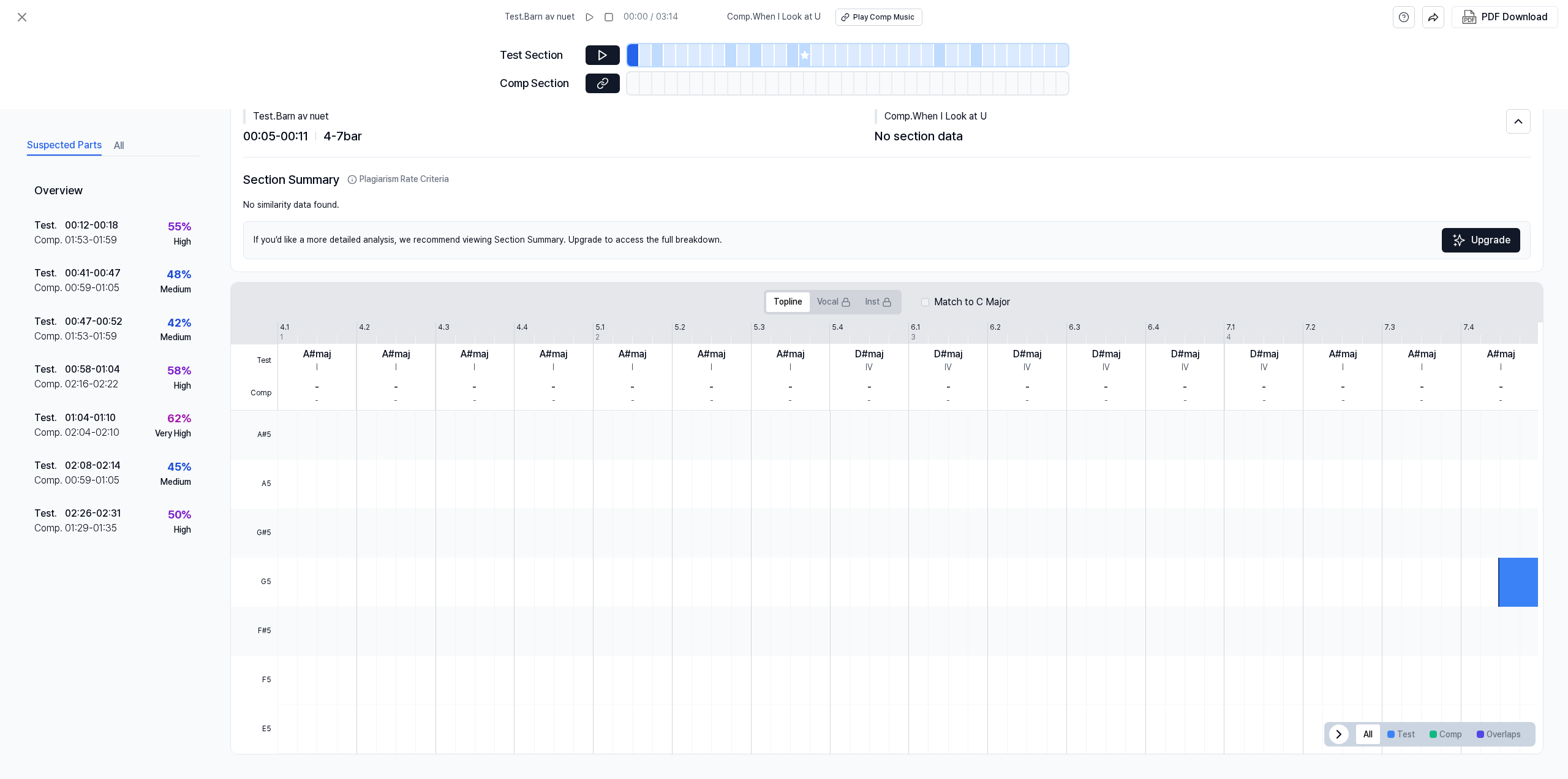
drag, startPoint x: 1516, startPoint y: 582, endPoint x: 1513, endPoint y: 592, distance: 10.4
click at [1518, 587] on div at bounding box center [1524, 582] width 52 height 49
click at [1370, 736] on button "All" at bounding box center [1368, 734] width 24 height 19
click at [1337, 733] on icon at bounding box center [1339, 734] width 4 height 7
click at [1519, 732] on icon at bounding box center [1521, 734] width 4 height 7
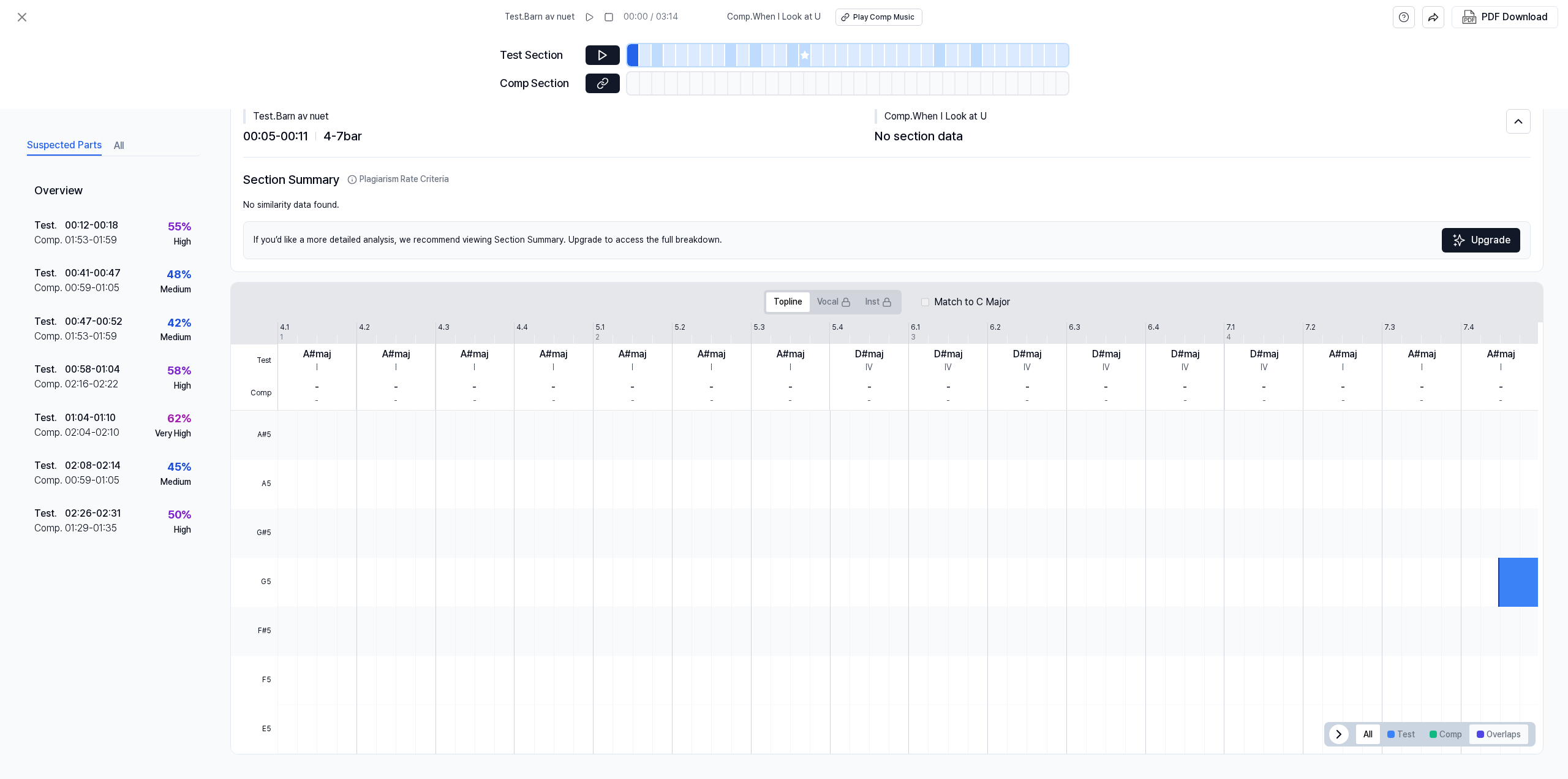
click at [1491, 737] on button "Overlaps" at bounding box center [1498, 734] width 59 height 19
click at [1450, 734] on button "Comp" at bounding box center [1445, 734] width 47 height 19
click at [1392, 735] on button "Test" at bounding box center [1401, 734] width 42 height 19
click at [1515, 580] on div at bounding box center [1524, 582] width 52 height 49
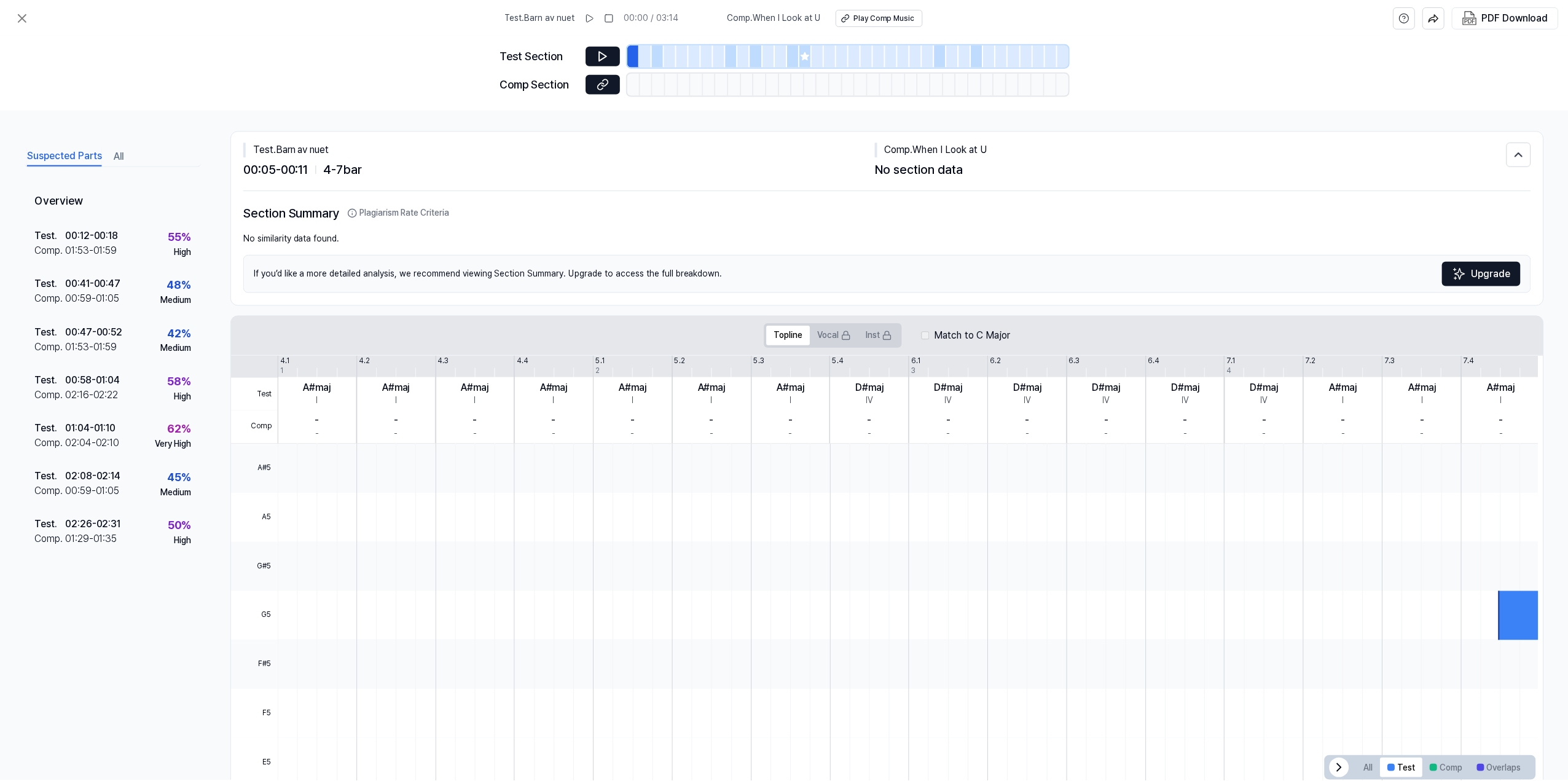
scroll to position [0, 0]
click at [1467, 287] on button "Upgrade" at bounding box center [1486, 277] width 78 height 25
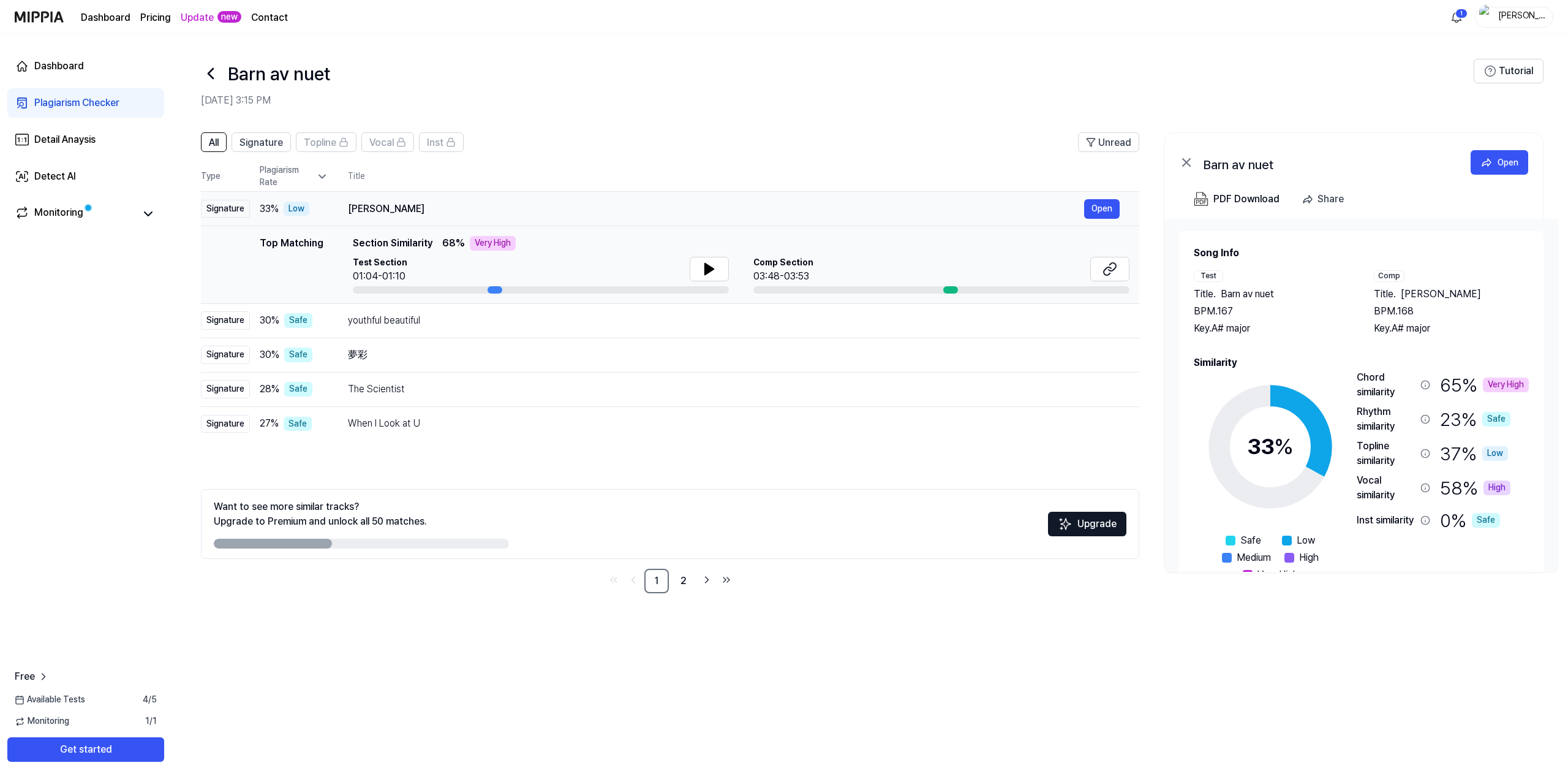
click at [237, 211] on div "Signature" at bounding box center [226, 209] width 49 height 18
drag, startPoint x: 492, startPoint y: 289, endPoint x: 510, endPoint y: 292, distance: 18.2
click at [510, 292] on div at bounding box center [541, 289] width 376 height 7
click at [724, 269] on button at bounding box center [709, 269] width 39 height 25
click at [718, 269] on button at bounding box center [709, 269] width 39 height 25
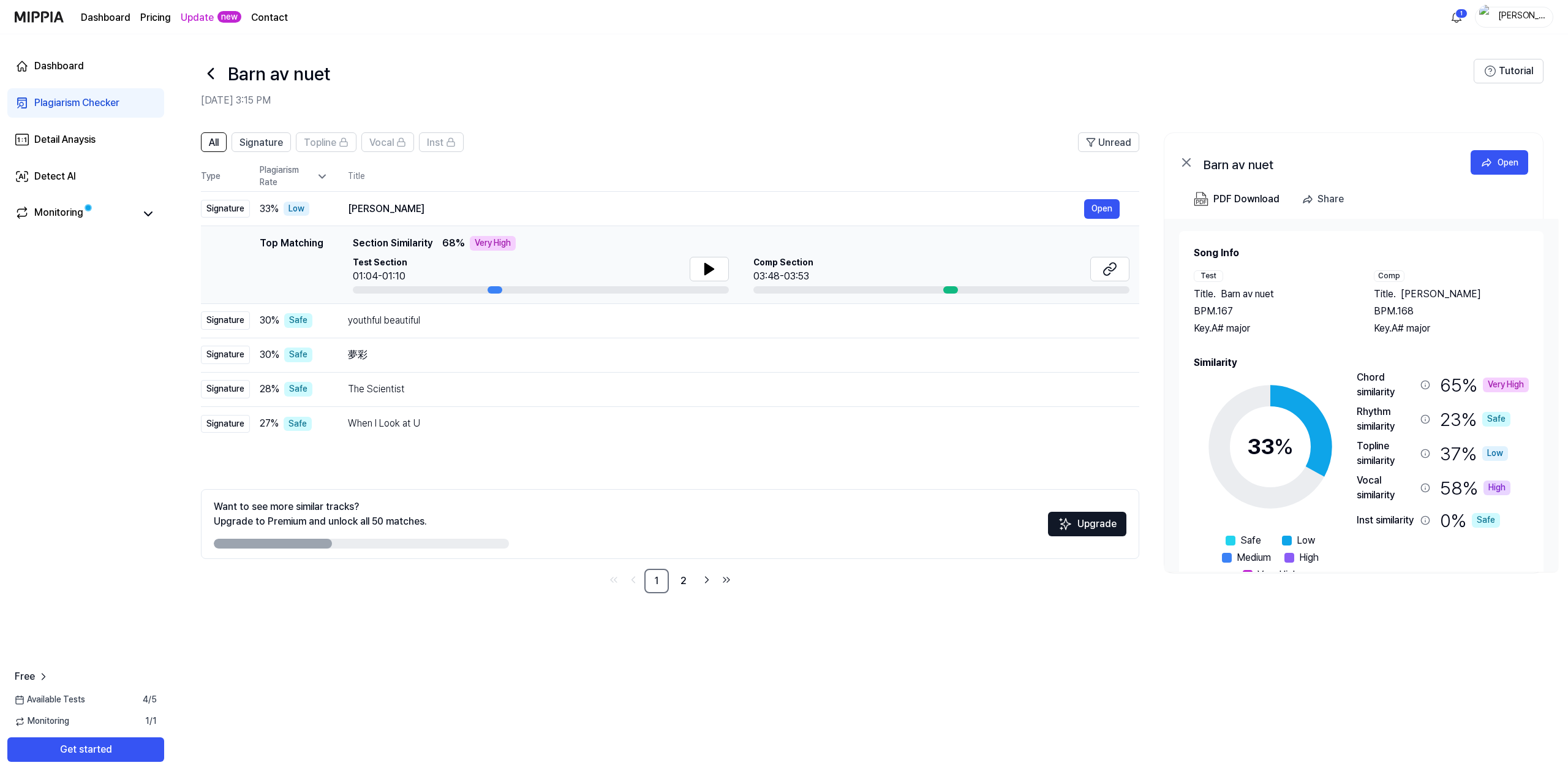
click at [950, 290] on div at bounding box center [950, 289] width 15 height 7
click at [1106, 212] on button "Open" at bounding box center [1102, 209] width 36 height 19
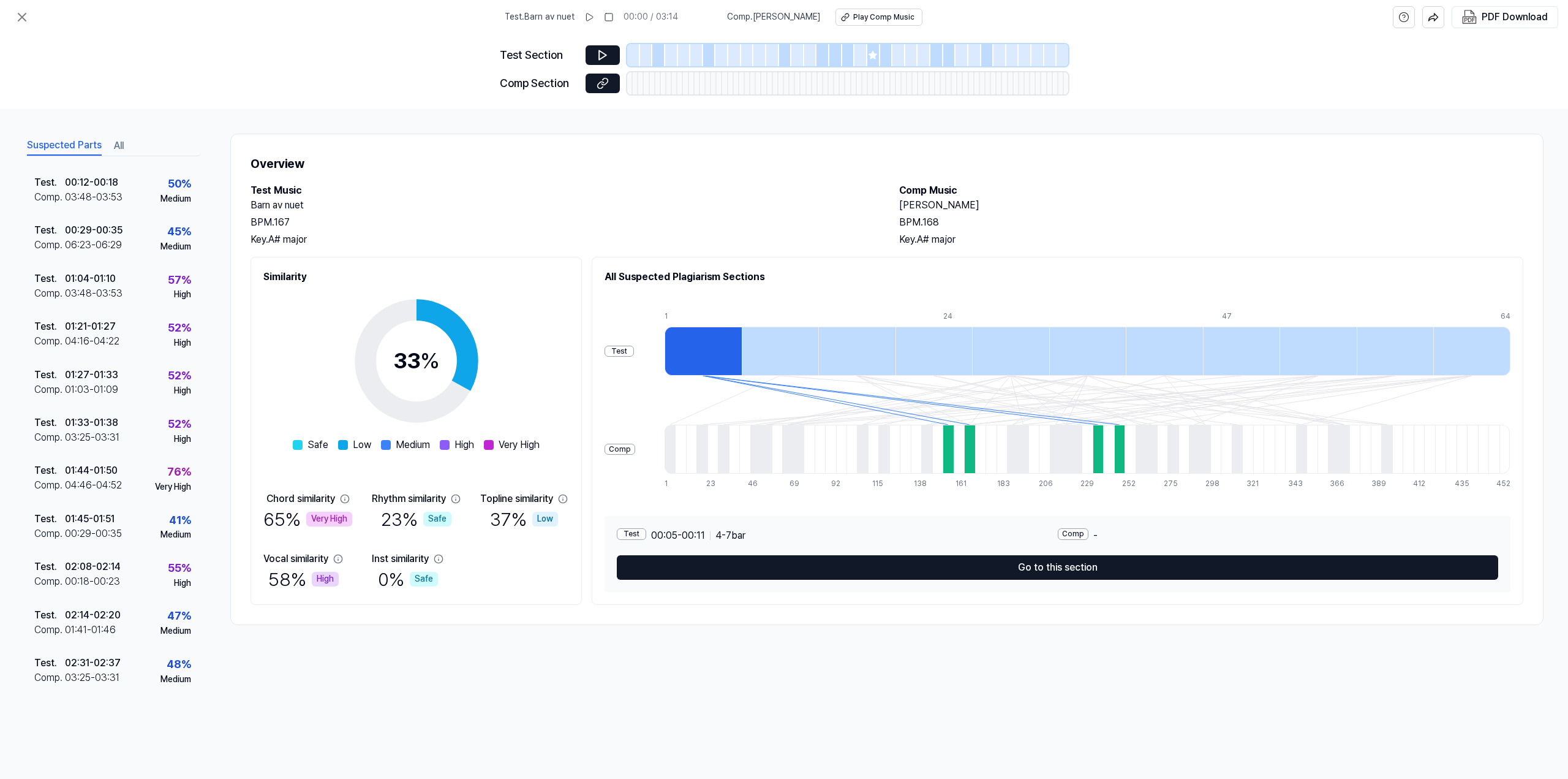
scroll to position [51, 0]
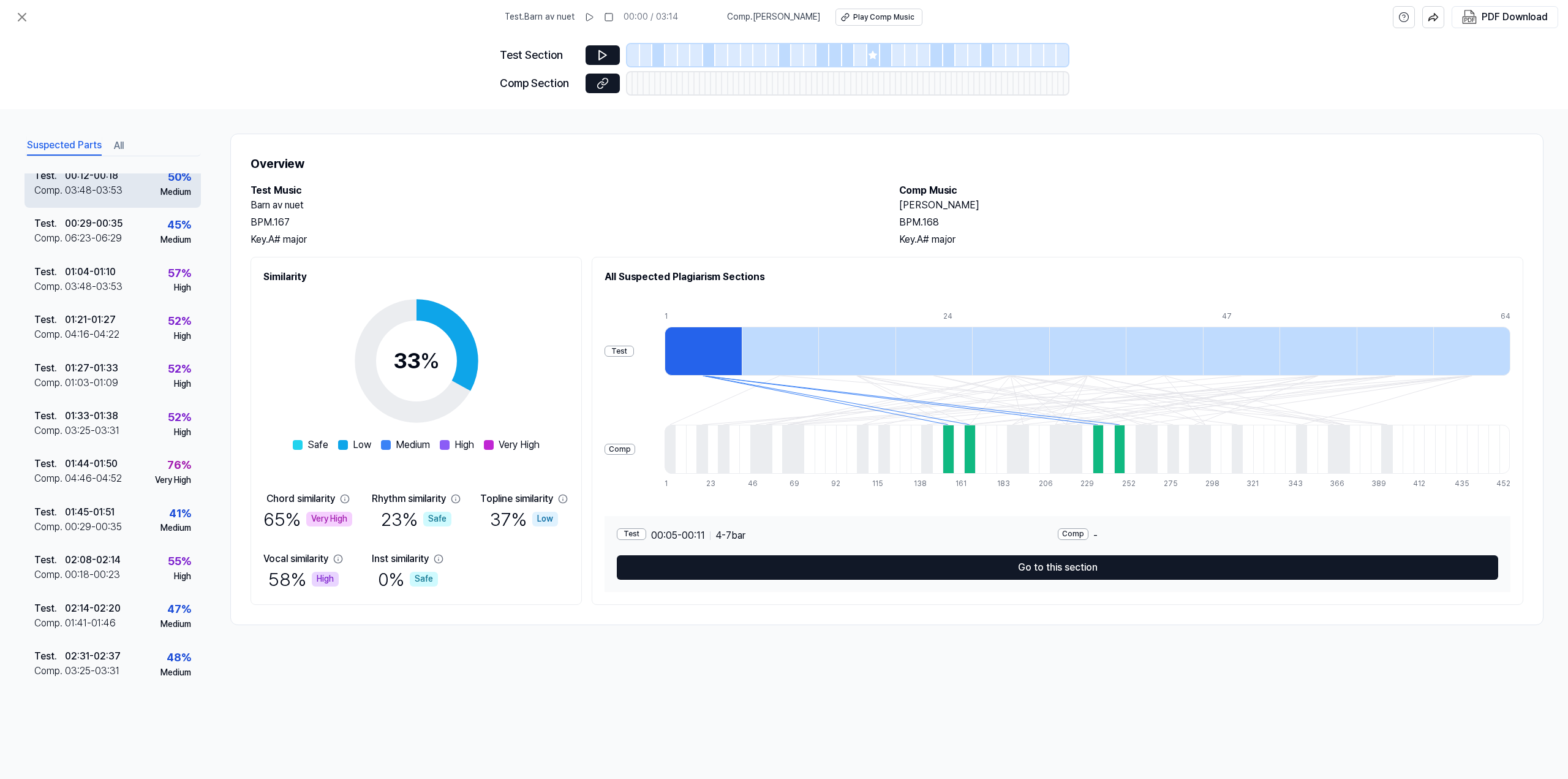
click at [144, 192] on div "Test . 00:12 - 00:18 Comp . 03:48 - 03:53 50 % Medium" at bounding box center [113, 184] width 177 height 48
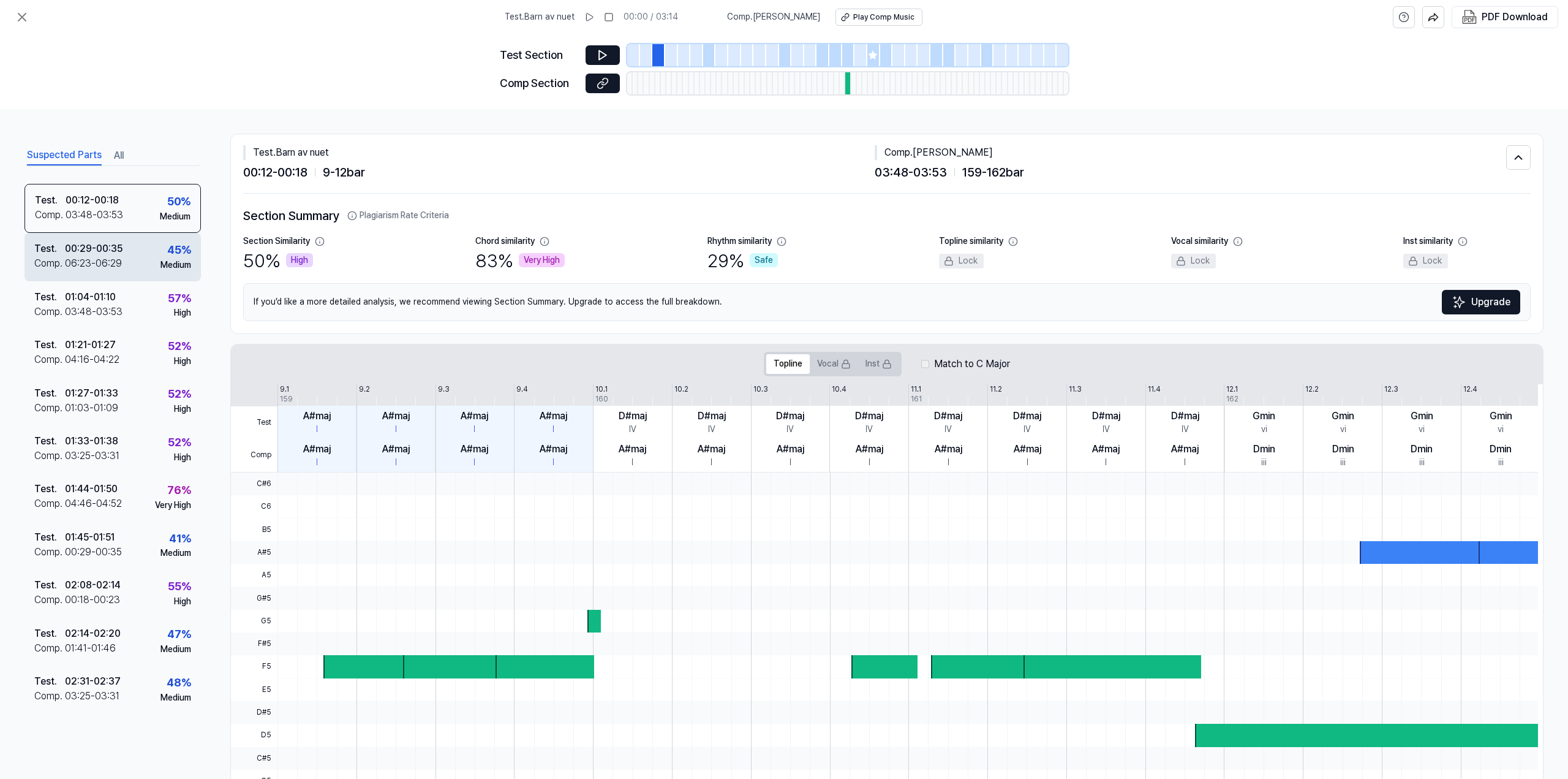
click at [123, 261] on div "Test . 00:29 - 00:35 Comp . 06:23 - 06:29 45 % Medium" at bounding box center [113, 257] width 177 height 48
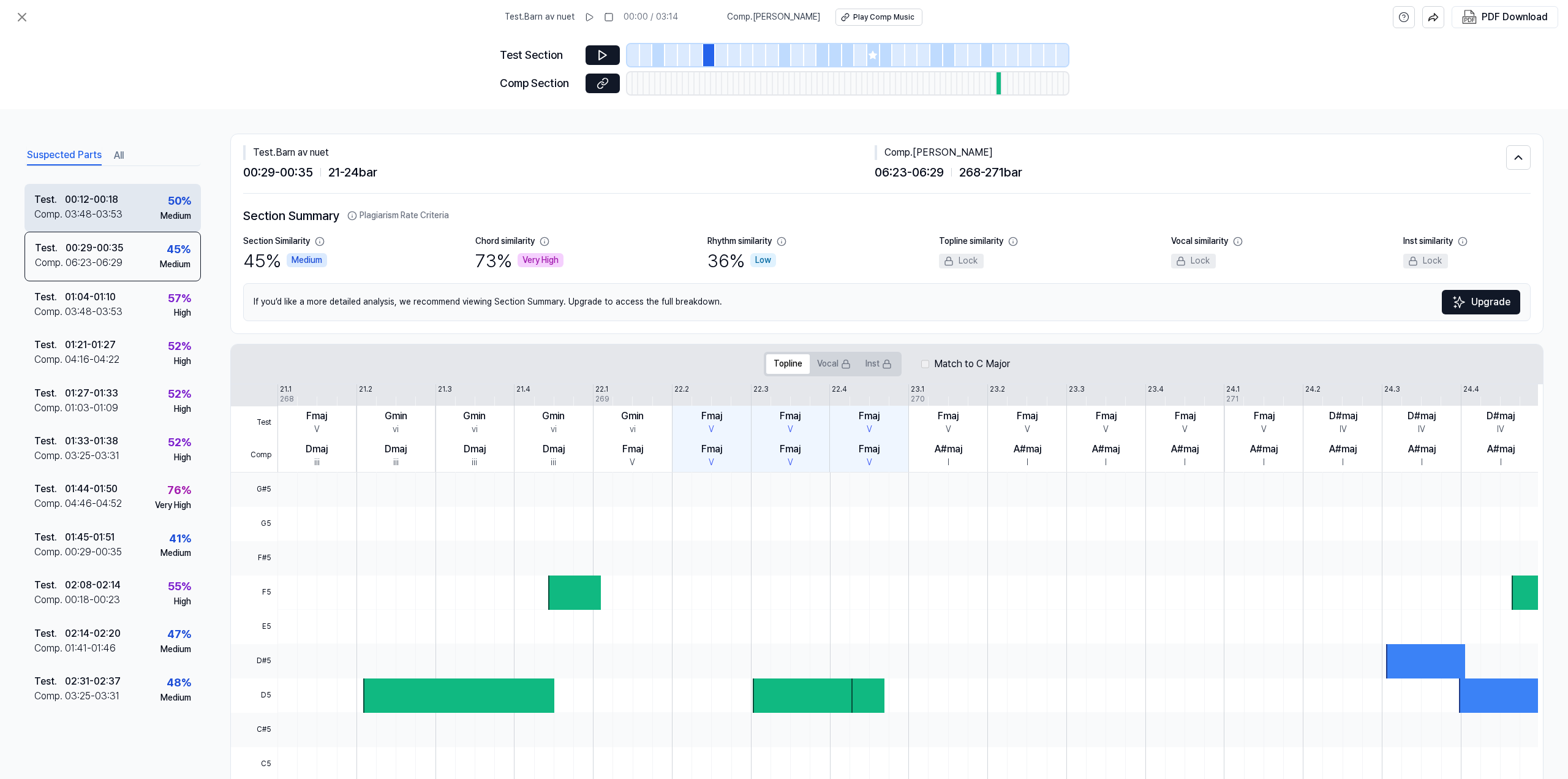
click at [125, 213] on div "Test . 00:12 - 00:18 Comp . 03:48 - 03:53 50 % Medium" at bounding box center [113, 208] width 177 height 48
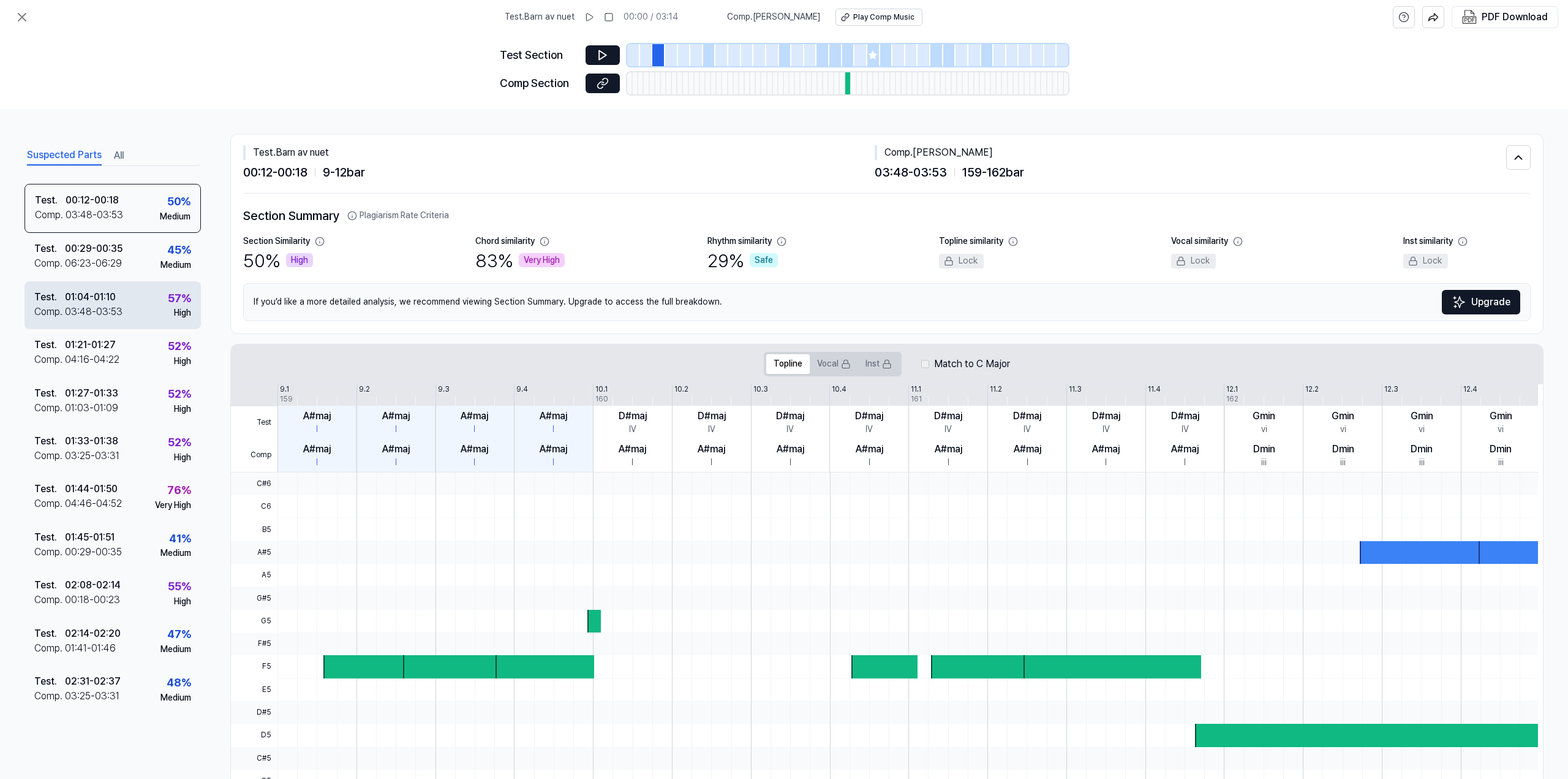
click at [101, 309] on div "03:48 - 03:53" at bounding box center [93, 312] width 58 height 15
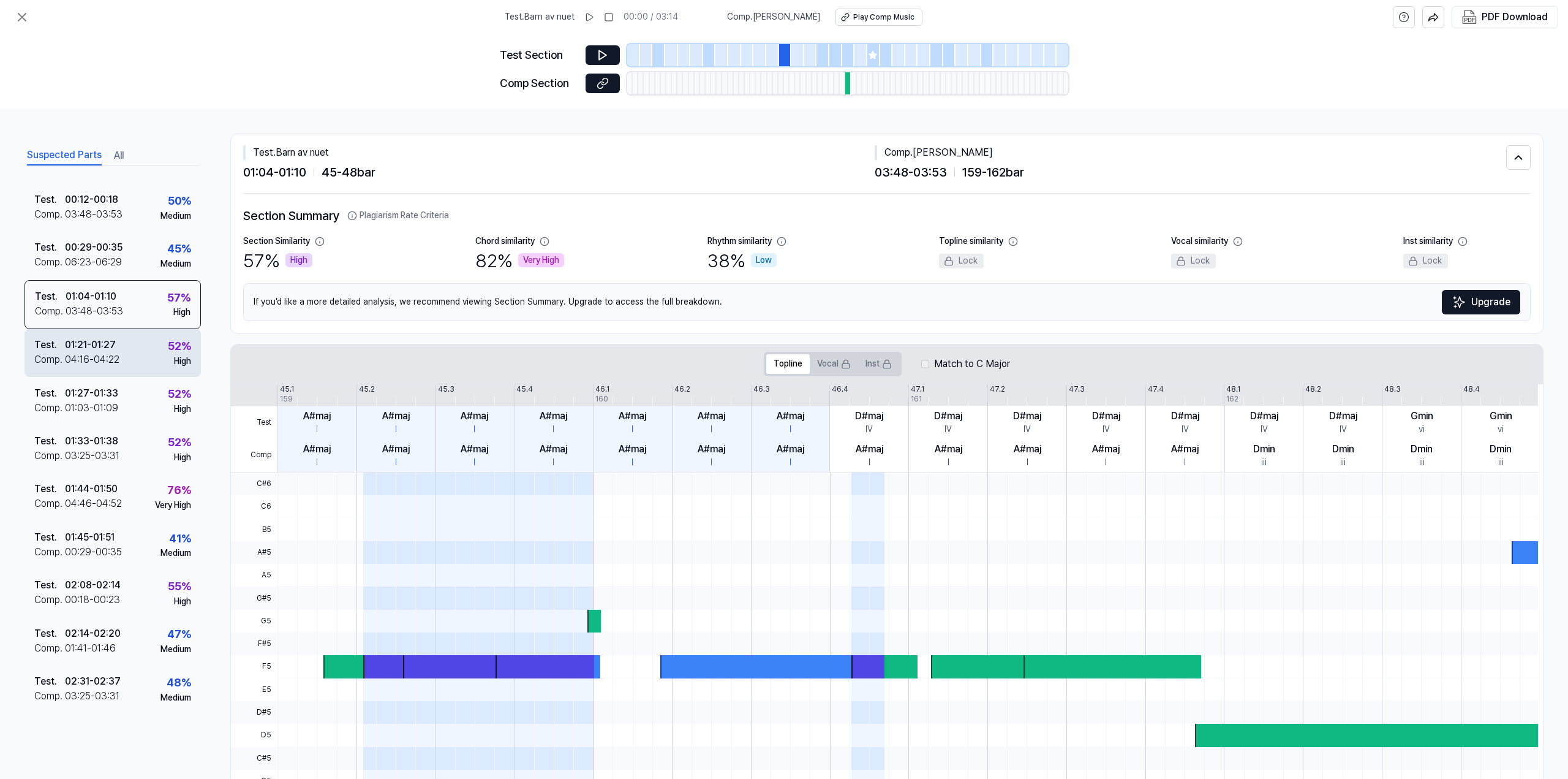
click at [104, 360] on div "04:16 - 04:22" at bounding box center [92, 360] width 54 height 15
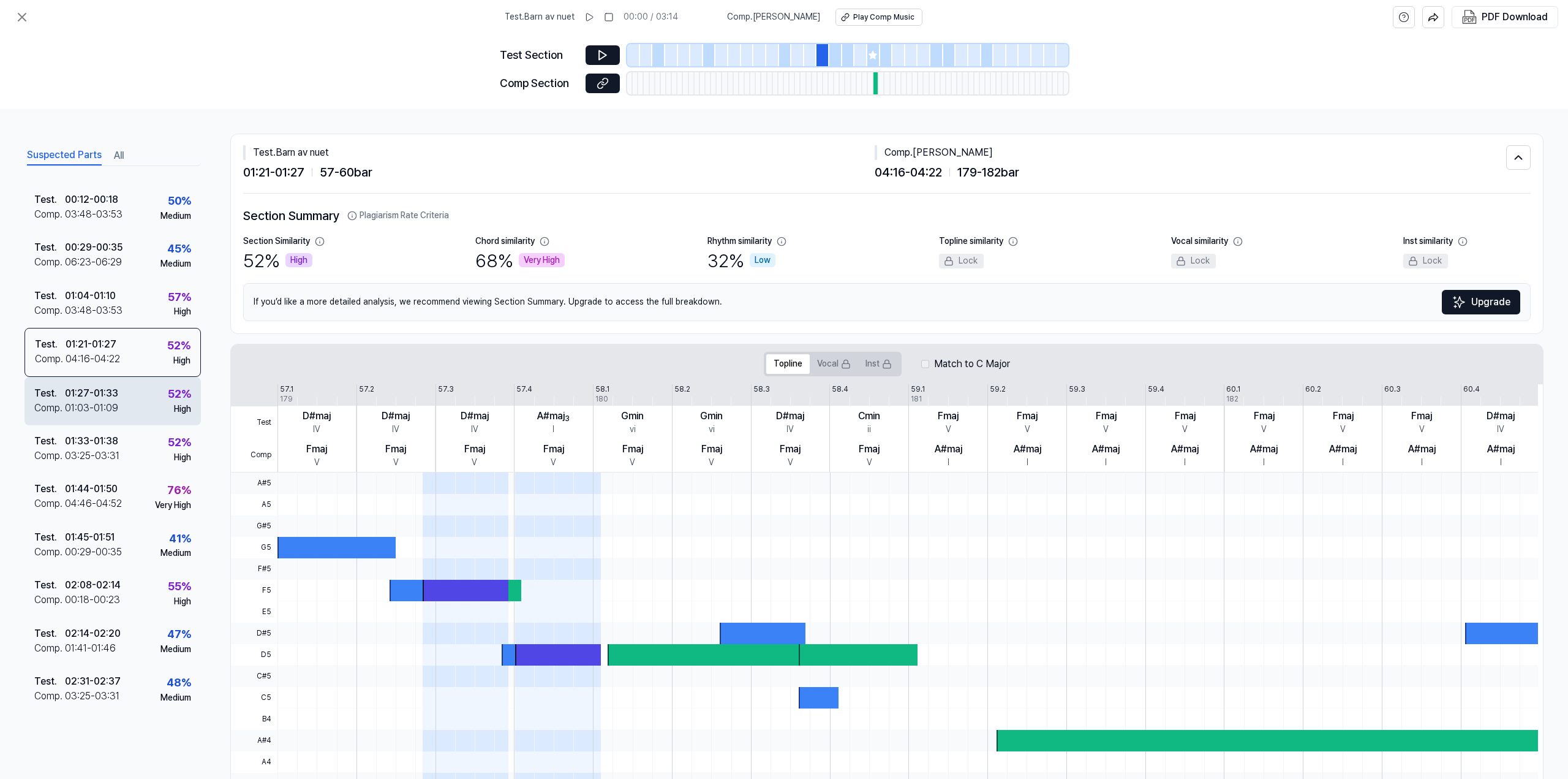
click at [93, 400] on div "01:03 - 01:09" at bounding box center [91, 408] width 53 height 15
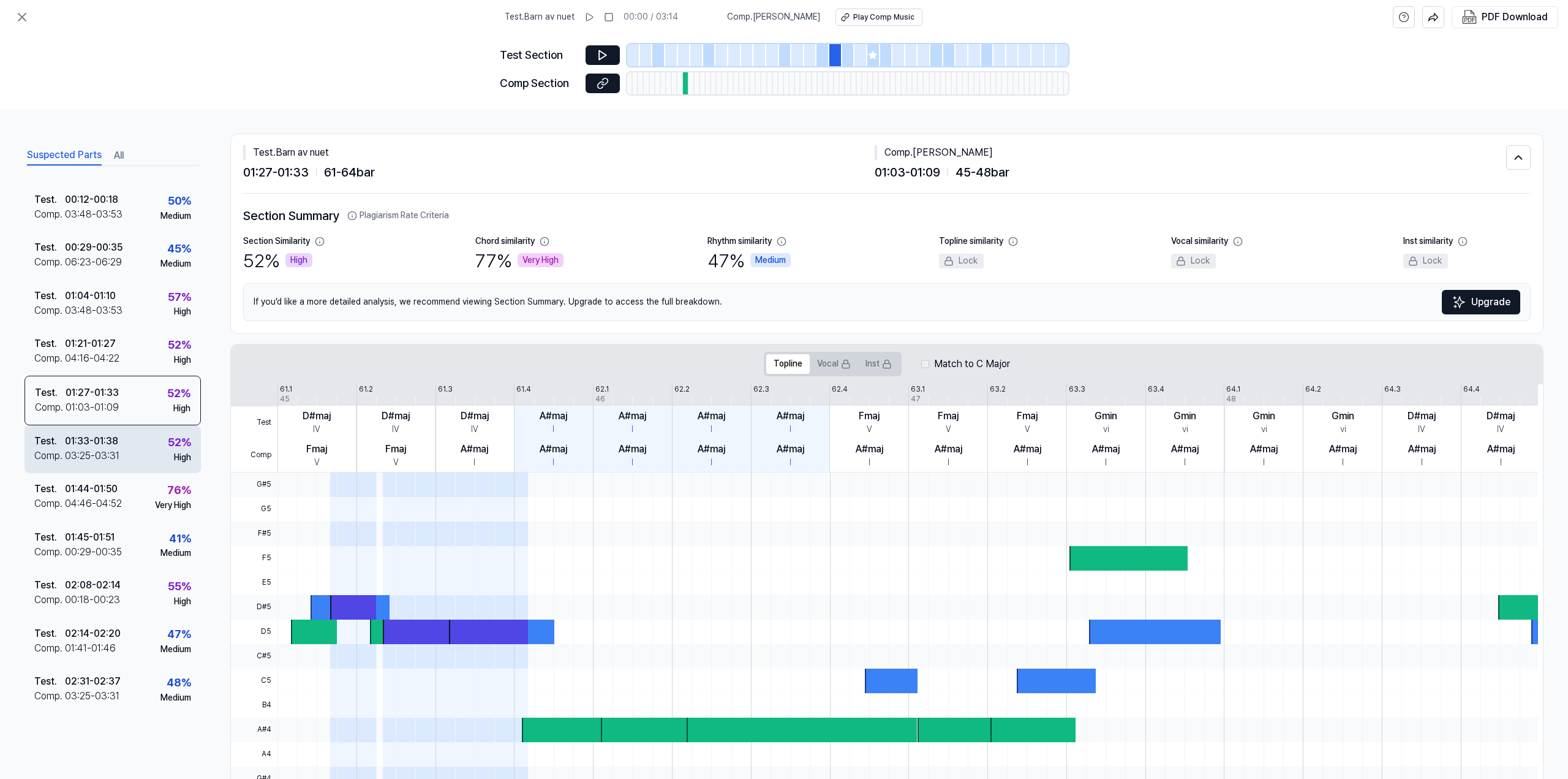
click at [88, 452] on div "03:25 - 03:31" at bounding box center [92, 455] width 54 height 15
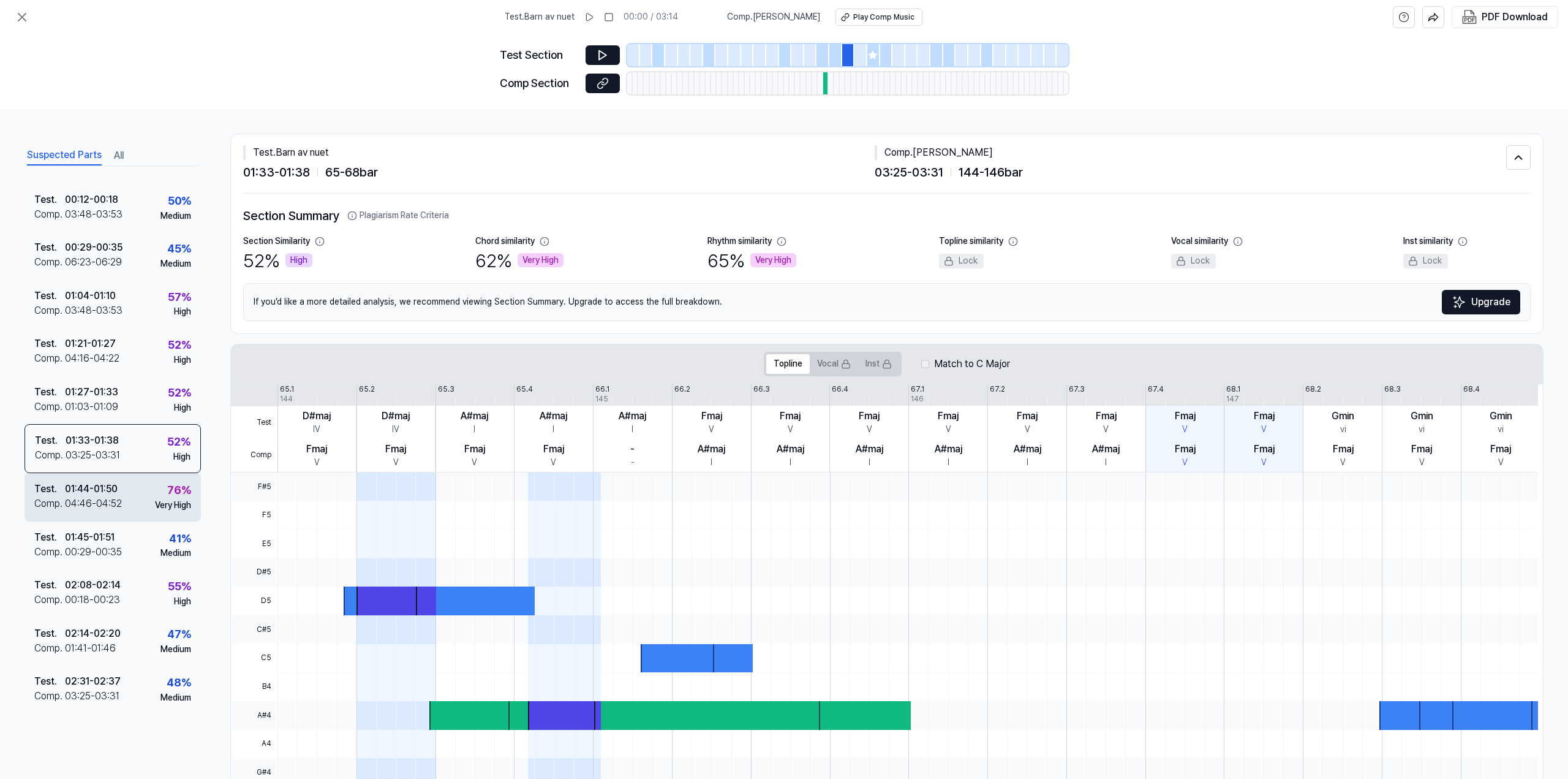
click at [94, 496] on div "04:46 - 04:52" at bounding box center [93, 503] width 57 height 15
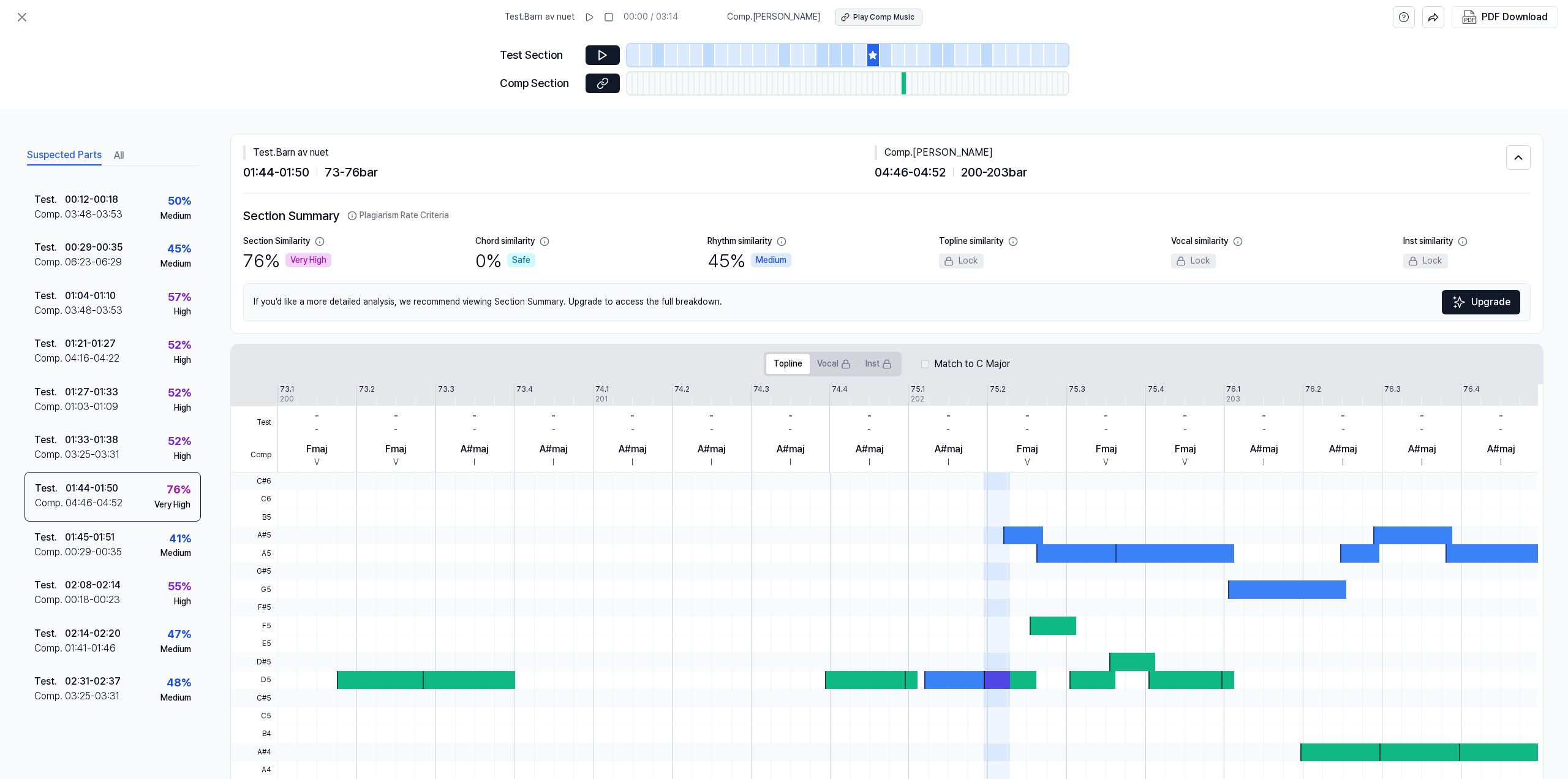
click at [900, 17] on div "Play Comp Music" at bounding box center [883, 17] width 61 height 10
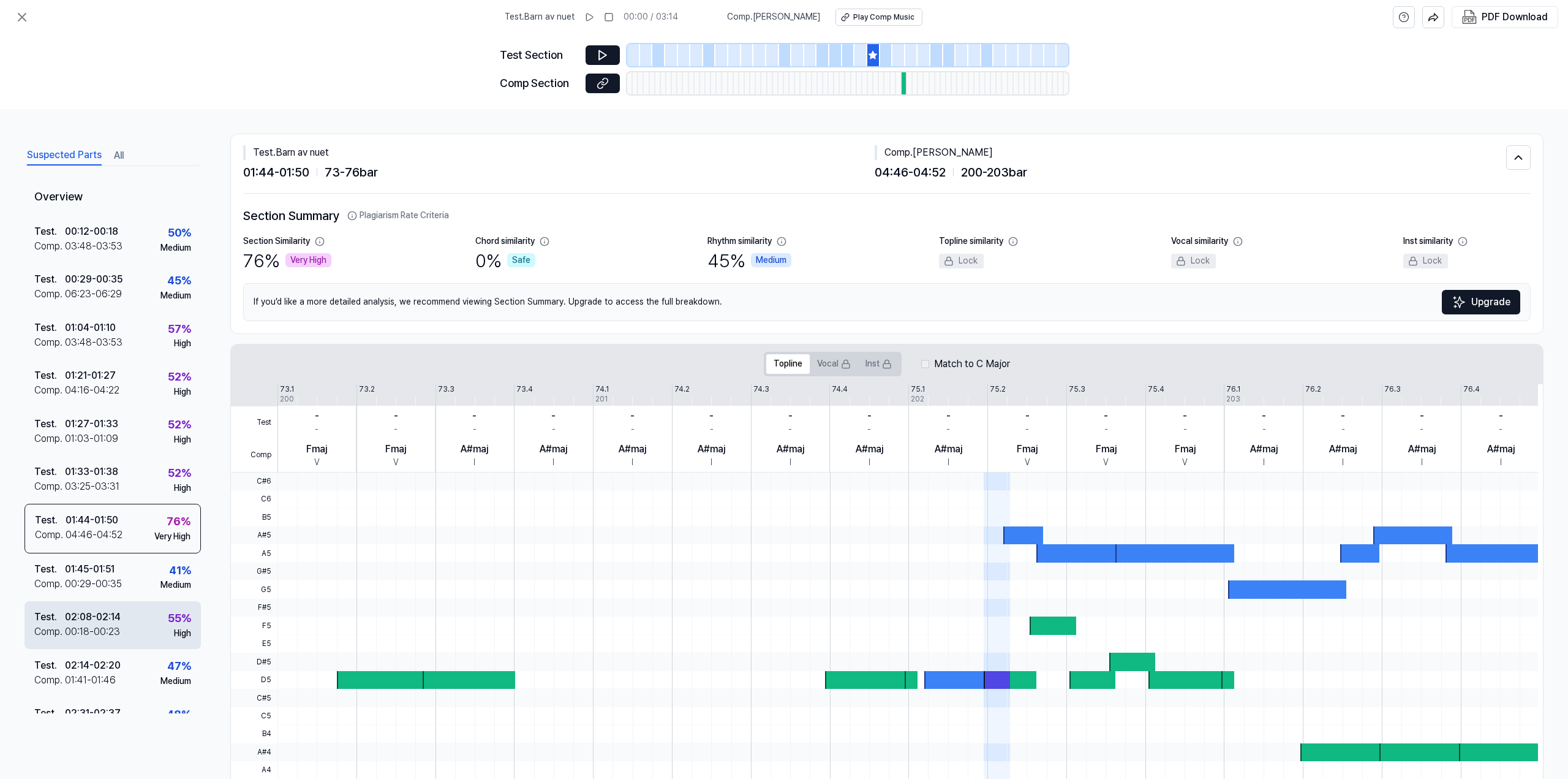
scroll to position [0, 0]
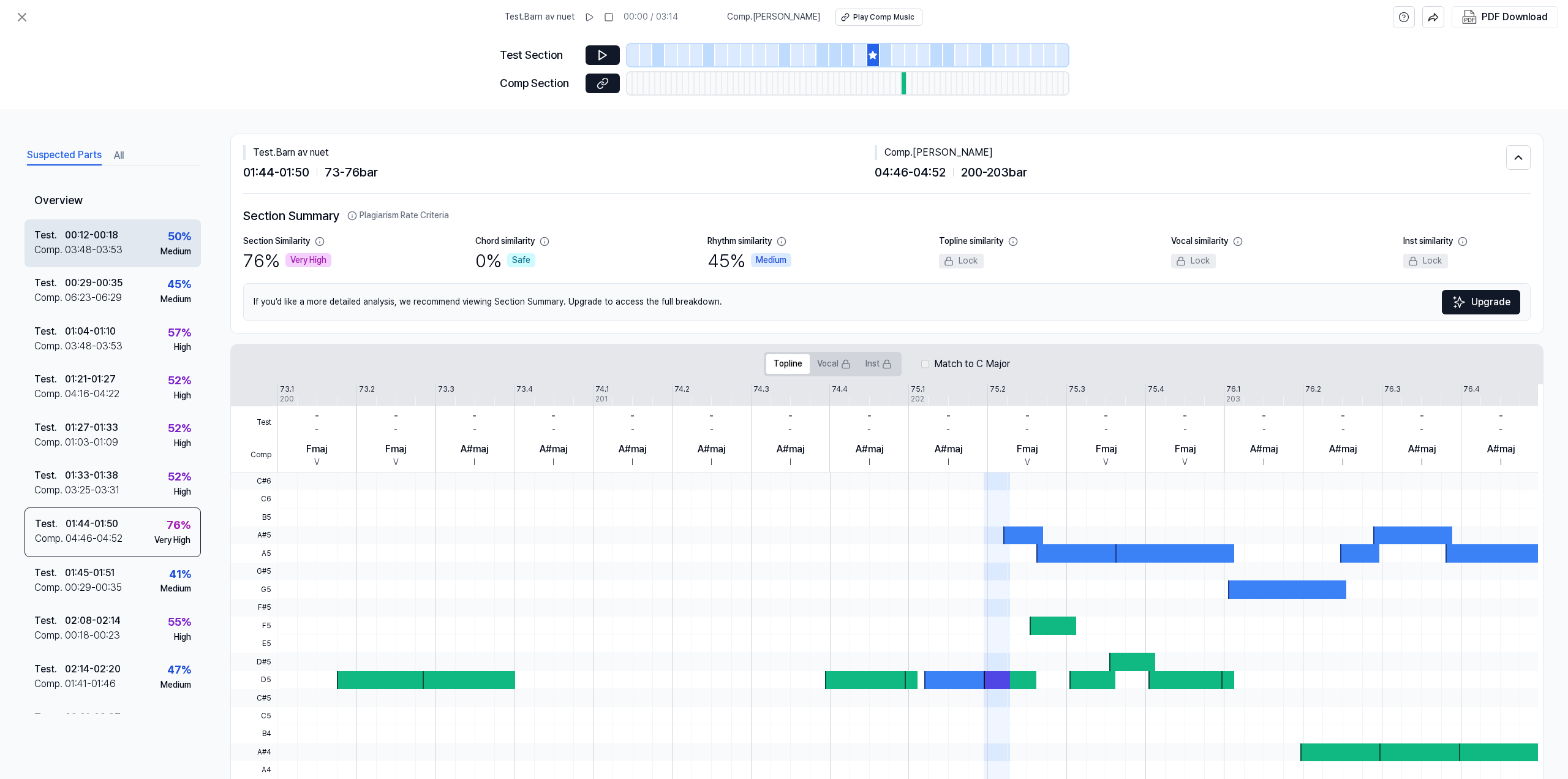
click at [141, 240] on div "Test . 00:12 - 00:18 Comp . 03:48 - 03:53 50 % Medium" at bounding box center [113, 243] width 177 height 48
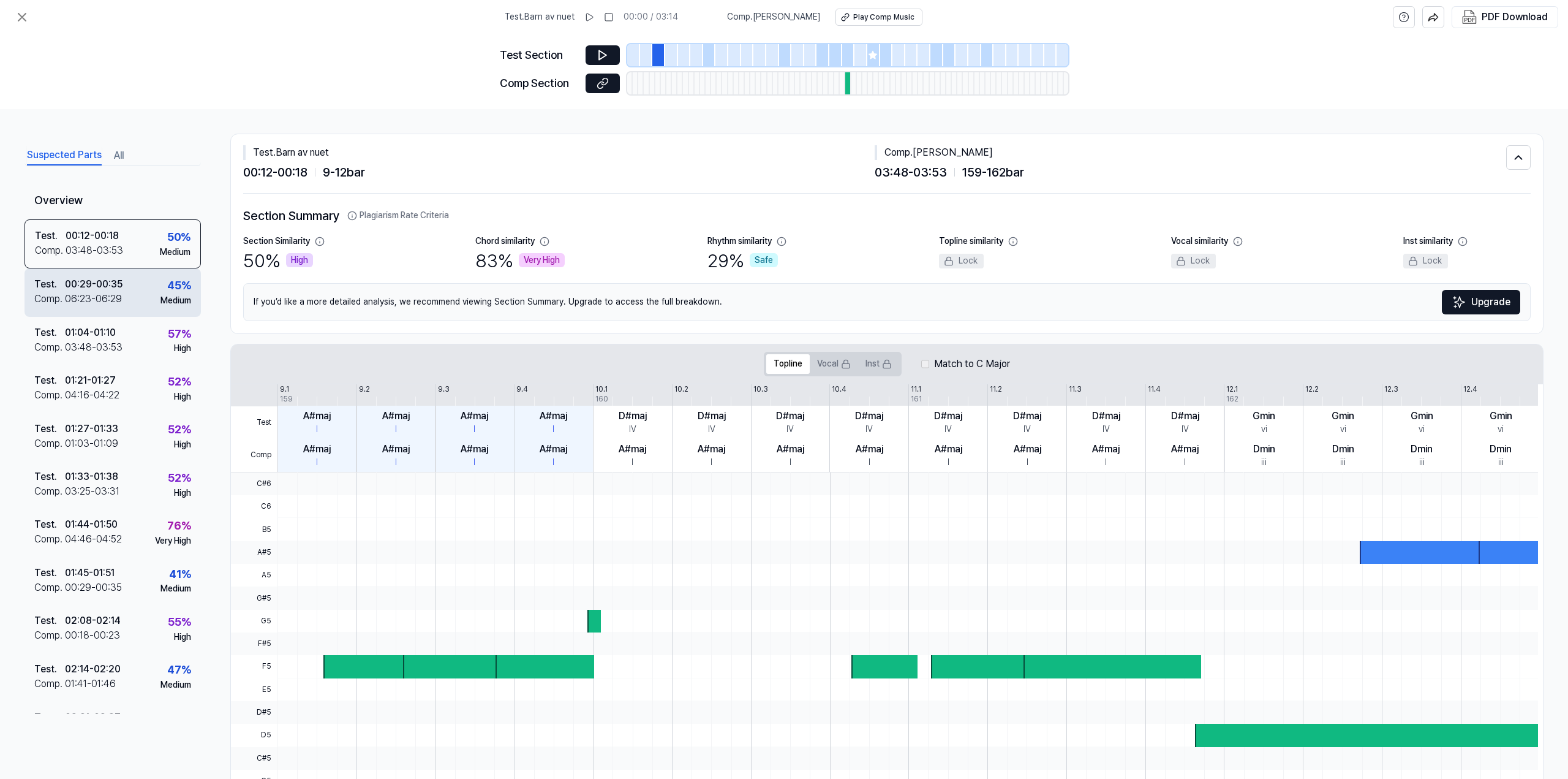
click at [119, 281] on div "00:29 - 00:35" at bounding box center [93, 284] width 58 height 15
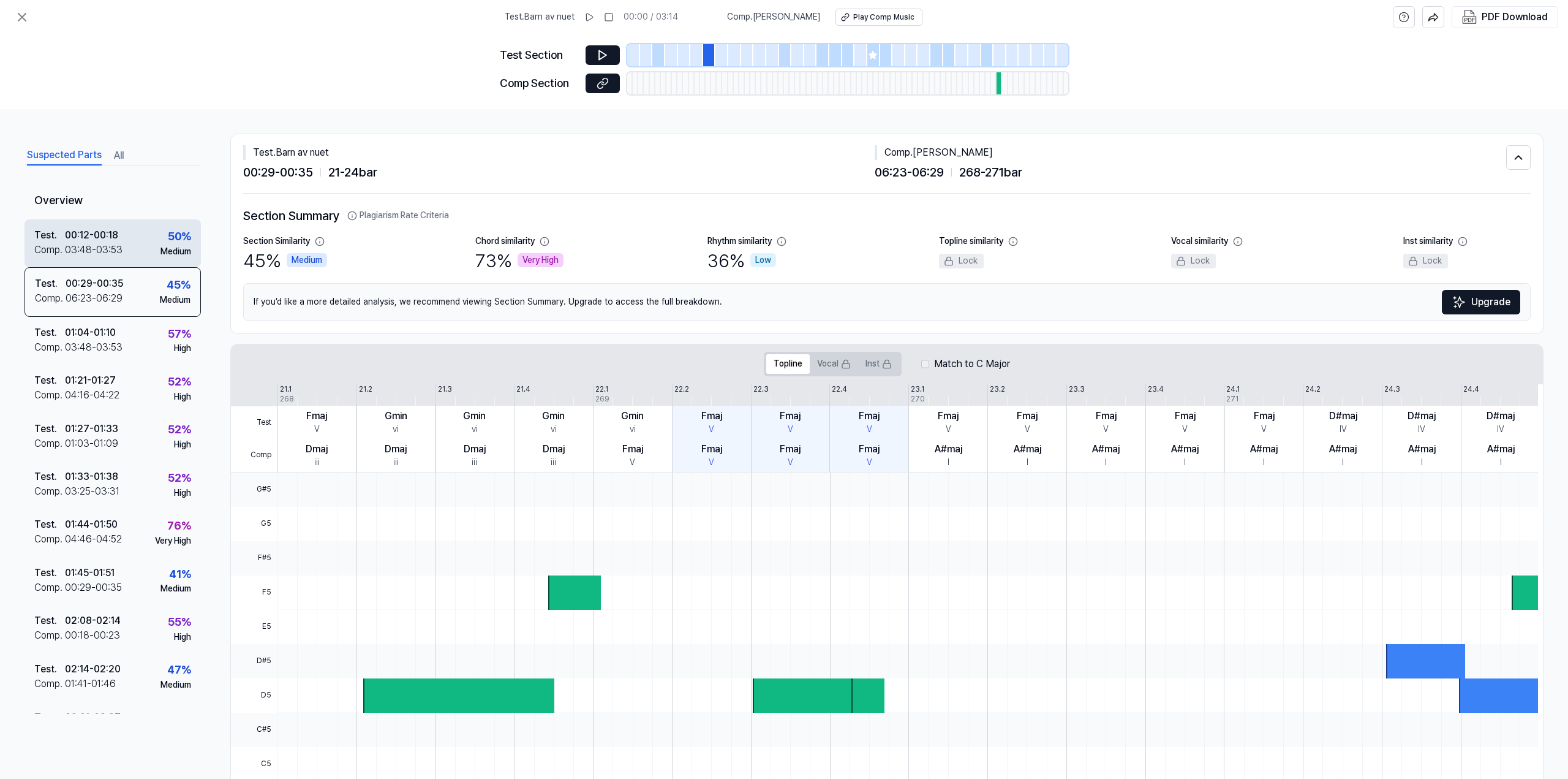
click at [133, 238] on div "Test . 00:12 - 00:18 Comp . 03:48 - 03:53 50 % Medium" at bounding box center [113, 243] width 177 height 48
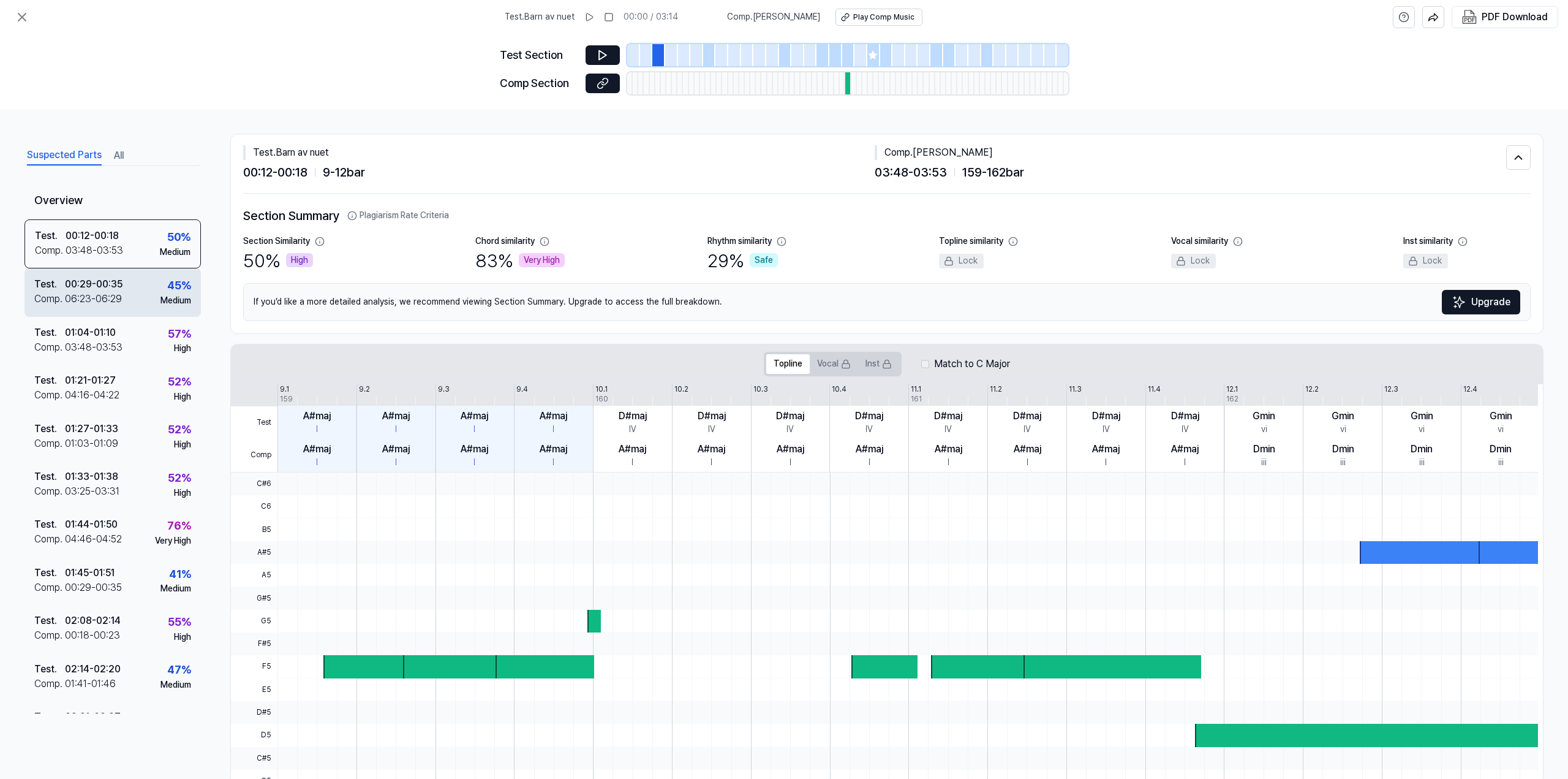
click at [116, 292] on div "06:23 - 06:29" at bounding box center [93, 299] width 57 height 15
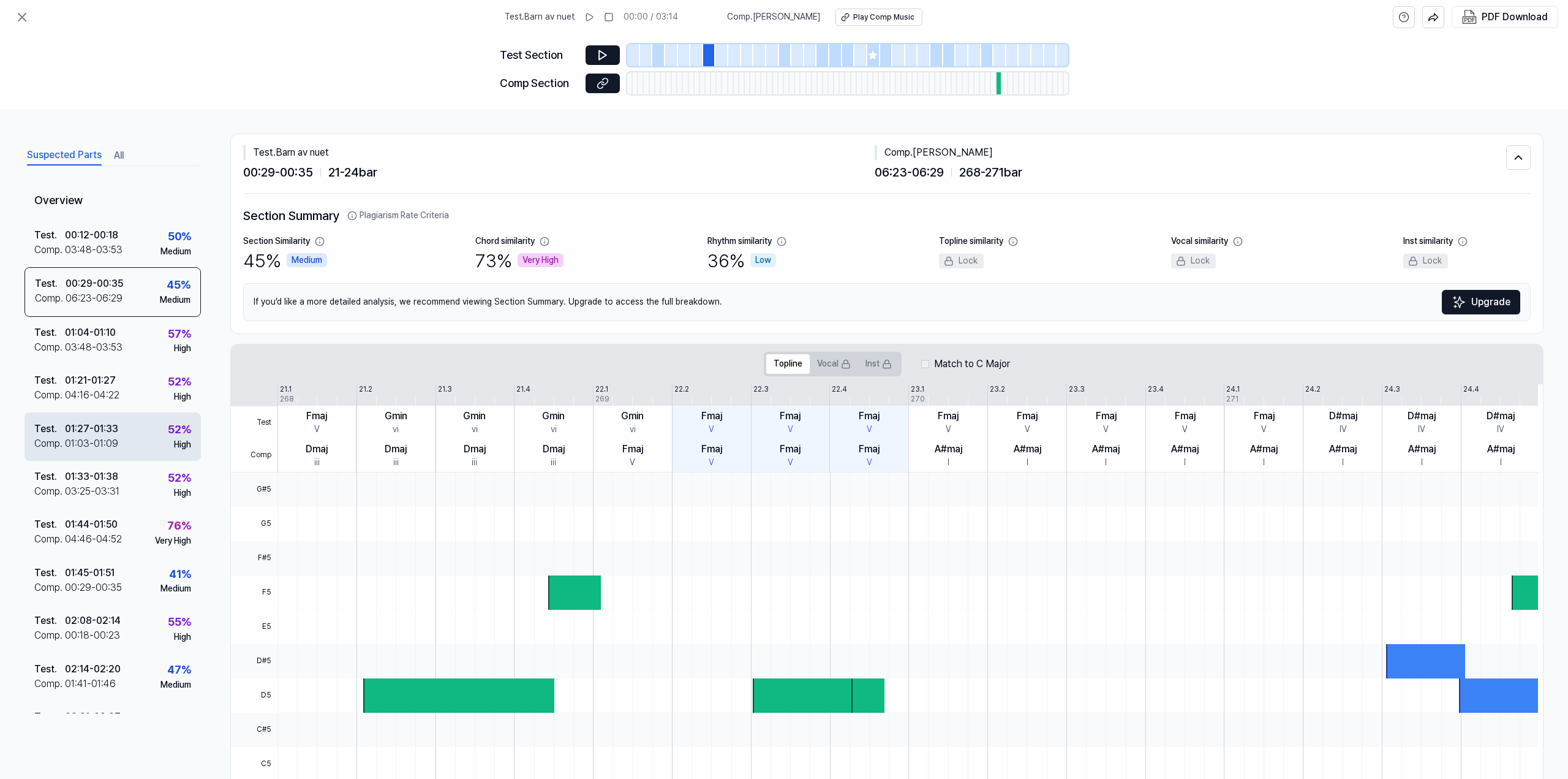
click at [108, 413] on div "Test . 01:27 - 01:33 Comp . 01:03 - 01:09 52 % High" at bounding box center [113, 436] width 177 height 48
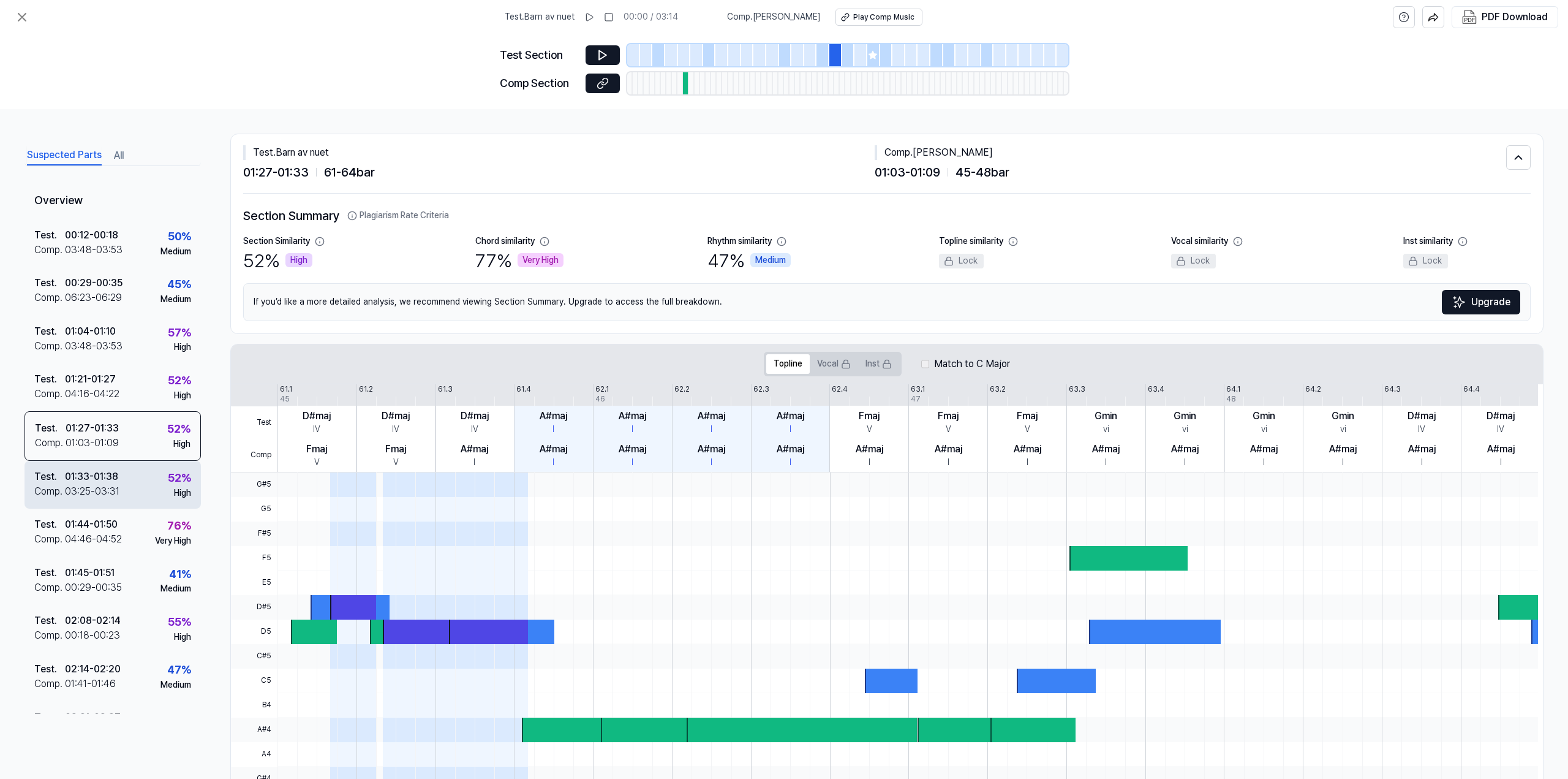
click at [108, 482] on div "01:33 - 01:38" at bounding box center [91, 477] width 53 height 15
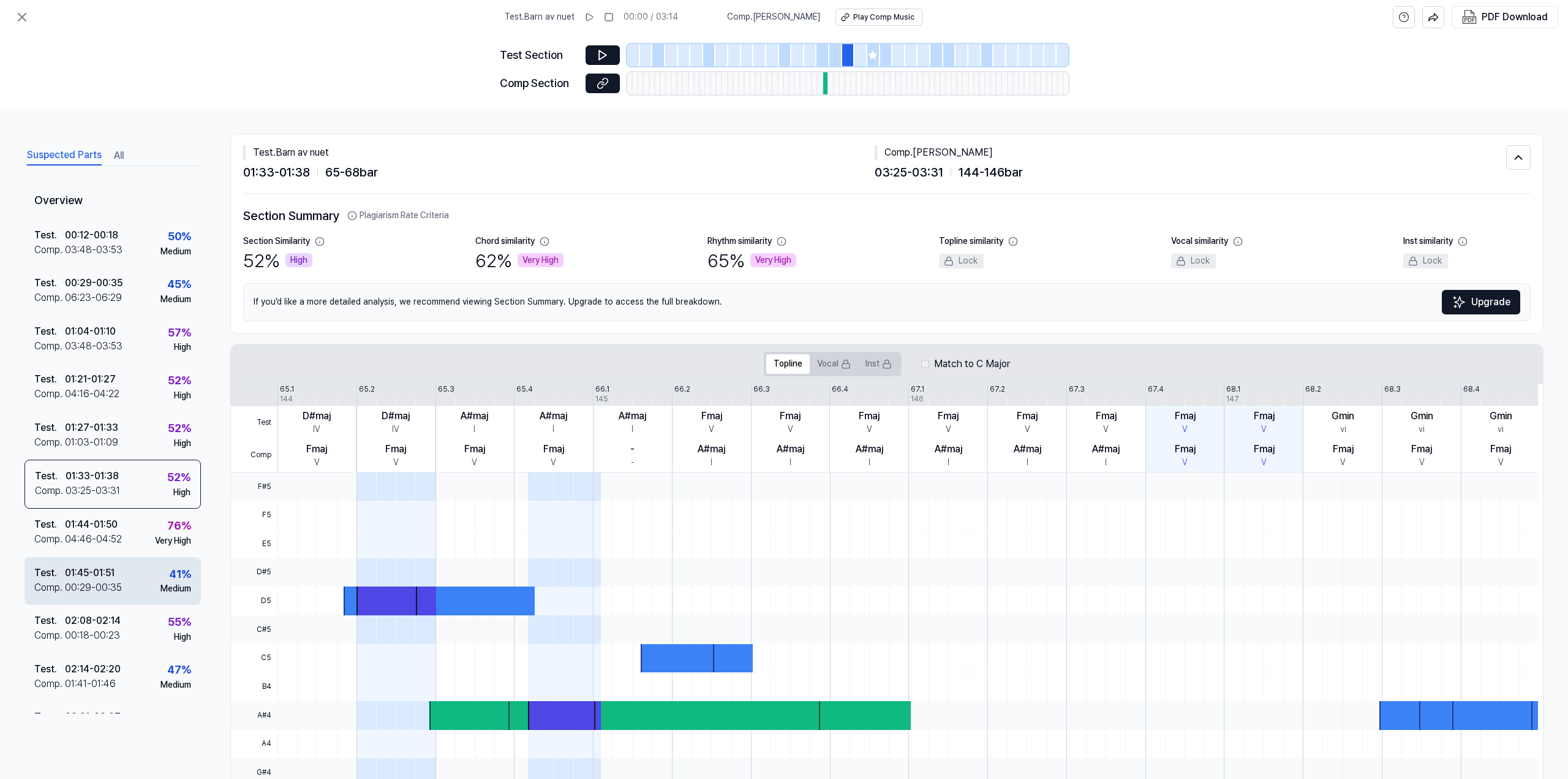
click at [100, 571] on div "01:45 - 01:51" at bounding box center [89, 573] width 50 height 15
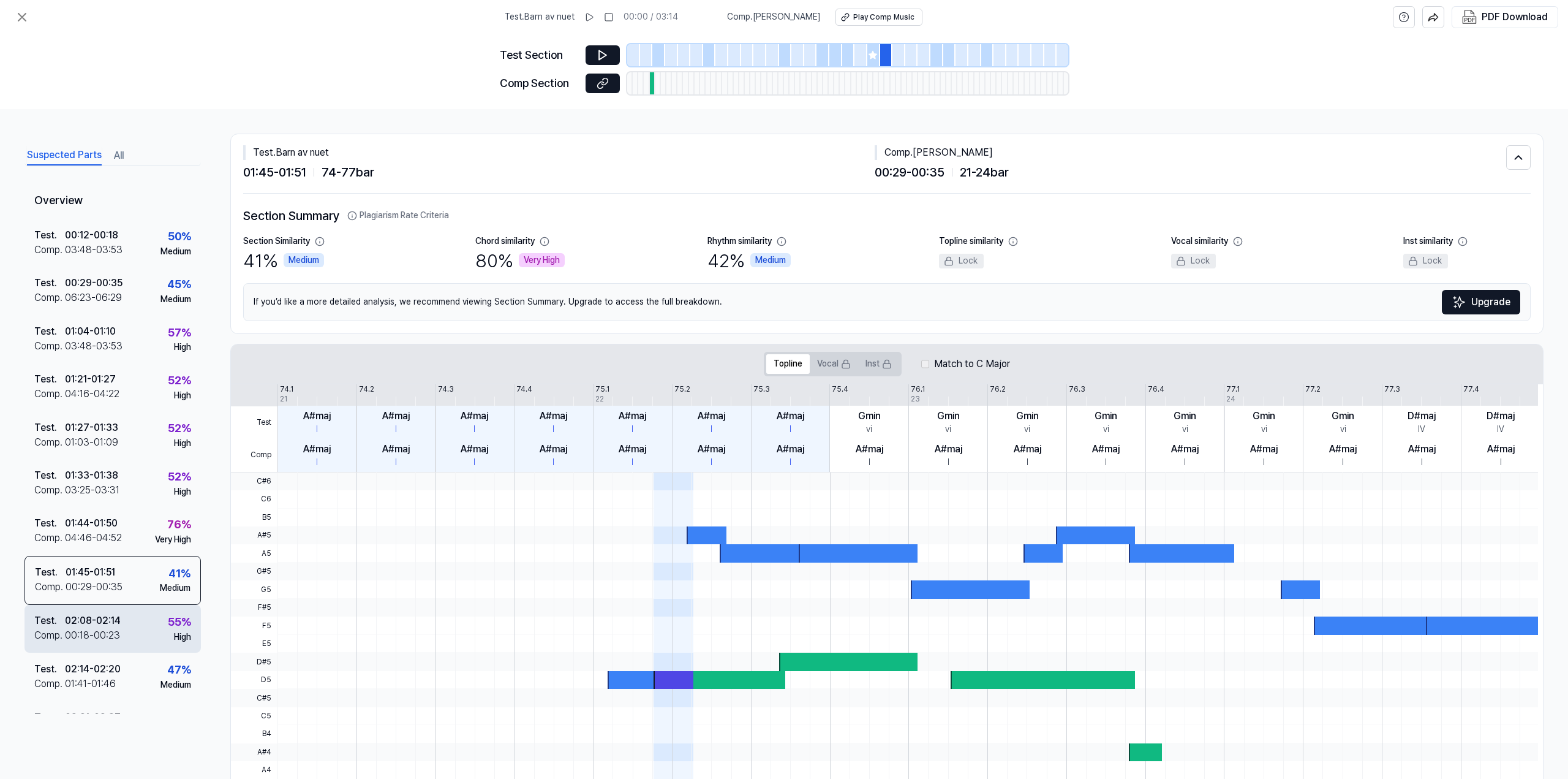
click at [92, 630] on div "00:18 - 00:23" at bounding box center [92, 635] width 55 height 15
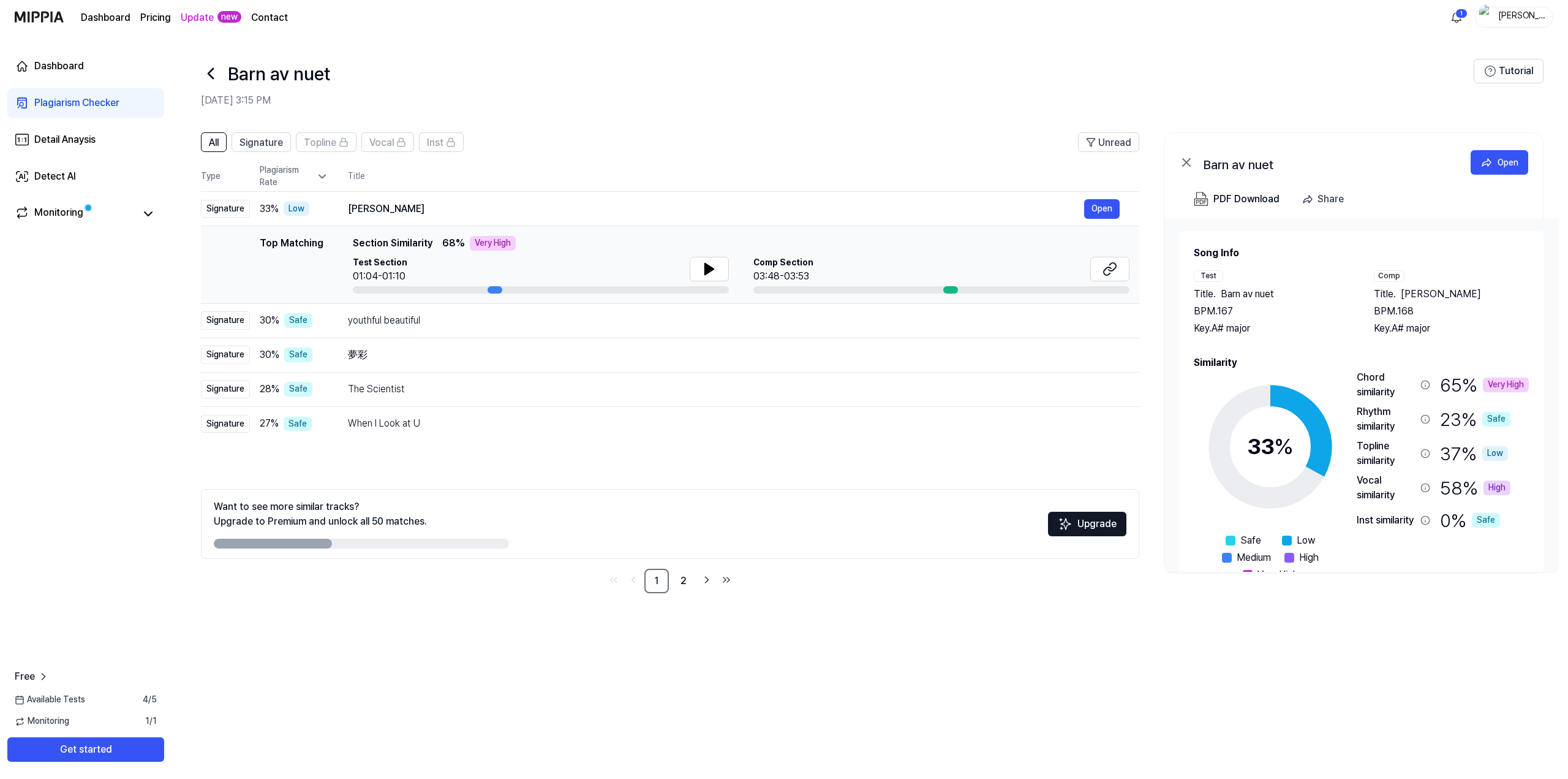
drag, startPoint x: 273, startPoint y: 542, endPoint x: 422, endPoint y: 573, distance: 152.2
click at [388, 565] on div "Want to see more similar tracks? Upgrade to Premium and unlock all 50 matches. …" at bounding box center [670, 541] width 938 height 104
click at [678, 581] on link "2" at bounding box center [683, 581] width 25 height 25
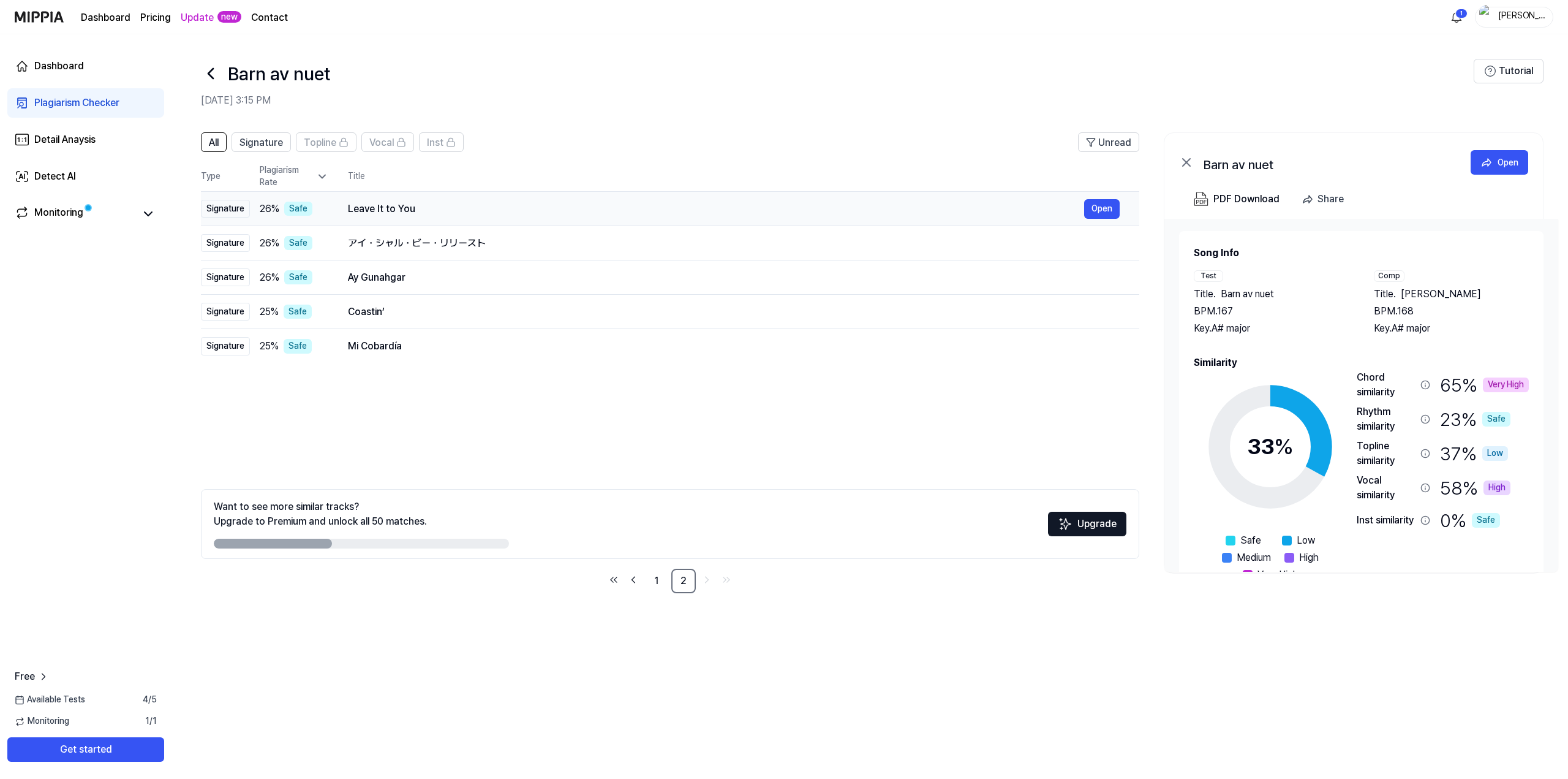
click at [647, 202] on div "Leave It to You" at bounding box center [716, 209] width 736 height 15
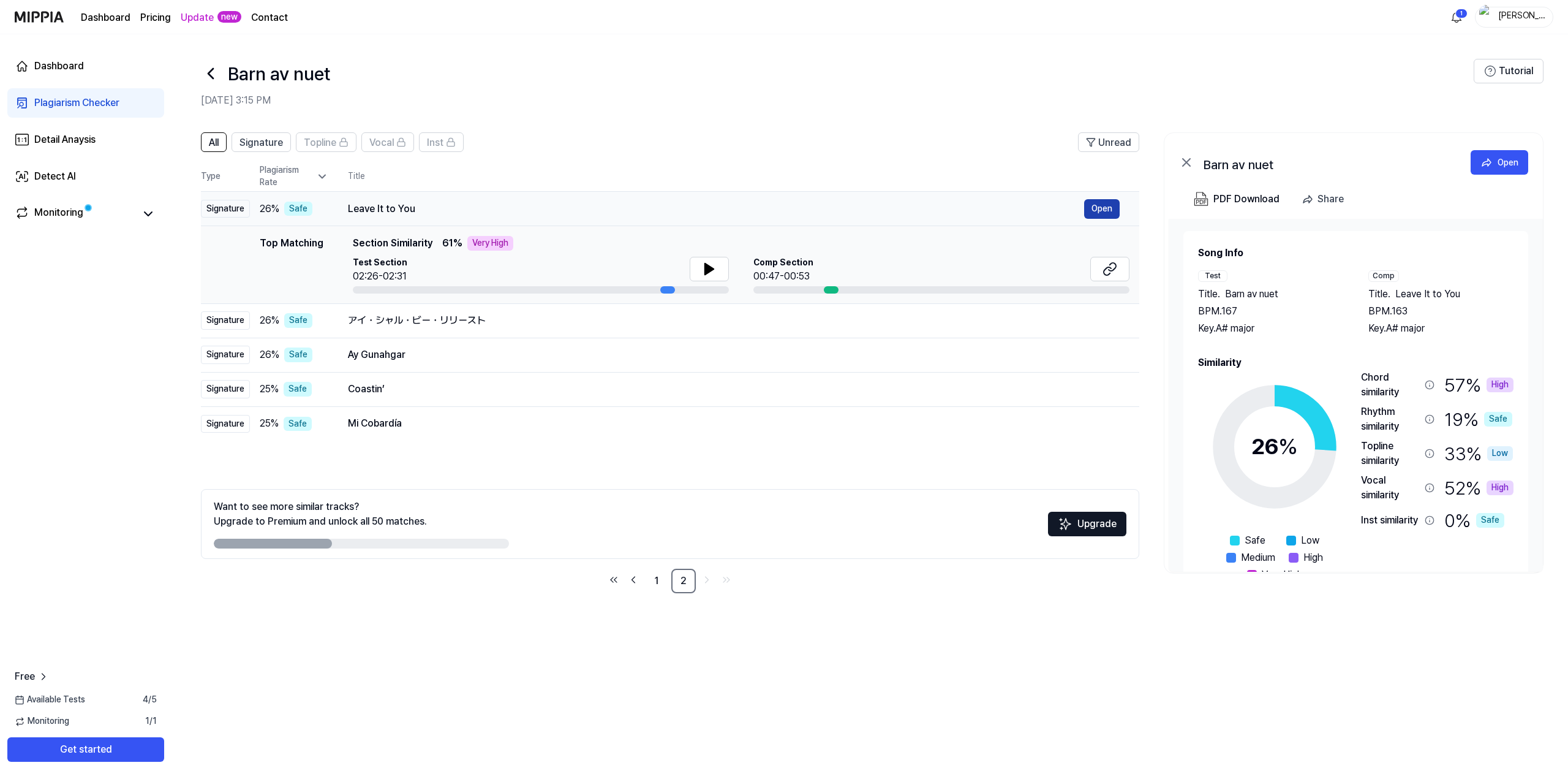
click at [1110, 203] on button "Open" at bounding box center [1102, 209] width 36 height 19
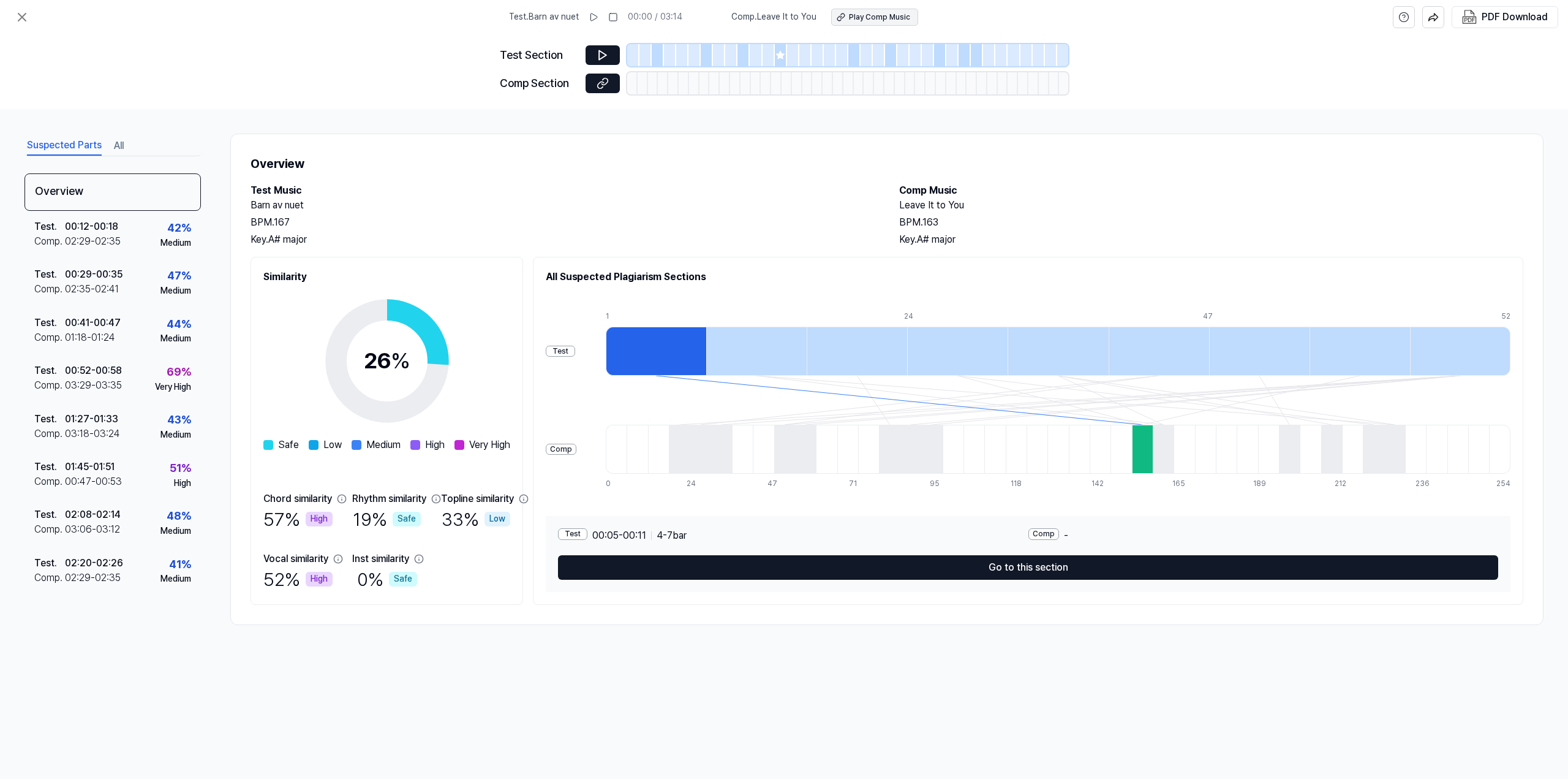
click at [867, 14] on div "Play Comp Music" at bounding box center [879, 17] width 61 height 10
